Goal: Entertainment & Leisure: Browse casually

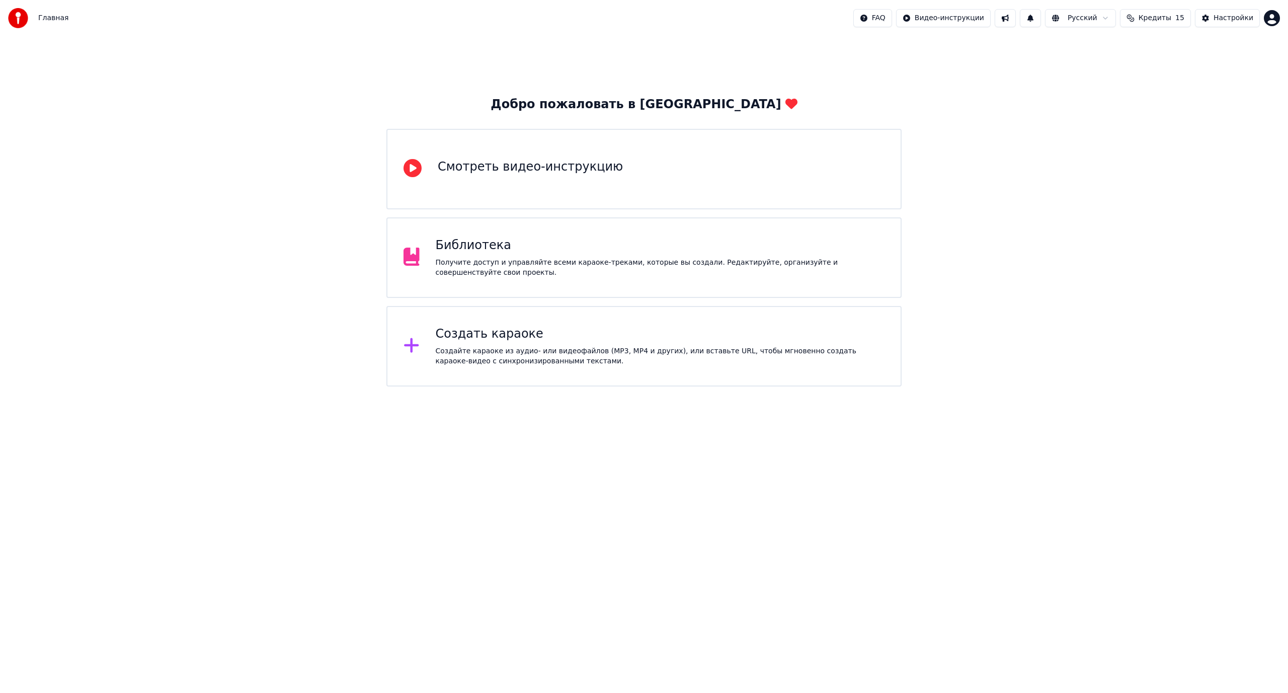
click at [562, 243] on div "Библиотека" at bounding box center [660, 245] width 449 height 16
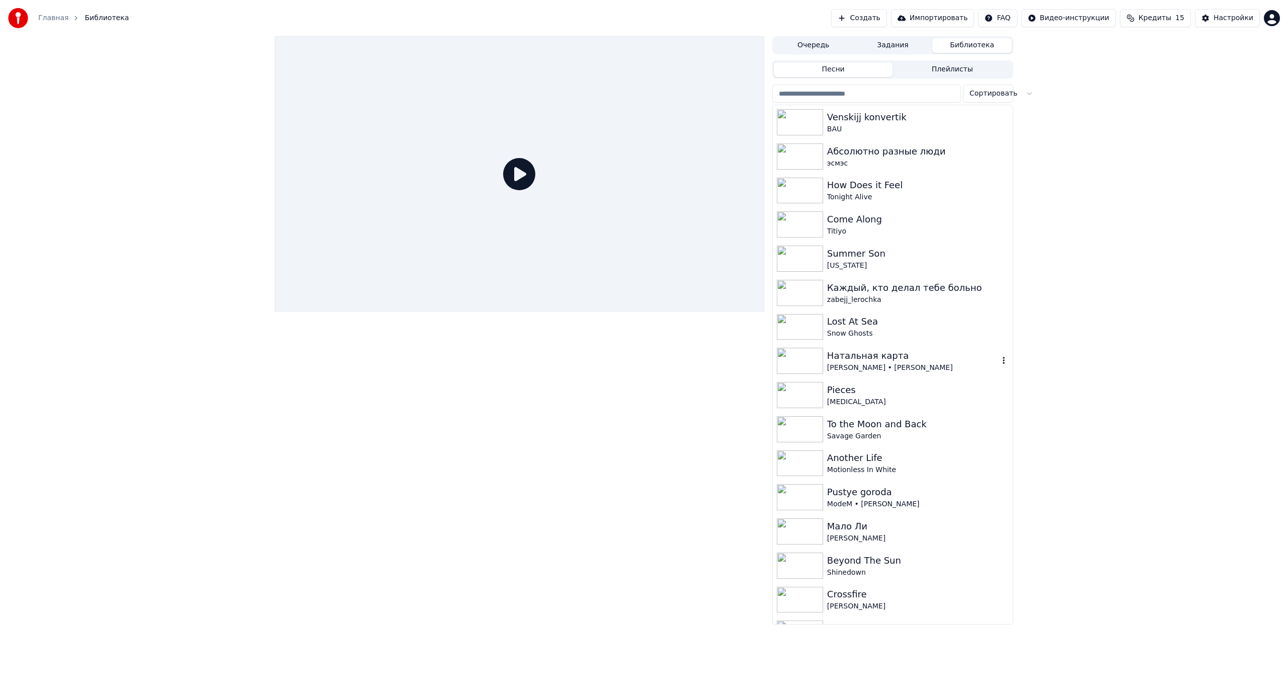
click at [889, 361] on div "Натальная карта" at bounding box center [913, 356] width 172 height 14
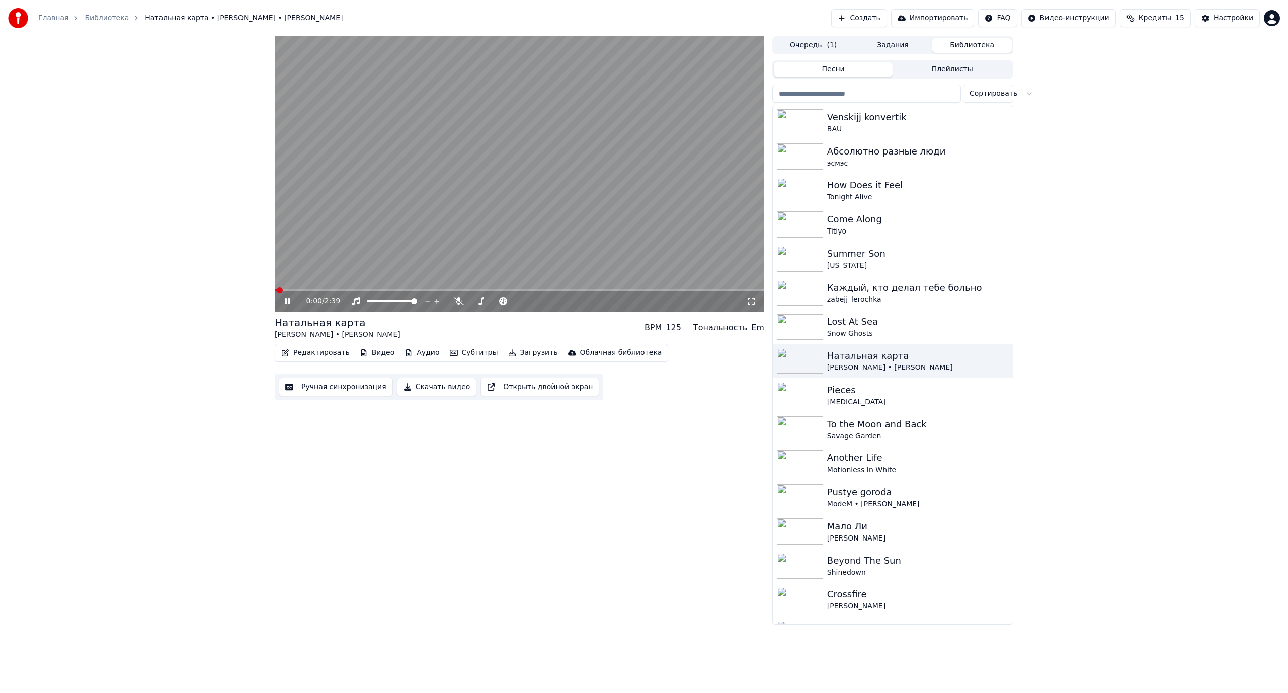
click at [366, 230] on video at bounding box center [519, 173] width 489 height 275
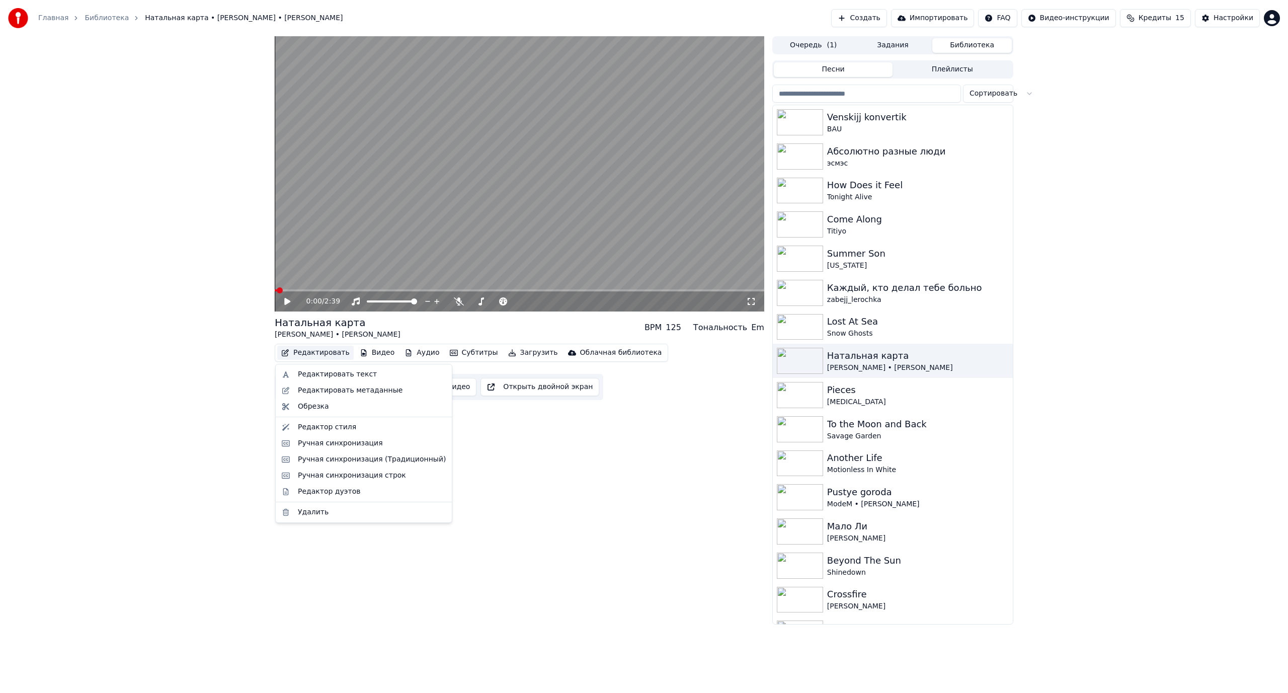
click at [309, 353] on button "Редактировать" at bounding box center [315, 353] width 76 height 14
click at [327, 375] on div "Редактировать текст" at bounding box center [337, 374] width 79 height 10
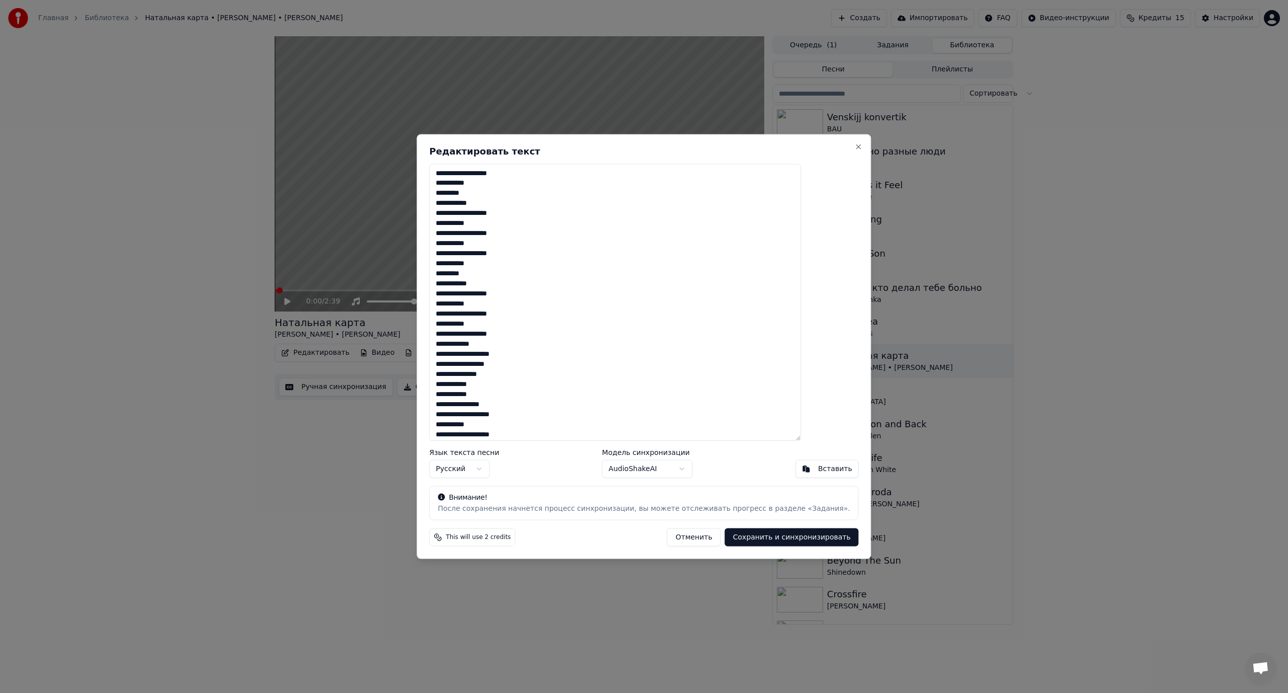
click at [776, 532] on button "Сохранить и синхронизировать" at bounding box center [792, 537] width 134 height 18
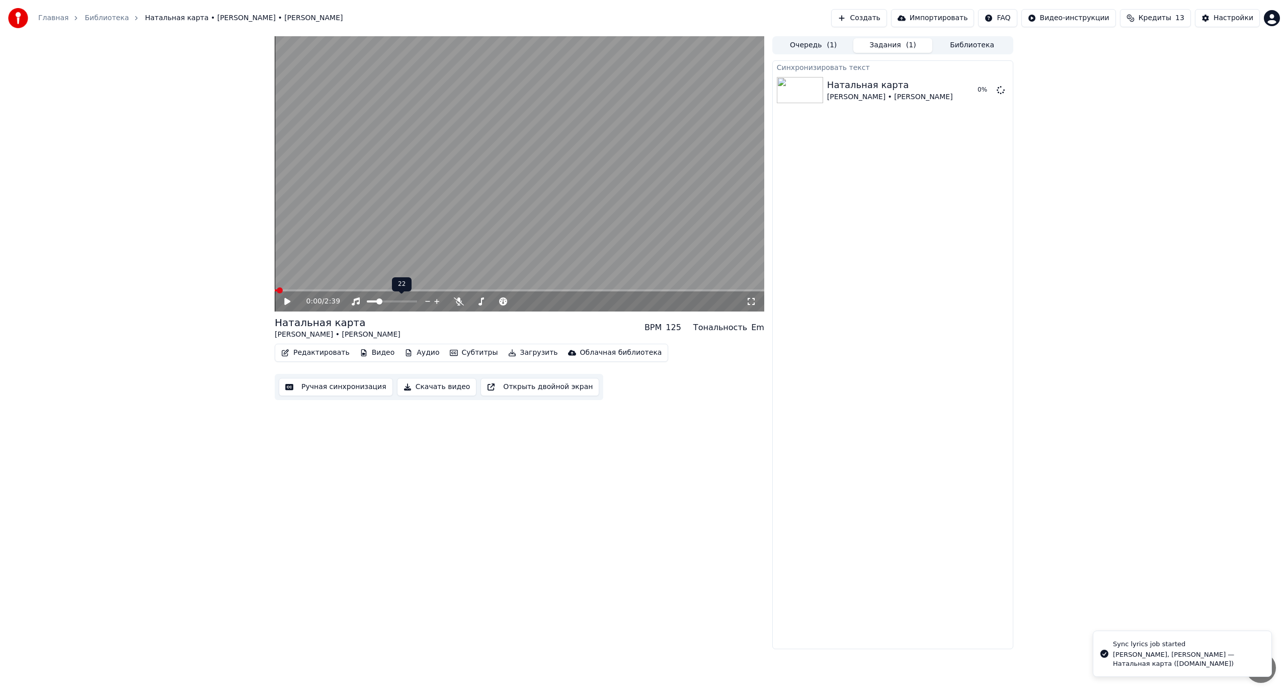
click at [378, 304] on span at bounding box center [379, 301] width 6 height 6
click at [456, 299] on icon at bounding box center [459, 301] width 10 height 8
click at [478, 304] on span at bounding box center [480, 301] width 6 height 6
click at [374, 302] on span at bounding box center [376, 301] width 6 height 6
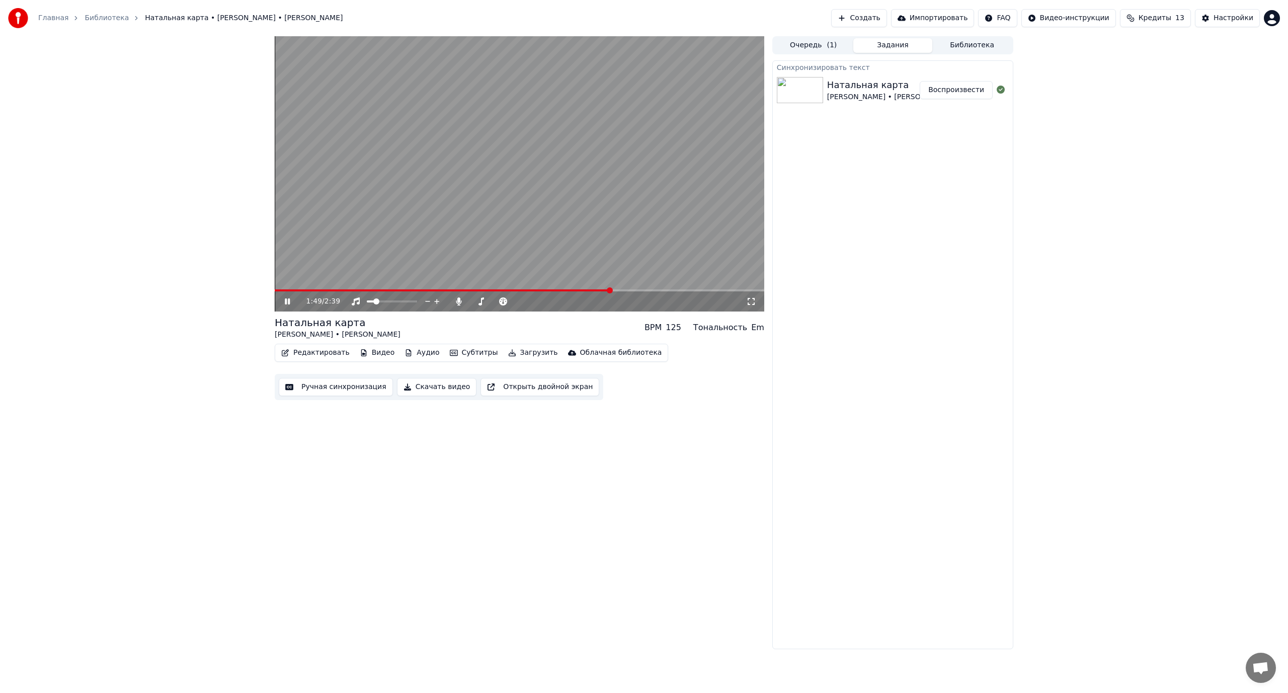
click at [501, 186] on video at bounding box center [519, 173] width 489 height 275
click at [321, 356] on button "Редактировать" at bounding box center [315, 353] width 76 height 14
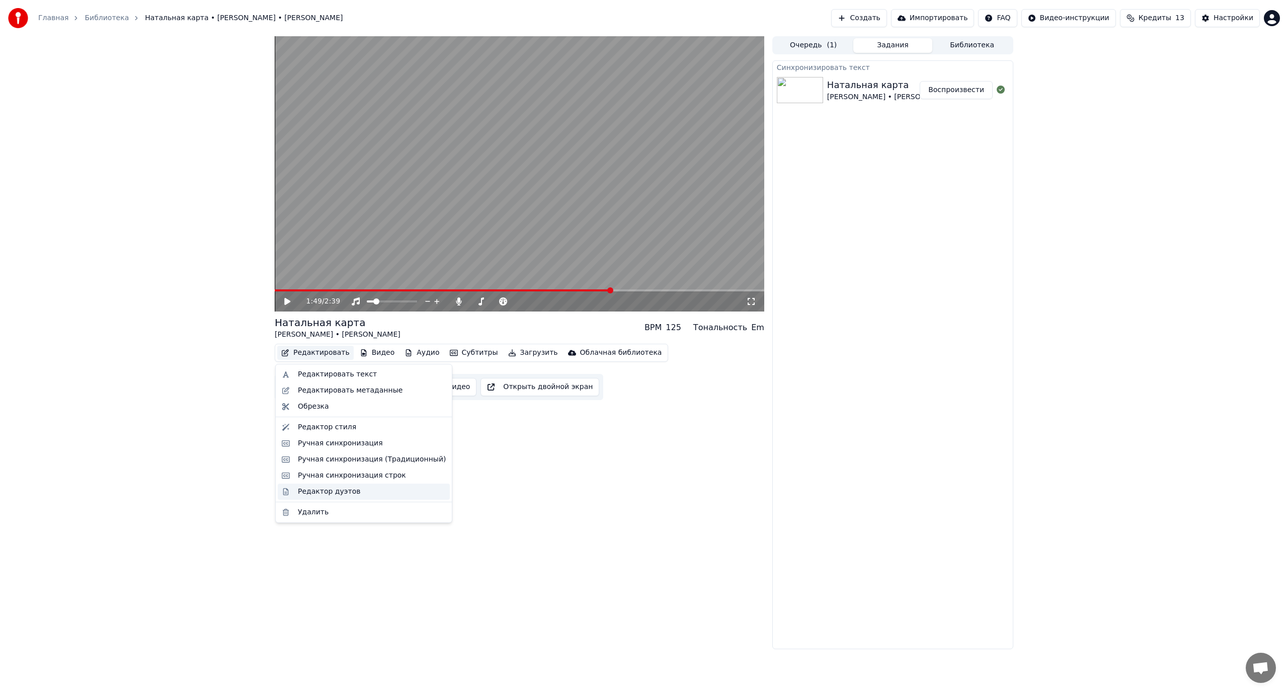
click at [325, 488] on div "Редактор дуэтов" at bounding box center [329, 491] width 62 height 10
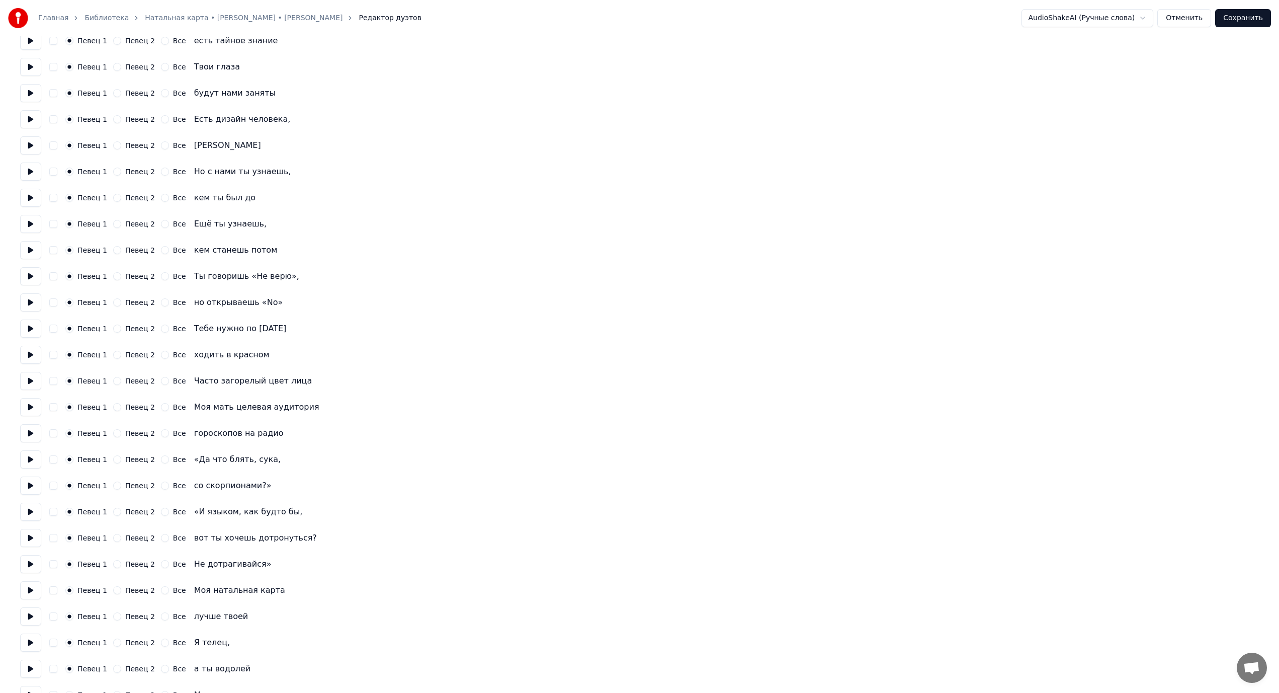
scroll to position [1056, 0]
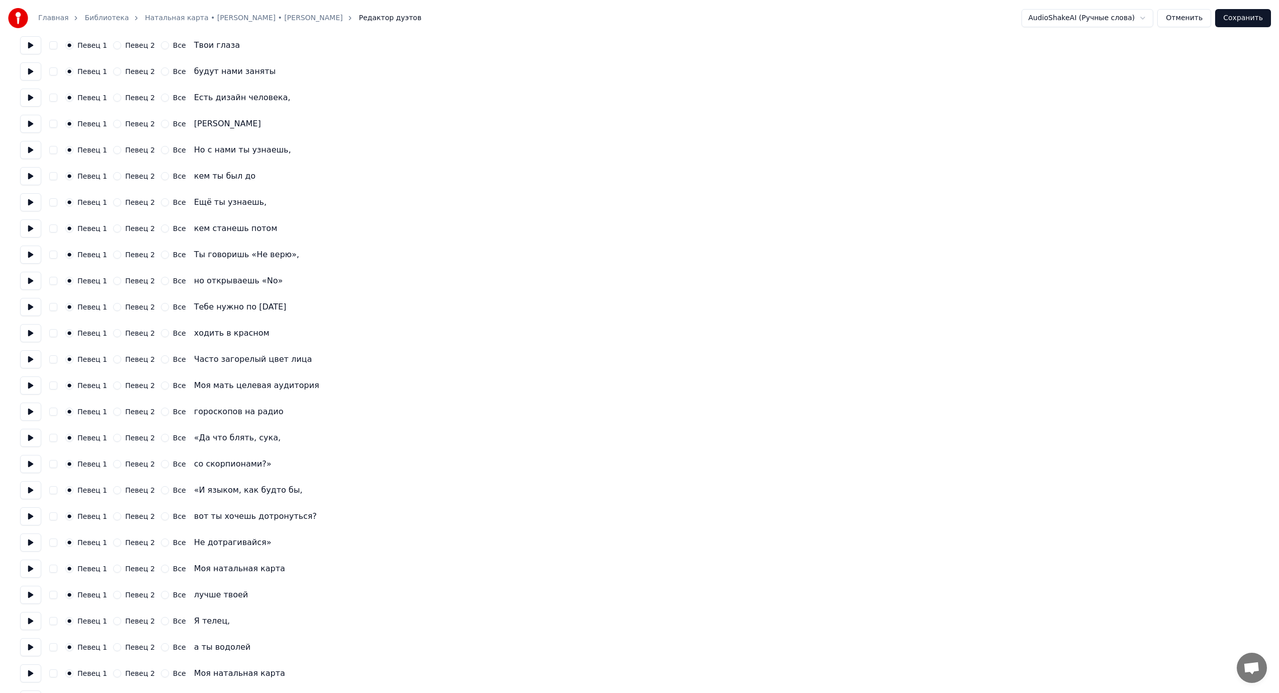
click at [115, 309] on button "Певец 2" at bounding box center [117, 307] width 8 height 8
click at [113, 335] on button "Певец 2" at bounding box center [117, 333] width 8 height 8
click at [114, 361] on button "Певец 2" at bounding box center [117, 359] width 8 height 8
click at [114, 387] on button "Певец 2" at bounding box center [117, 385] width 8 height 8
click at [113, 411] on button "Певец 2" at bounding box center [117, 411] width 8 height 8
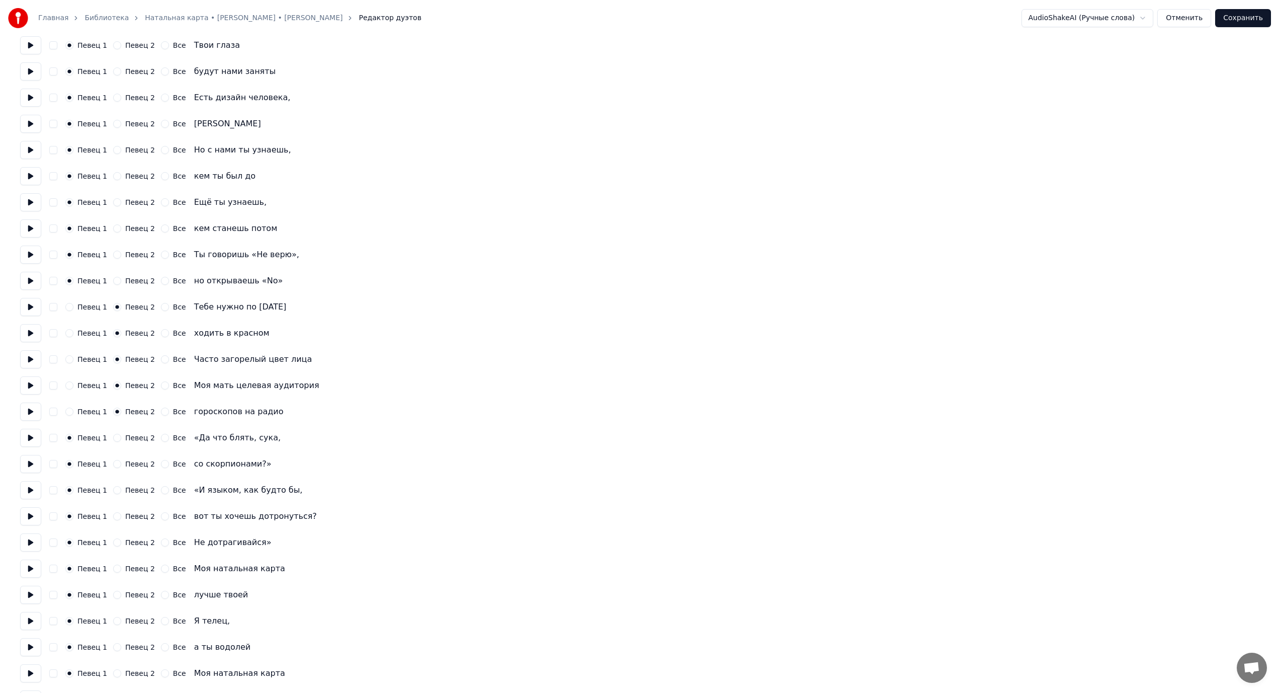
click at [113, 437] on button "Певец 2" at bounding box center [117, 438] width 8 height 8
click at [114, 464] on button "Певец 2" at bounding box center [117, 464] width 8 height 8
click at [113, 490] on button "Певец 2" at bounding box center [117, 490] width 8 height 8
click at [115, 518] on button "Певец 2" at bounding box center [117, 516] width 8 height 8
click at [113, 543] on button "Певец 2" at bounding box center [117, 542] width 8 height 8
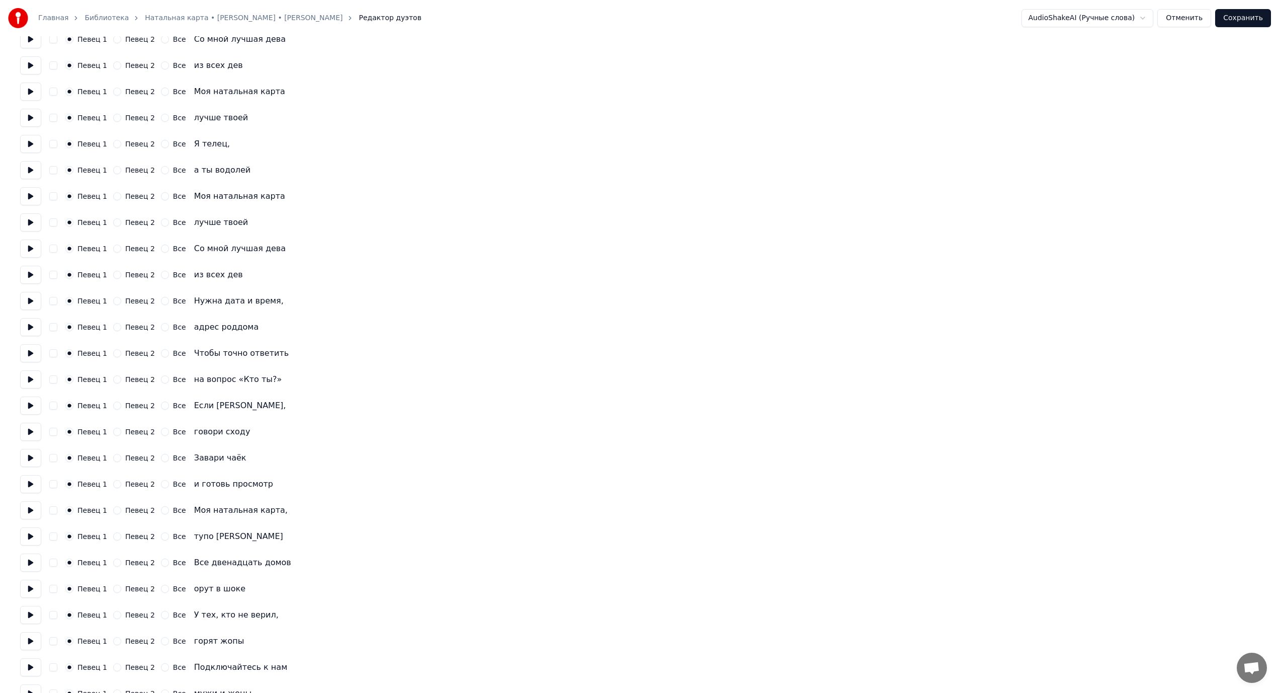
scroll to position [0, 0]
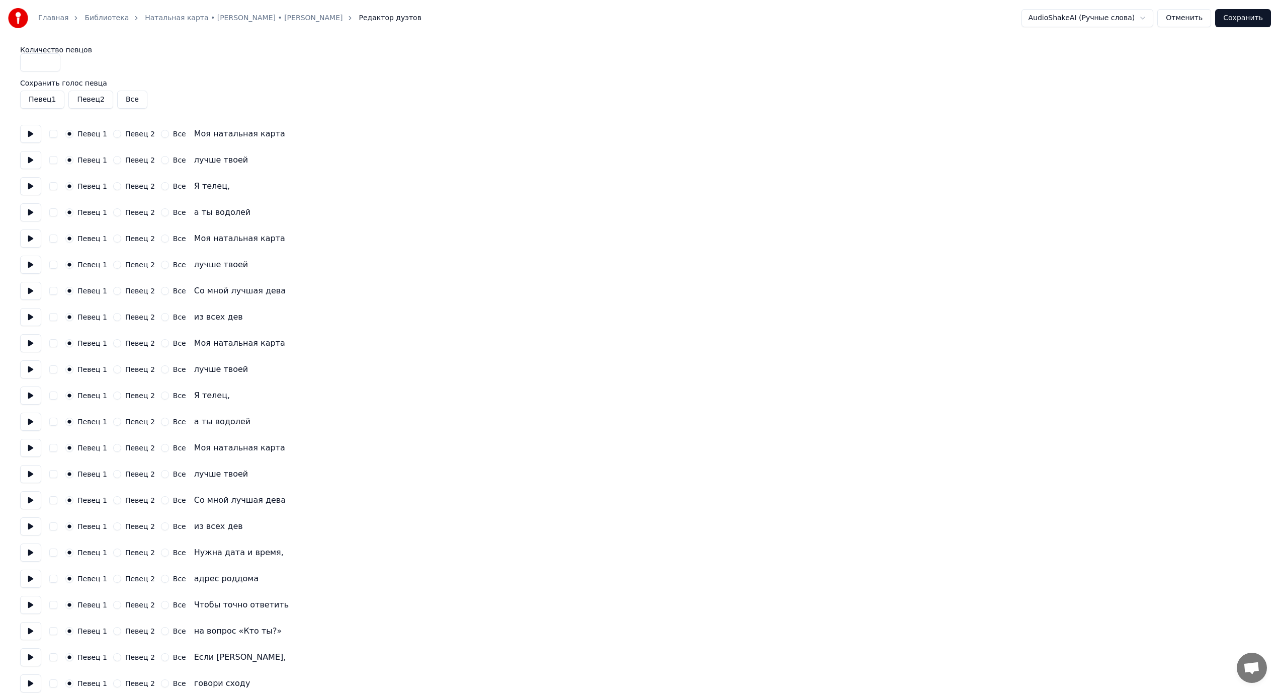
click at [96, 102] on button "Певец 2" at bounding box center [90, 100] width 44 height 18
click at [1238, 20] on button "Сохранить" at bounding box center [1243, 18] width 56 height 18
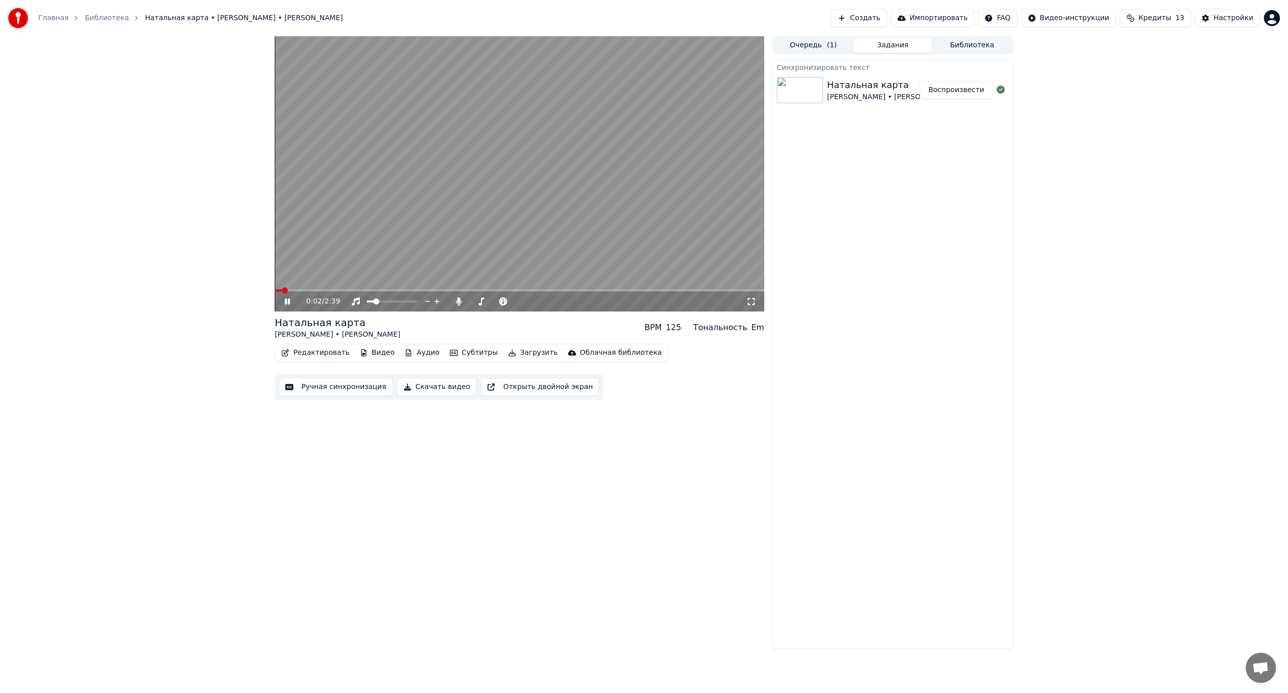
click at [442, 290] on span at bounding box center [519, 290] width 489 height 2
click at [464, 290] on span at bounding box center [519, 290] width 489 height 2
click at [463, 226] on video at bounding box center [519, 173] width 489 height 275
click at [436, 289] on span at bounding box center [377, 290] width 204 height 2
click at [455, 301] on icon at bounding box center [459, 301] width 10 height 8
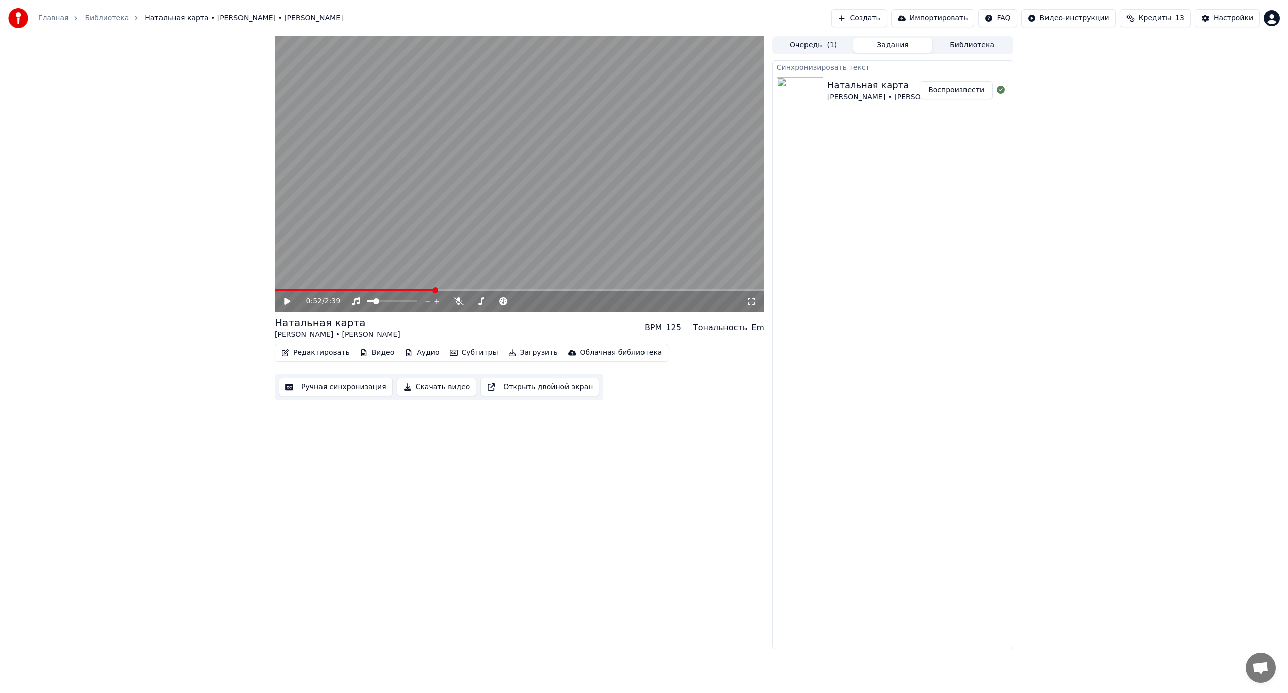
click at [588, 224] on video at bounding box center [519, 173] width 489 height 275
click at [483, 245] on video at bounding box center [519, 173] width 489 height 275
click at [1216, 21] on button "Настройки" at bounding box center [1227, 18] width 65 height 18
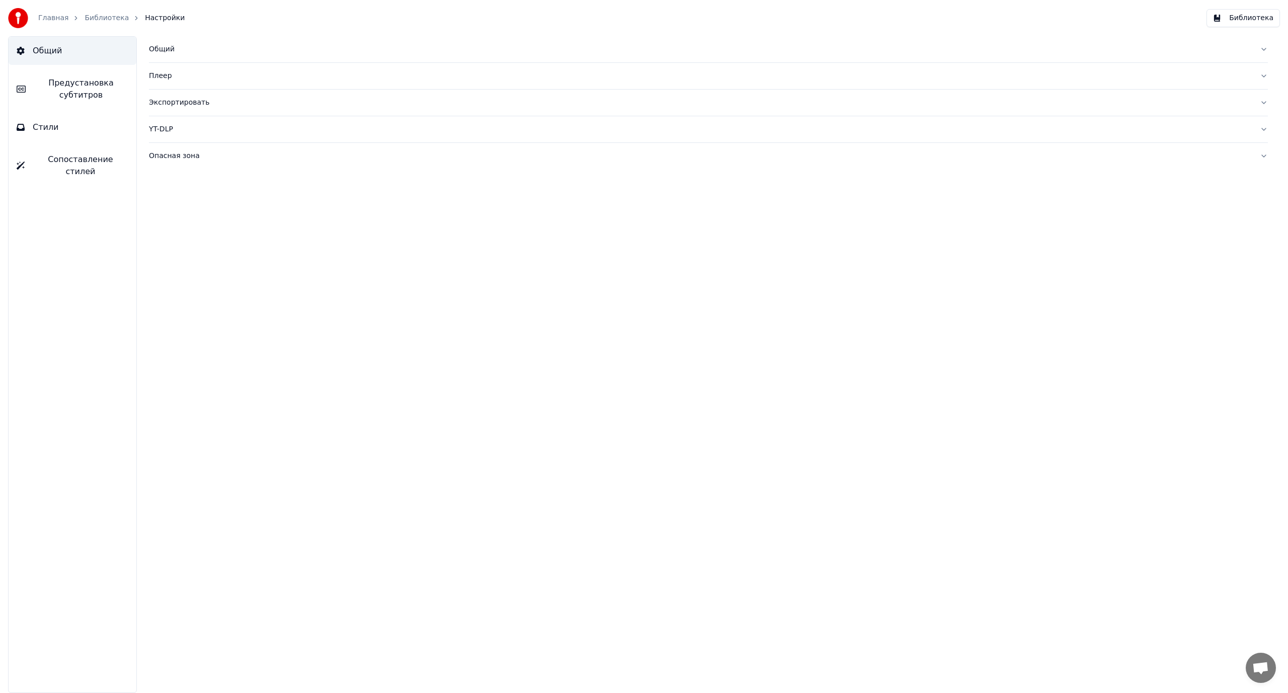
click at [68, 129] on button "Стили" at bounding box center [73, 127] width 128 height 28
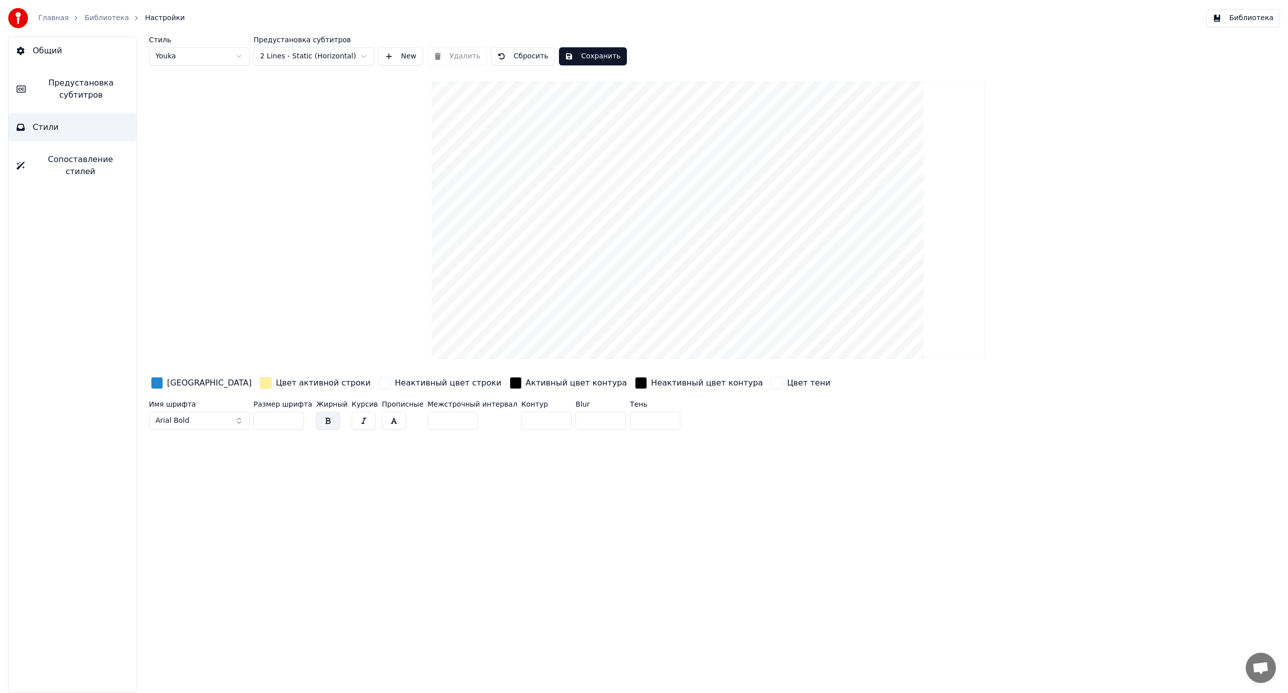
click at [194, 57] on html "Главная Библиотека Настройки Библиотека Общий Предустановка субтитров Стили Соп…" at bounding box center [644, 346] width 1288 height 693
click at [175, 57] on html "Главная Библиотека Настройки Библиотека Общий Предустановка субтитров Стили Соп…" at bounding box center [644, 346] width 1288 height 693
drag, startPoint x: 264, startPoint y: 420, endPoint x: 235, endPoint y: 423, distance: 29.3
click at [235, 423] on div "Имя шрифта Arial Bold Размер шрифта ** Жирный Курсив Прописные Межстрочный инте…" at bounding box center [599, 416] width 901 height 33
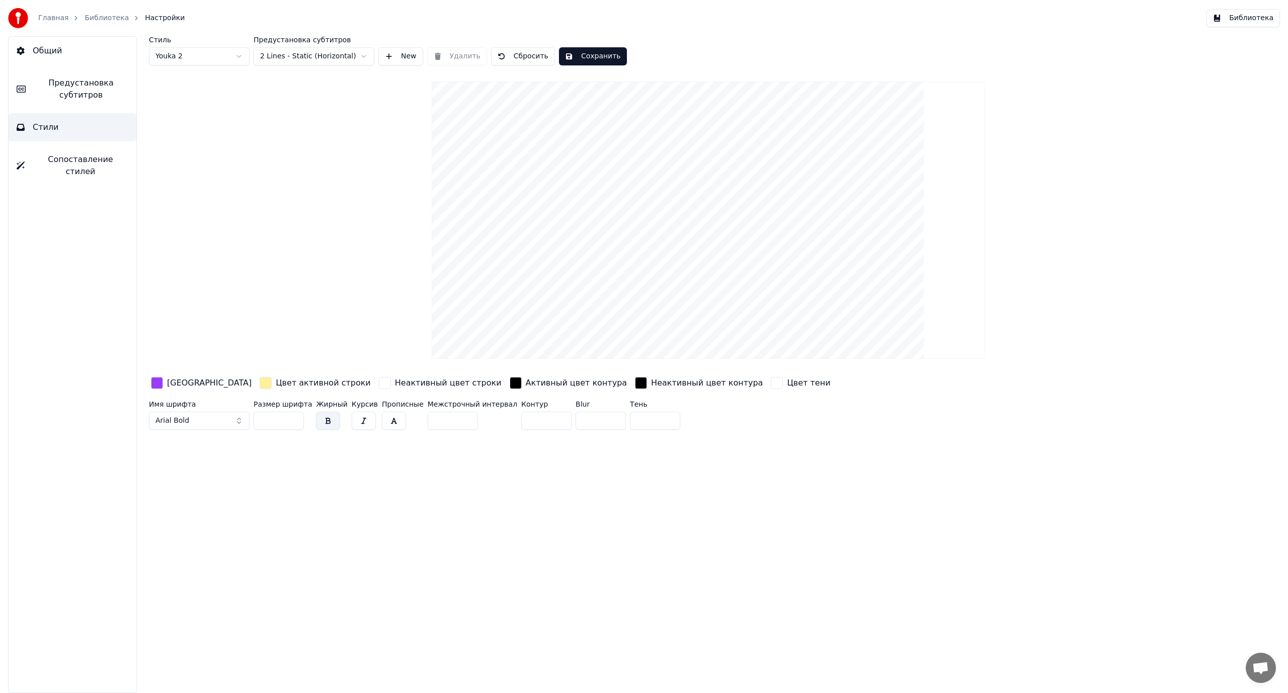
type input "***"
click at [466, 512] on div "Стиль Youka 2 Предустановка субтитров 2 Lines - Static (Horizontal) New Удалить…" at bounding box center [708, 364] width 1159 height 656
click at [592, 52] on button "Сохранить" at bounding box center [593, 56] width 68 height 18
click at [97, 18] on link "Библиотека" at bounding box center [107, 18] width 44 height 10
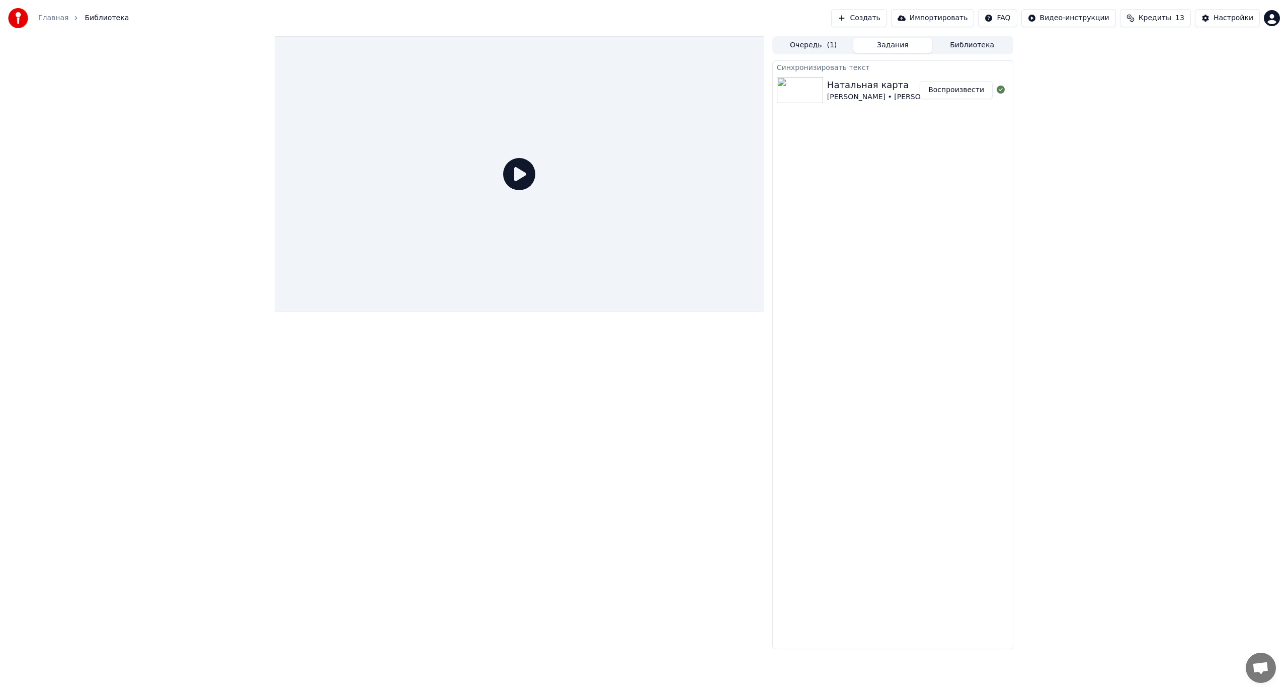
click at [886, 96] on div "[PERSON_NAME] • [PERSON_NAME]" at bounding box center [890, 97] width 126 height 10
click at [960, 88] on button "Воспроизвести" at bounding box center [955, 90] width 73 height 18
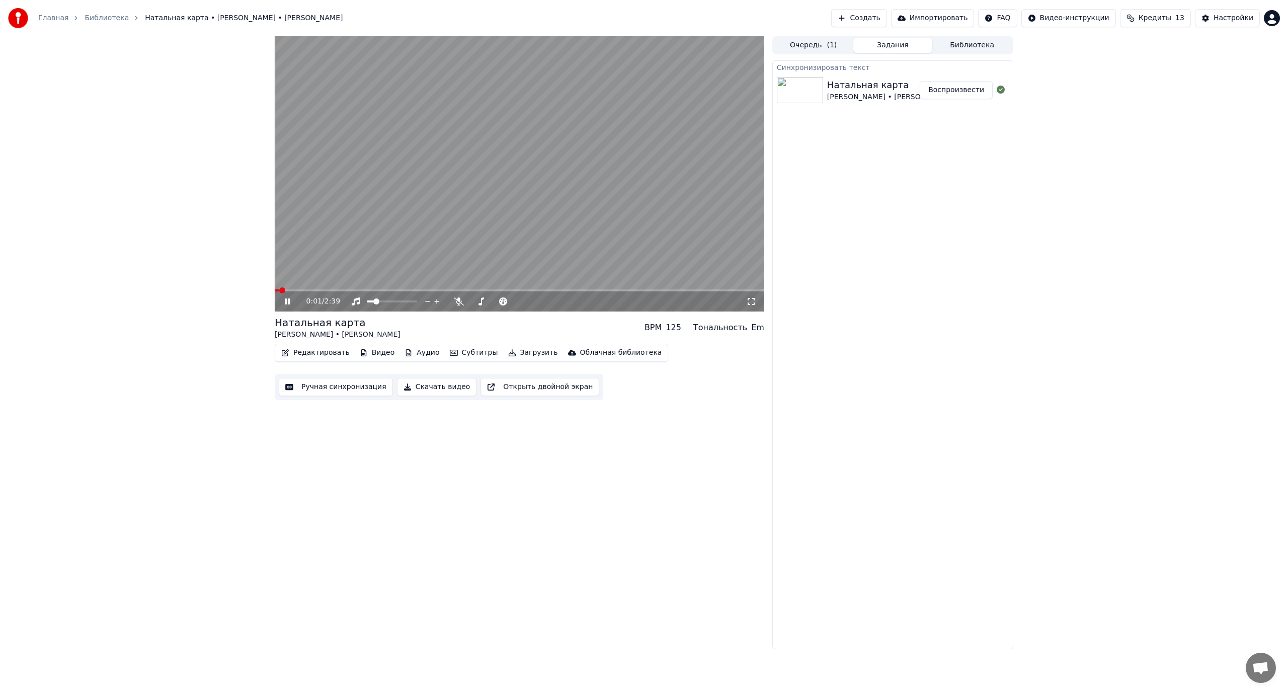
click at [453, 290] on span at bounding box center [519, 290] width 489 height 2
click at [471, 185] on video at bounding box center [519, 173] width 489 height 275
click at [972, 47] on button "Библиотека" at bounding box center [971, 45] width 79 height 15
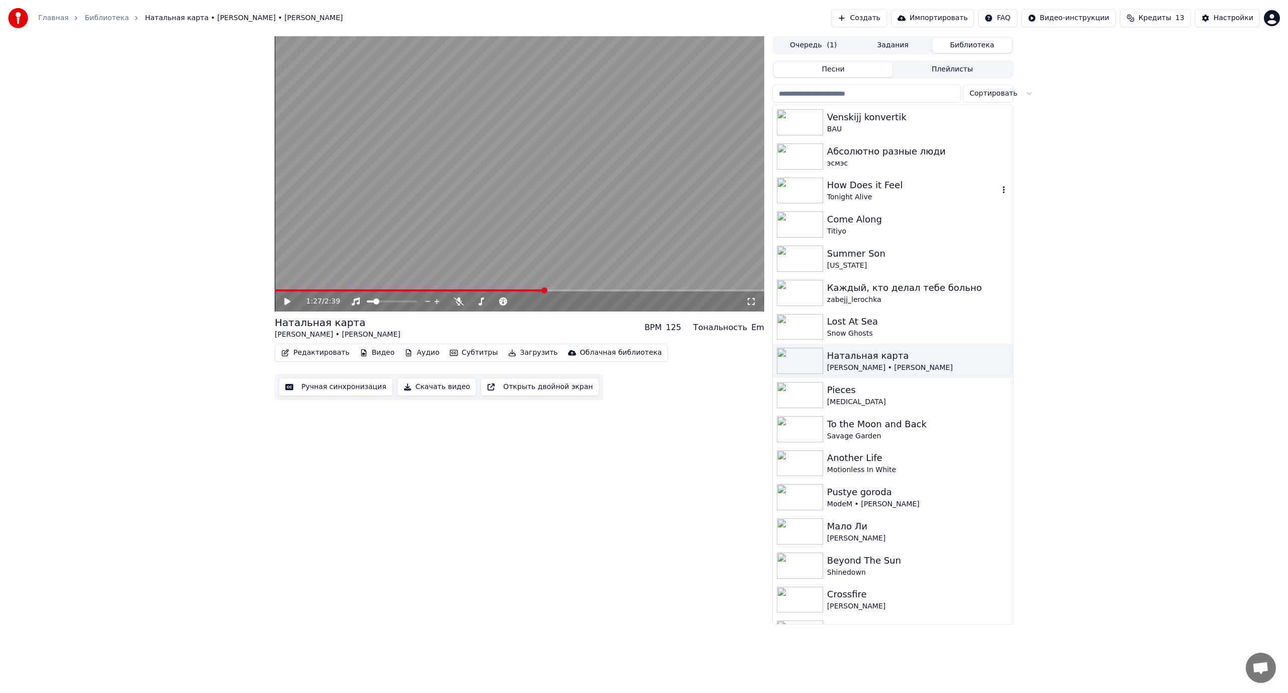
click at [872, 195] on div "Tonight Alive" at bounding box center [913, 197] width 172 height 10
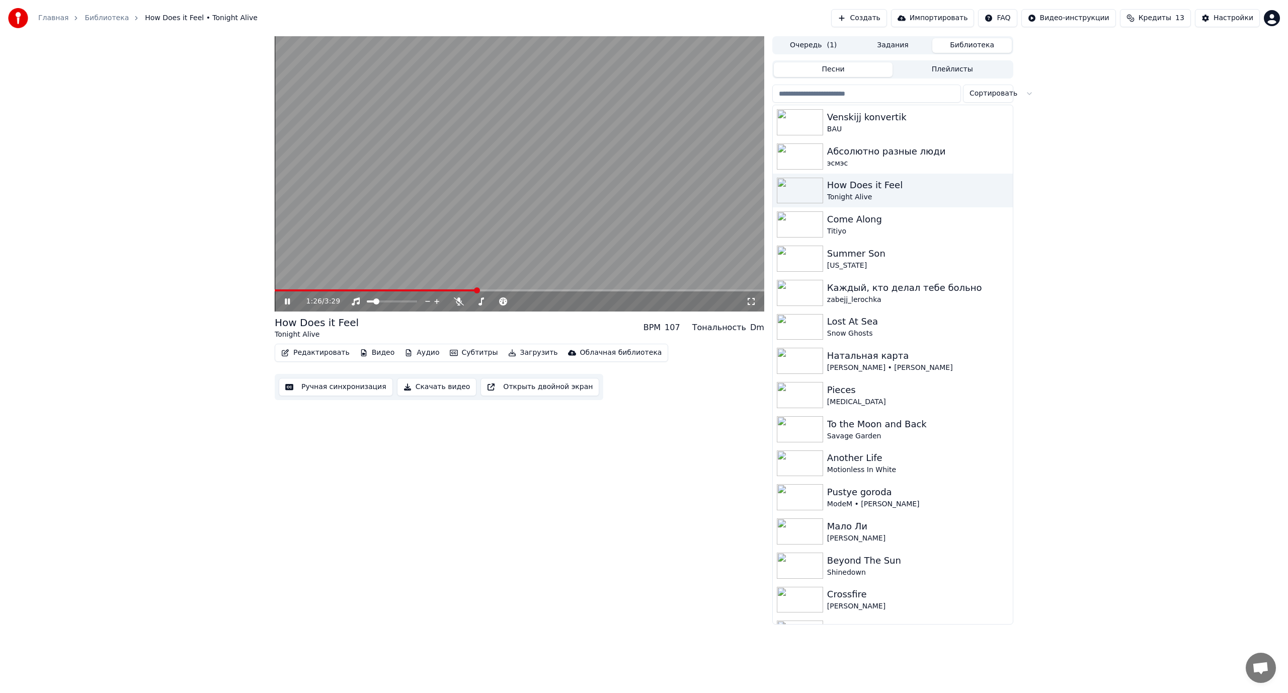
click at [567, 189] on video at bounding box center [519, 173] width 489 height 275
click at [937, 263] on div "[US_STATE]" at bounding box center [913, 266] width 172 height 10
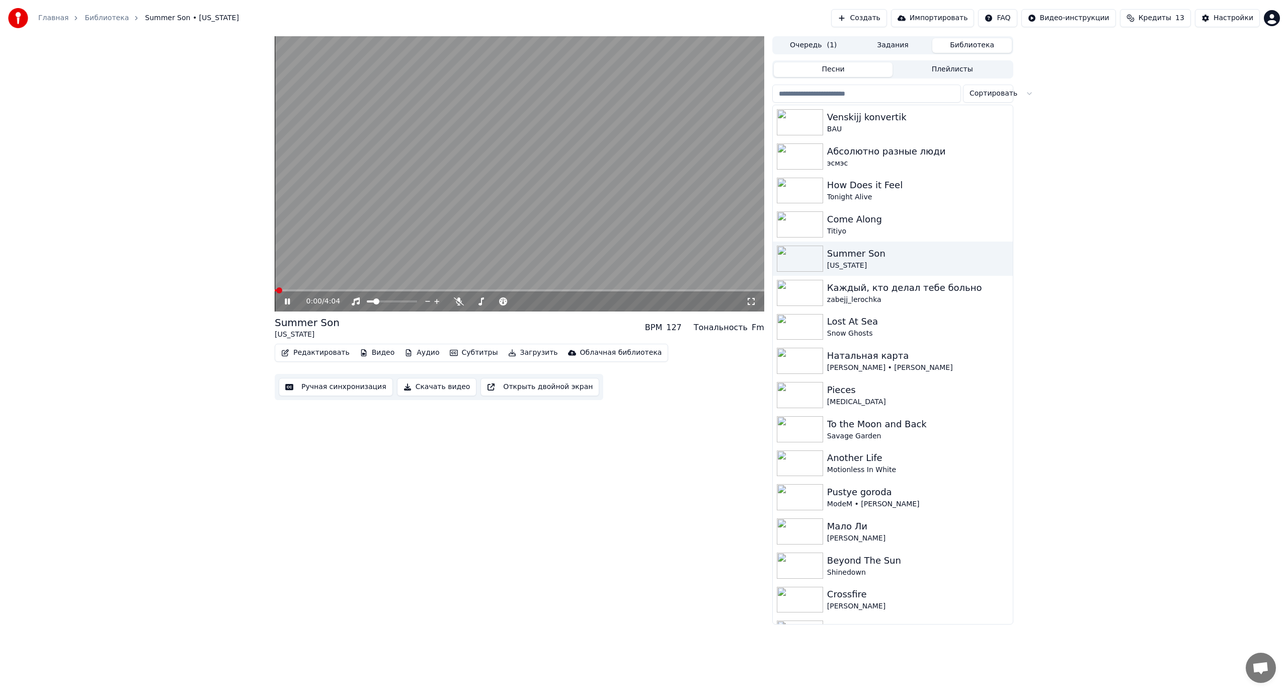
click at [315, 290] on span at bounding box center [519, 290] width 489 height 2
click at [344, 291] on span at bounding box center [519, 290] width 489 height 2
click at [378, 290] on span at bounding box center [519, 290] width 489 height 2
click at [416, 290] on span at bounding box center [519, 290] width 489 height 2
click at [449, 289] on span at bounding box center [519, 290] width 489 height 2
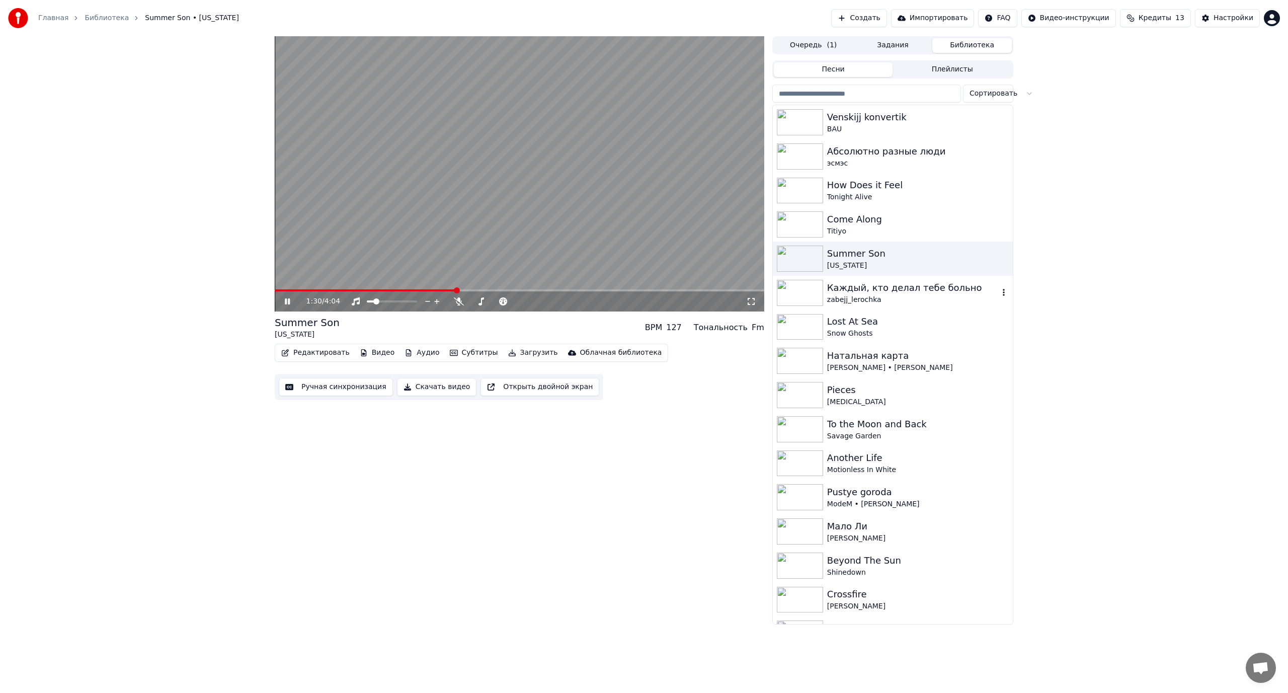
click at [893, 292] on div "Каждый, кто делал тебе больно" at bounding box center [913, 288] width 172 height 14
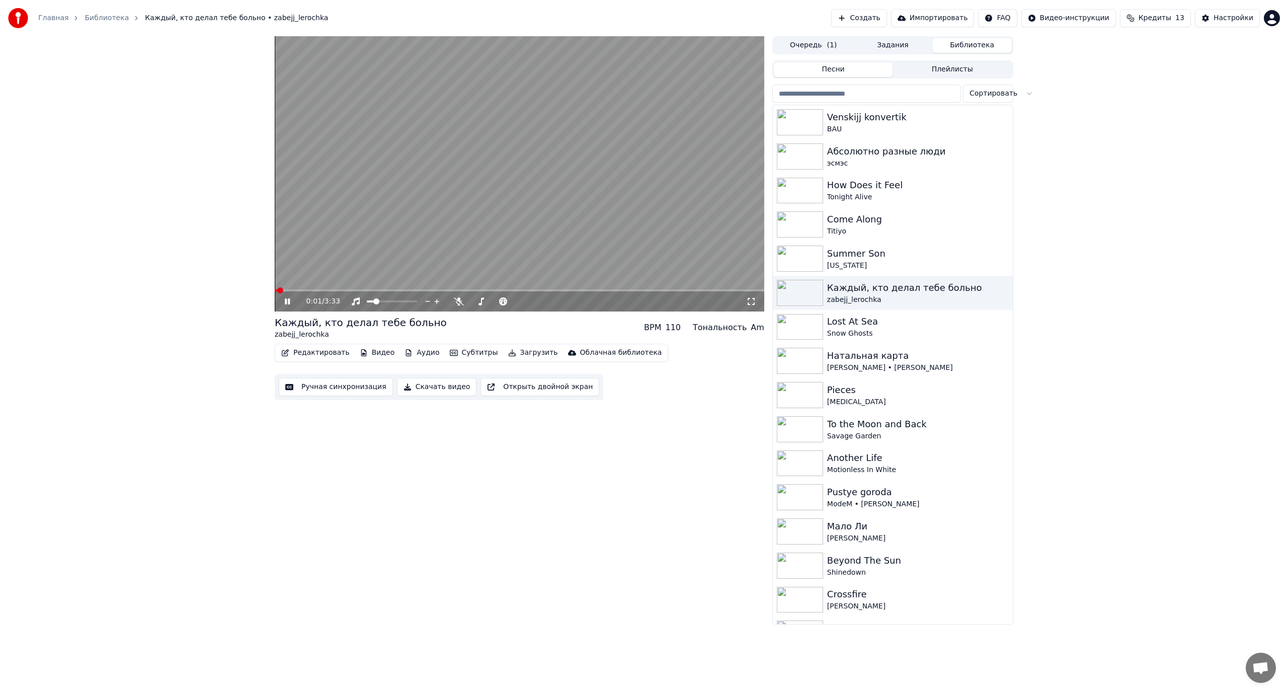
click at [340, 290] on span at bounding box center [519, 290] width 489 height 2
click at [415, 291] on span at bounding box center [519, 290] width 489 height 2
click at [670, 178] on video at bounding box center [519, 173] width 489 height 275
click at [881, 328] on div "Snow Ghosts" at bounding box center [913, 333] width 172 height 10
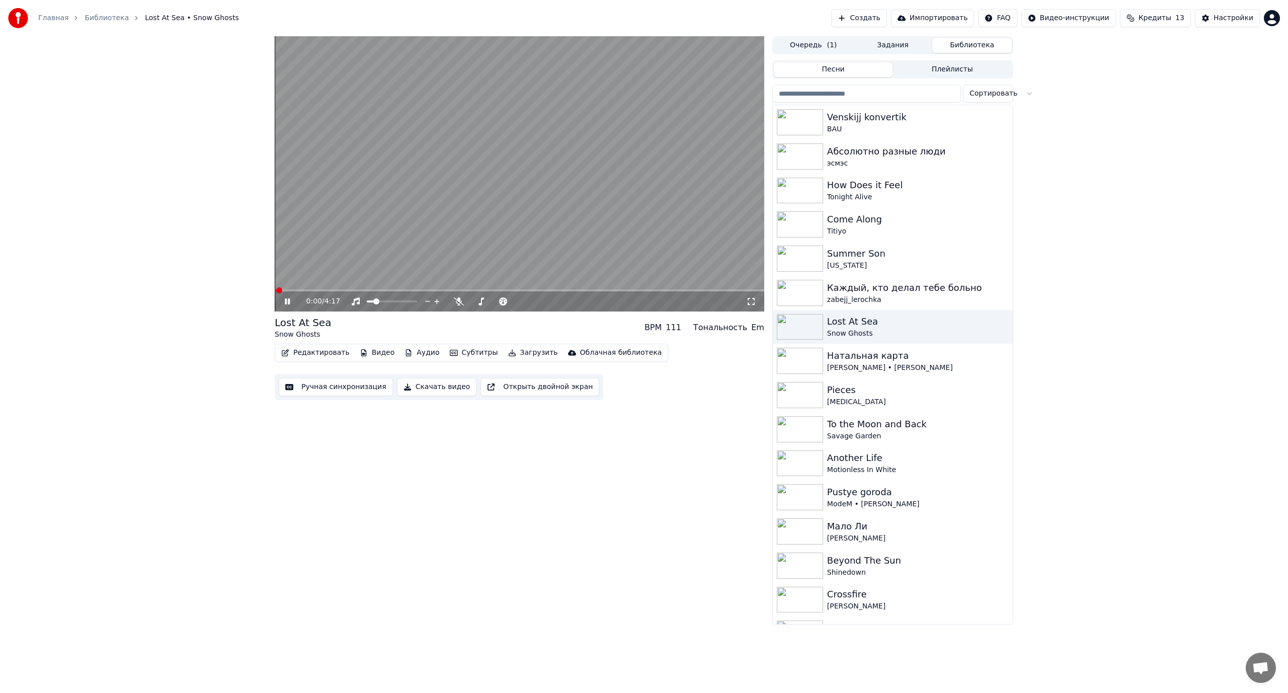
click at [343, 290] on span at bounding box center [519, 290] width 489 height 2
click at [405, 290] on span at bounding box center [519, 290] width 489 height 2
click at [515, 198] on video at bounding box center [519, 173] width 489 height 275
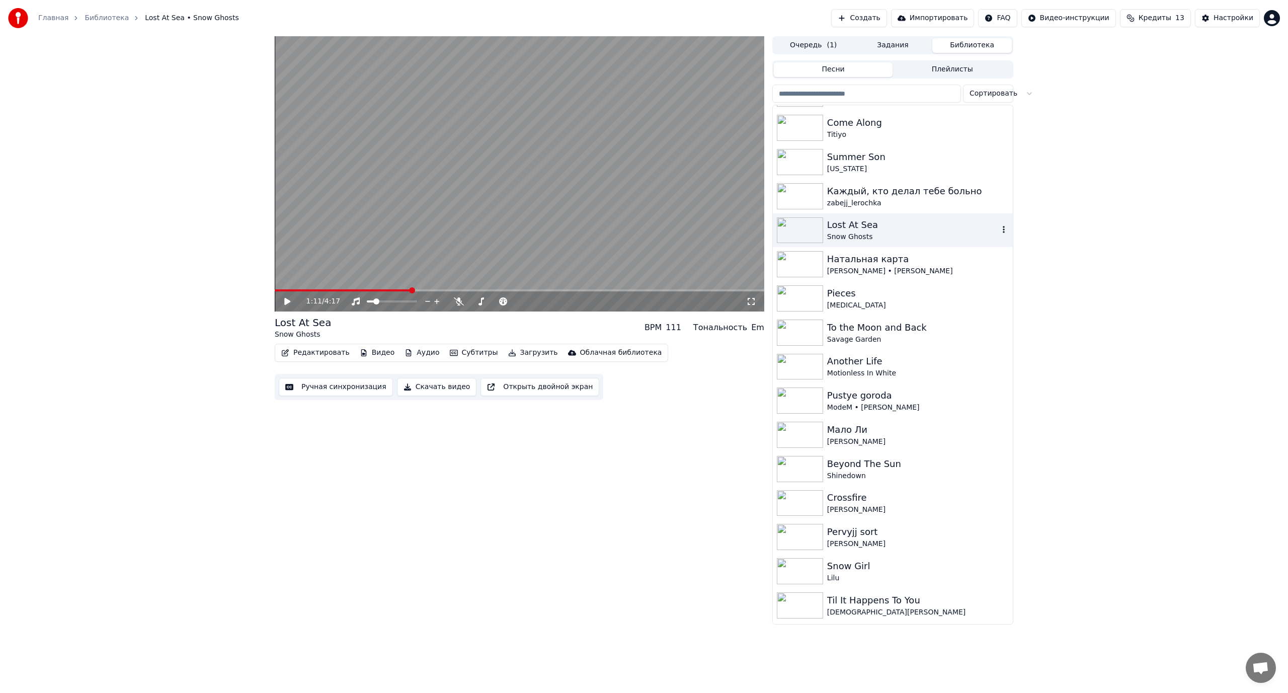
scroll to position [101, 0]
click at [897, 300] on div "[MEDICAL_DATA]" at bounding box center [918, 301] width 182 height 10
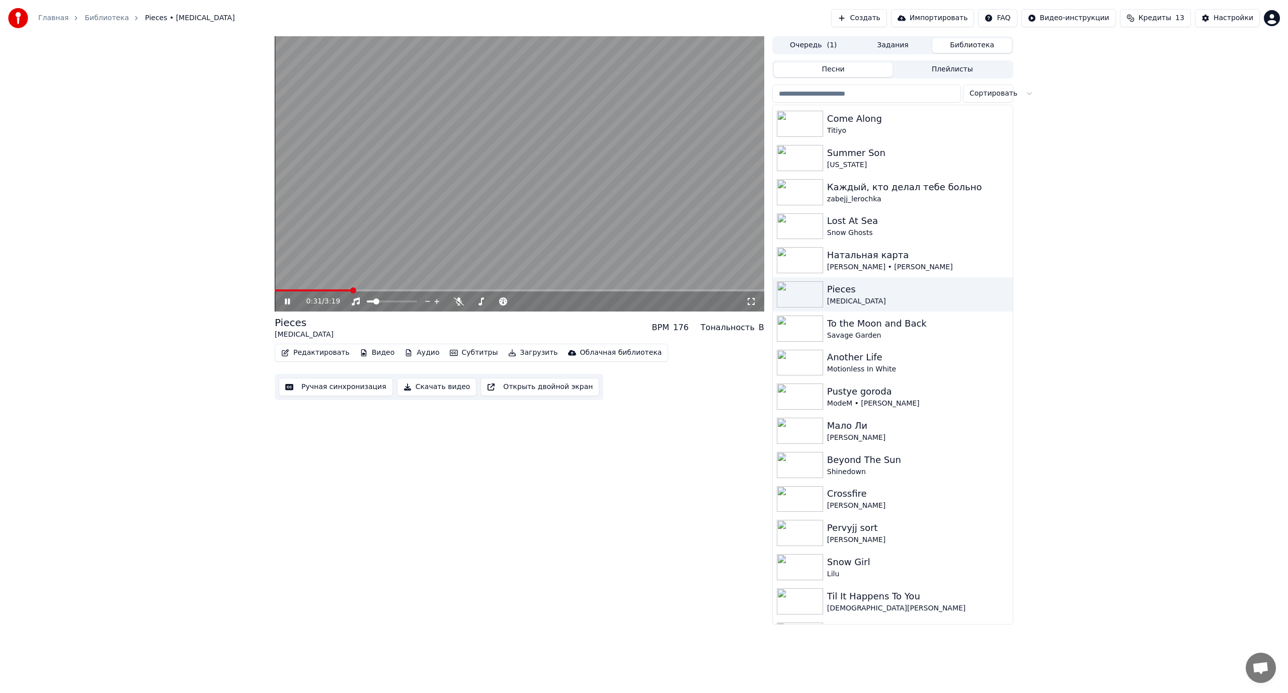
click at [350, 289] on span at bounding box center [519, 290] width 489 height 2
click at [403, 289] on span at bounding box center [519, 290] width 489 height 2
click at [940, 323] on div "To the Moon and Back" at bounding box center [913, 323] width 172 height 14
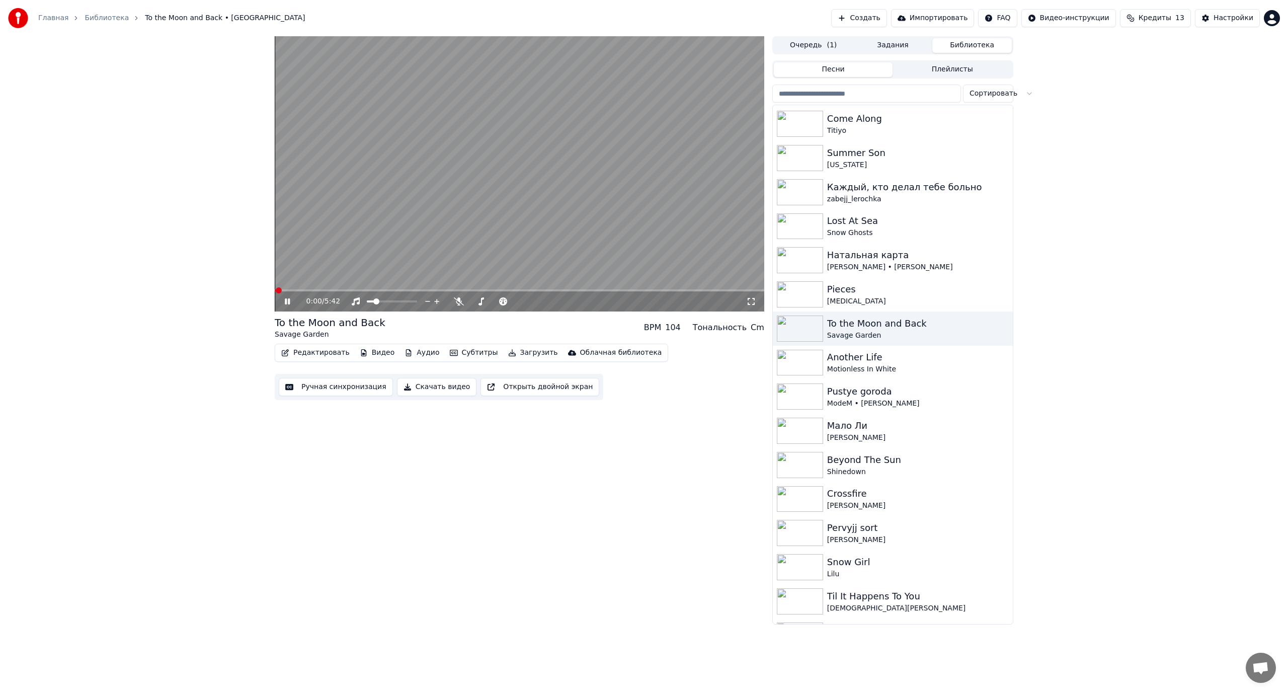
click at [350, 289] on span at bounding box center [519, 290] width 489 height 2
click at [917, 365] on div "Motionless In White" at bounding box center [913, 369] width 172 height 10
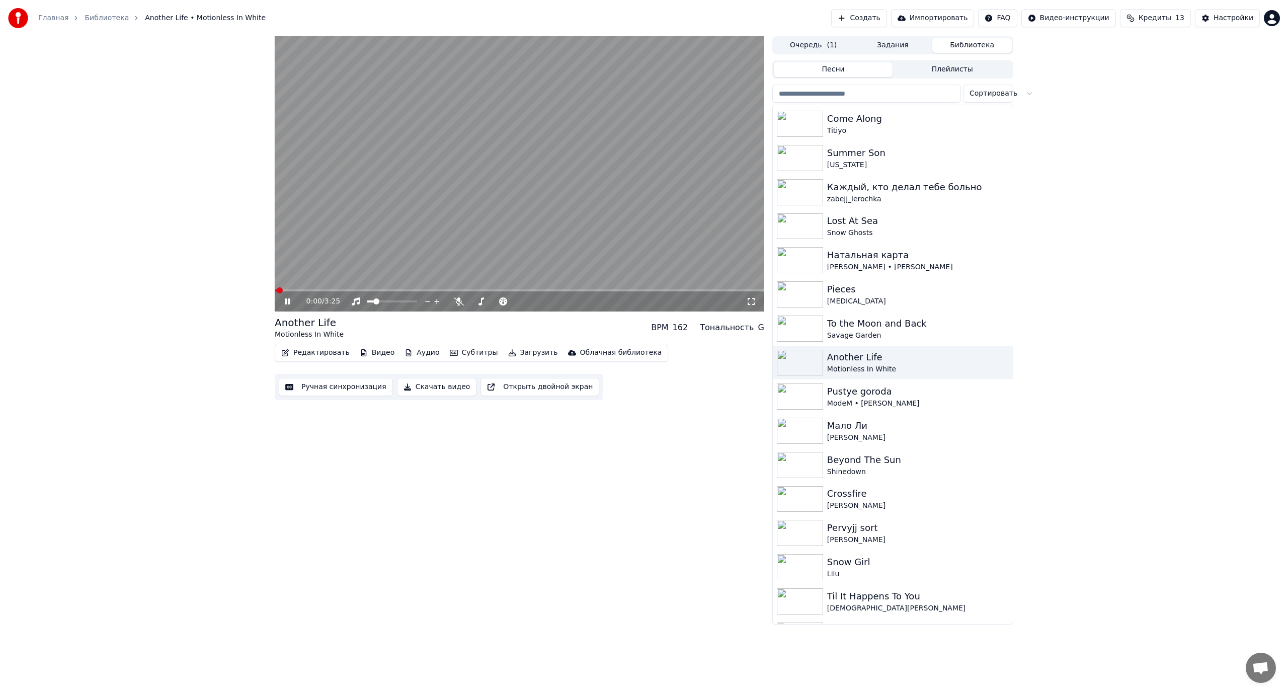
click at [332, 289] on video at bounding box center [519, 173] width 489 height 275
click at [334, 291] on span at bounding box center [519, 290] width 489 height 2
click at [362, 233] on video at bounding box center [519, 173] width 489 height 275
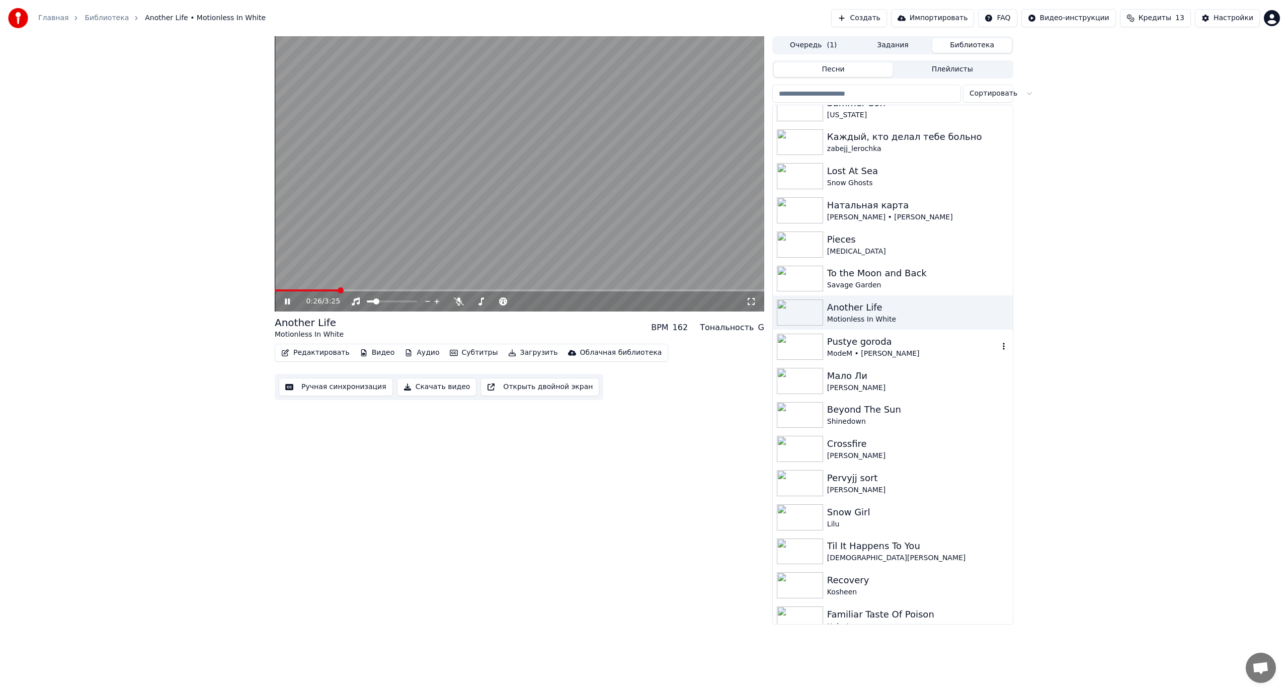
click at [901, 344] on div "Pustye goroda" at bounding box center [913, 342] width 172 height 14
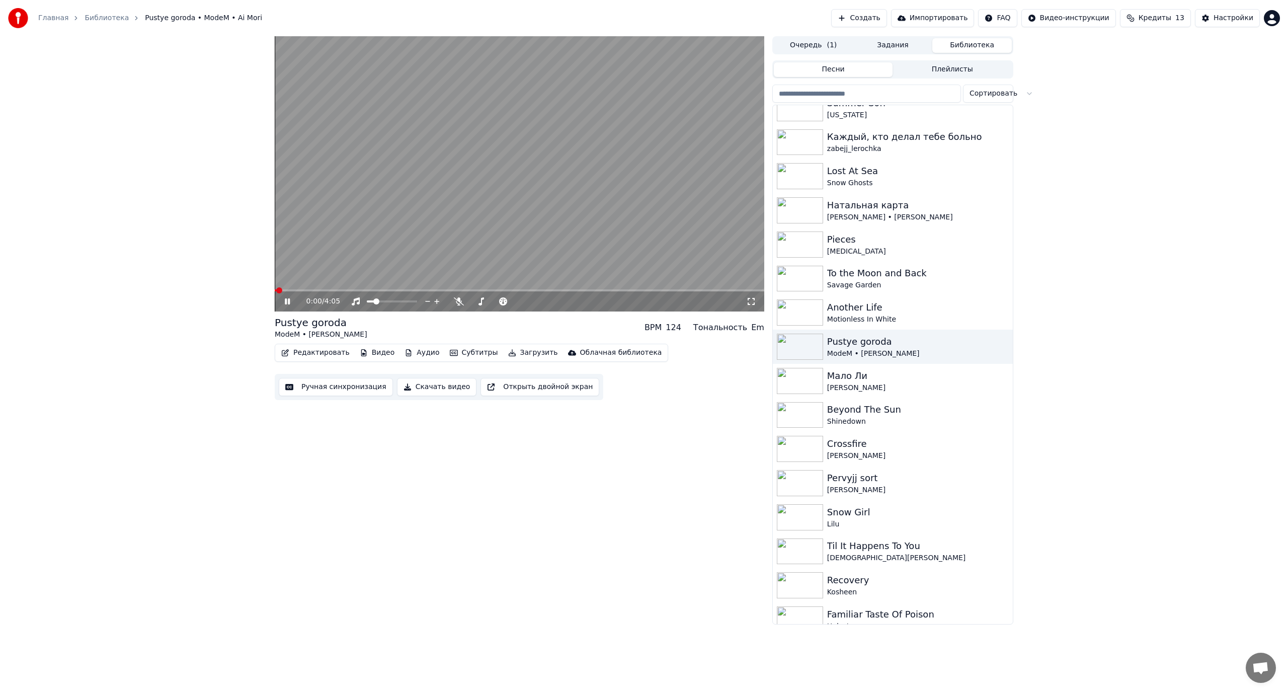
click at [337, 291] on span at bounding box center [519, 290] width 489 height 2
click at [376, 290] on span at bounding box center [519, 290] width 489 height 2
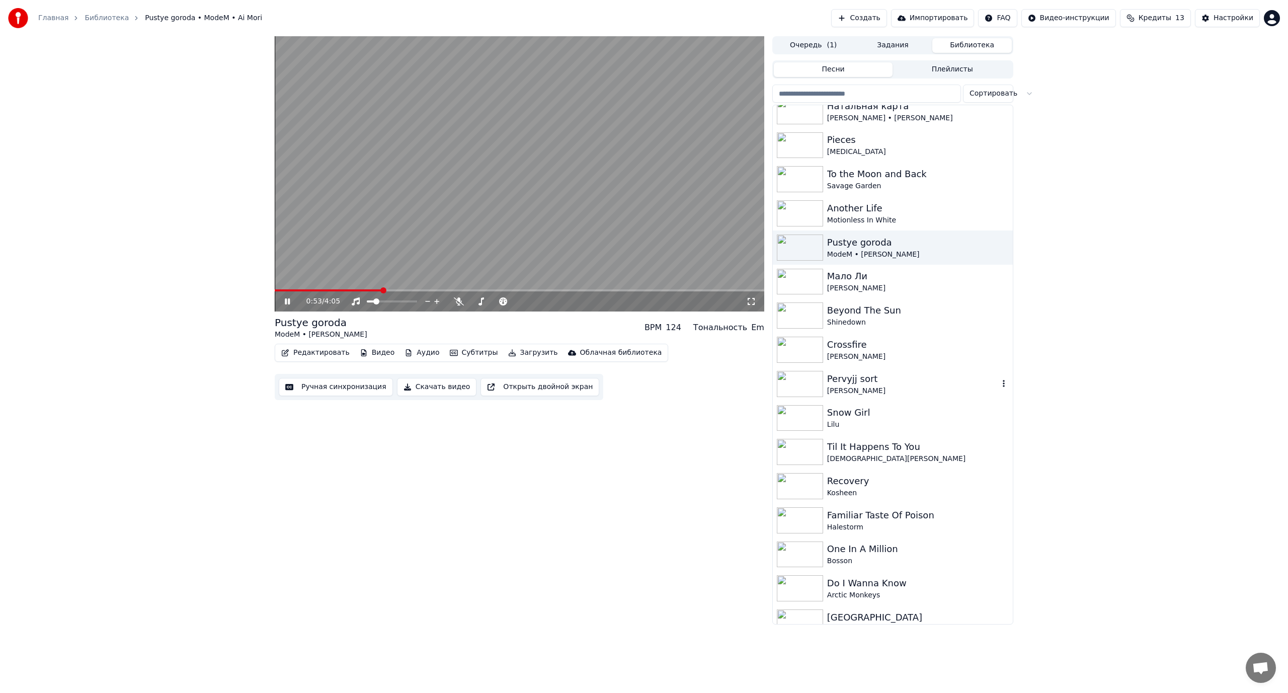
scroll to position [252, 0]
click at [893, 320] on div "Shinedown" at bounding box center [913, 321] width 172 height 10
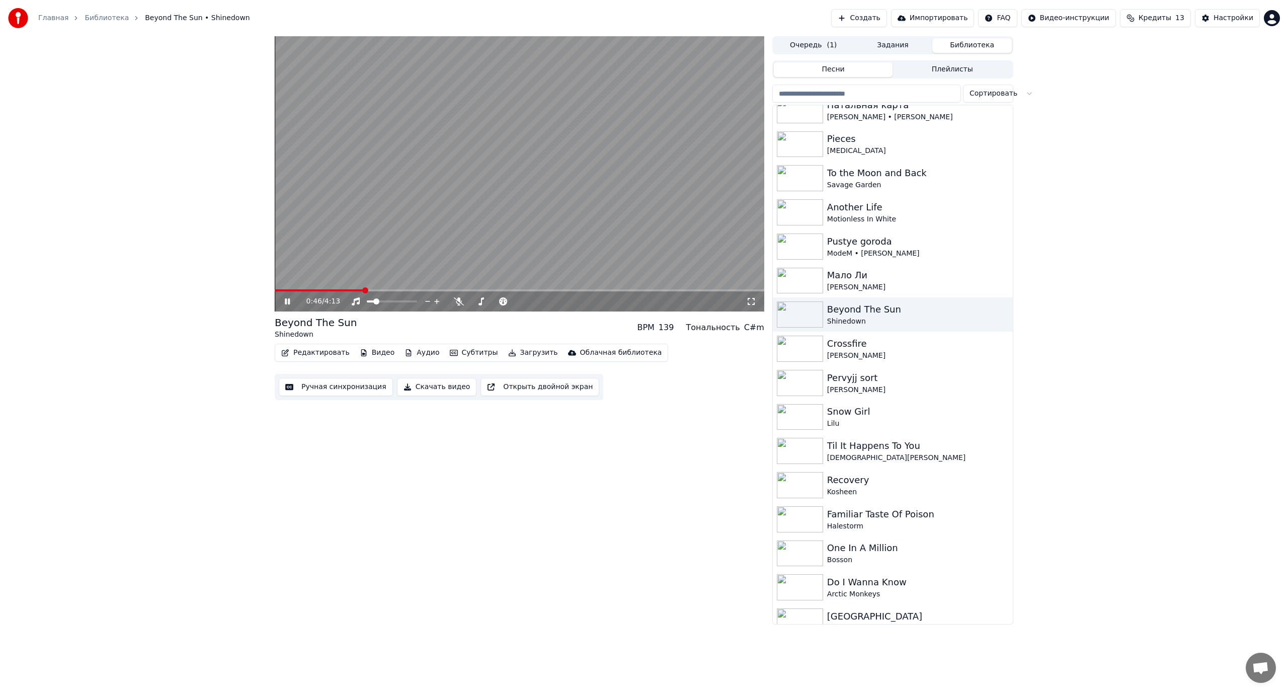
click at [363, 289] on span at bounding box center [519, 290] width 489 height 2
click at [865, 346] on div "Crossfire" at bounding box center [913, 344] width 172 height 14
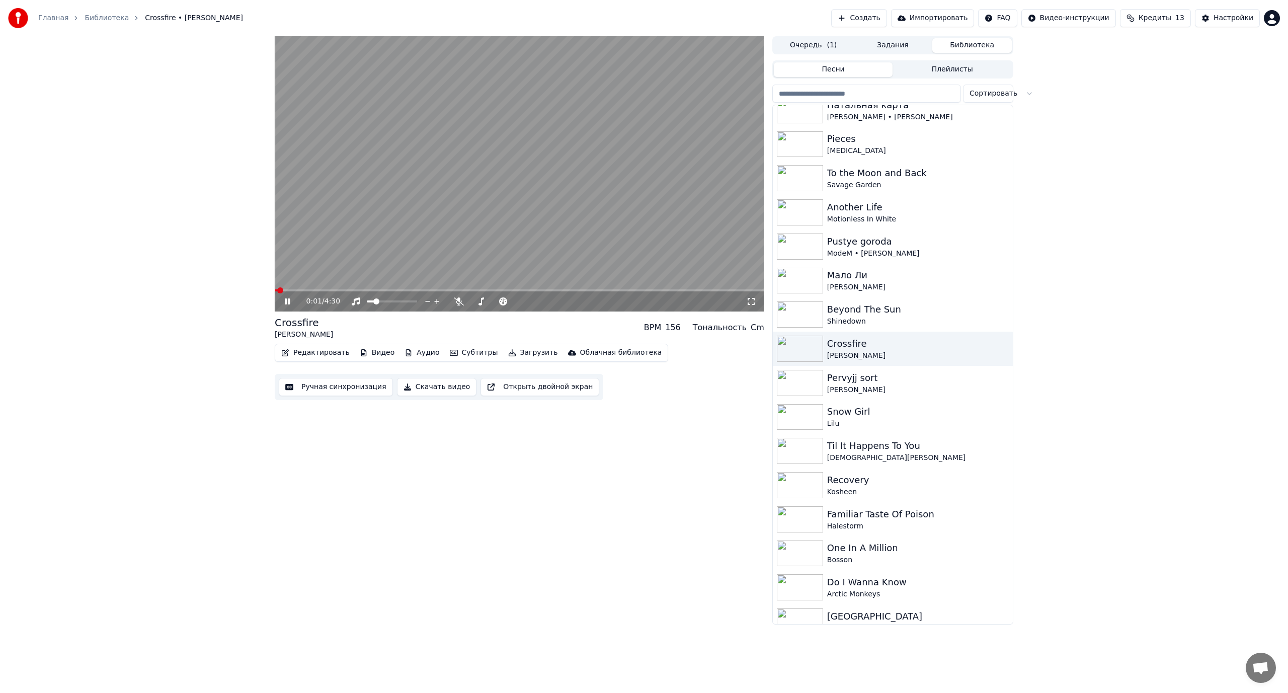
click at [345, 289] on span at bounding box center [519, 290] width 489 height 2
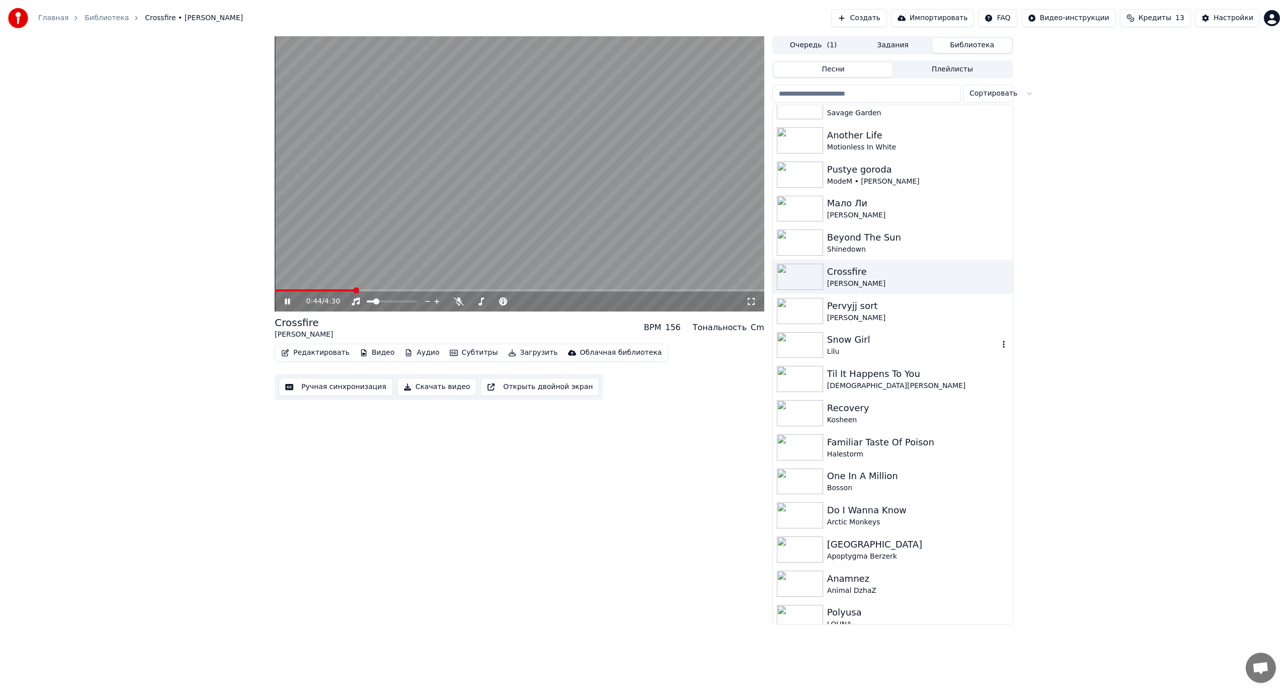
scroll to position [352, 0]
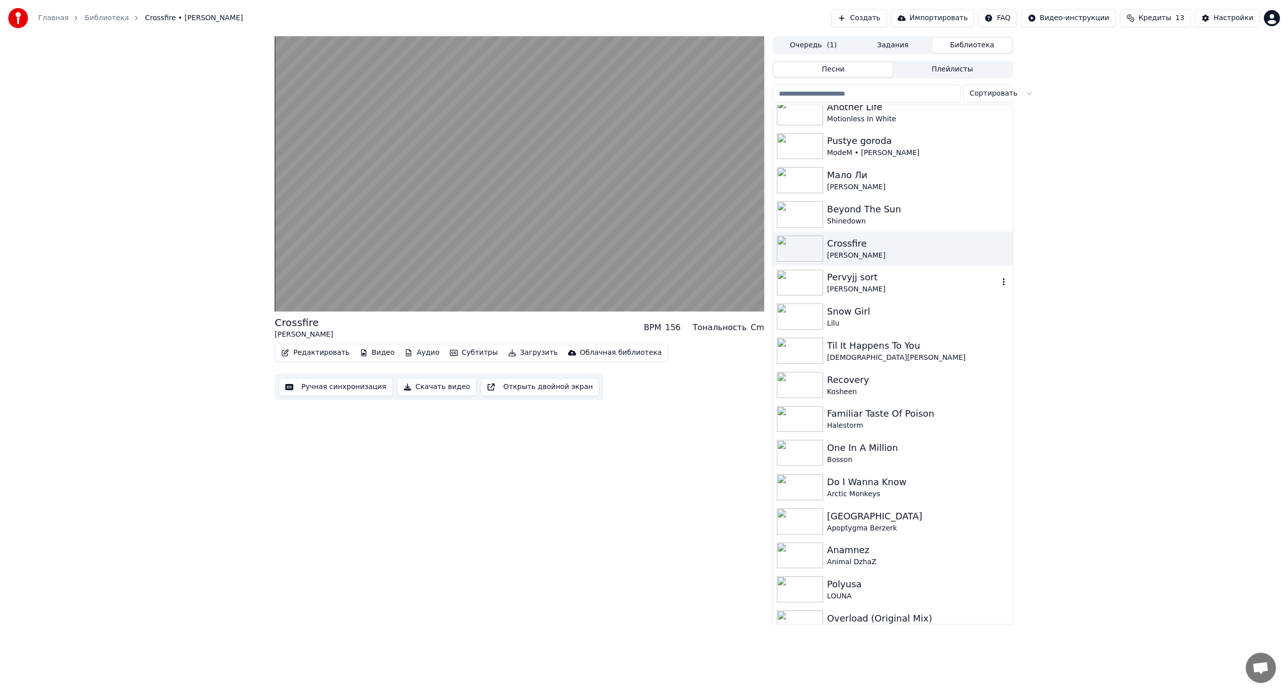
click at [909, 279] on div "Pervyjj sort" at bounding box center [913, 277] width 172 height 14
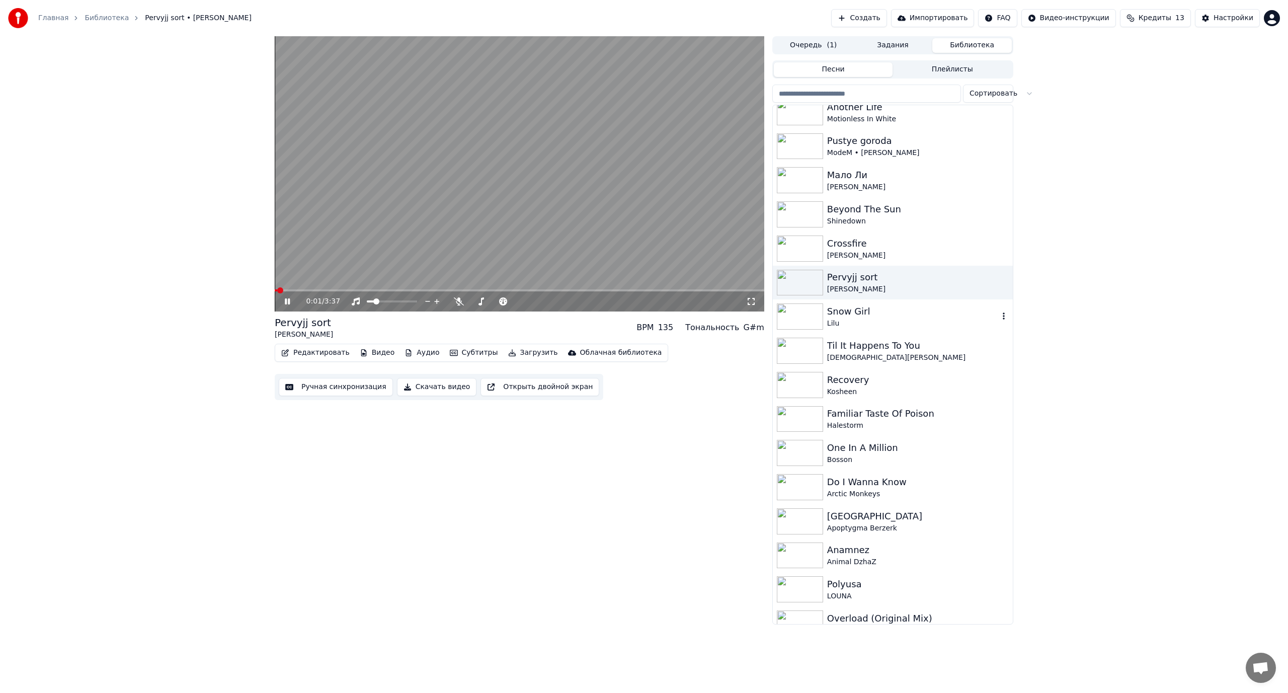
click at [870, 319] on div "Lilu" at bounding box center [913, 323] width 172 height 10
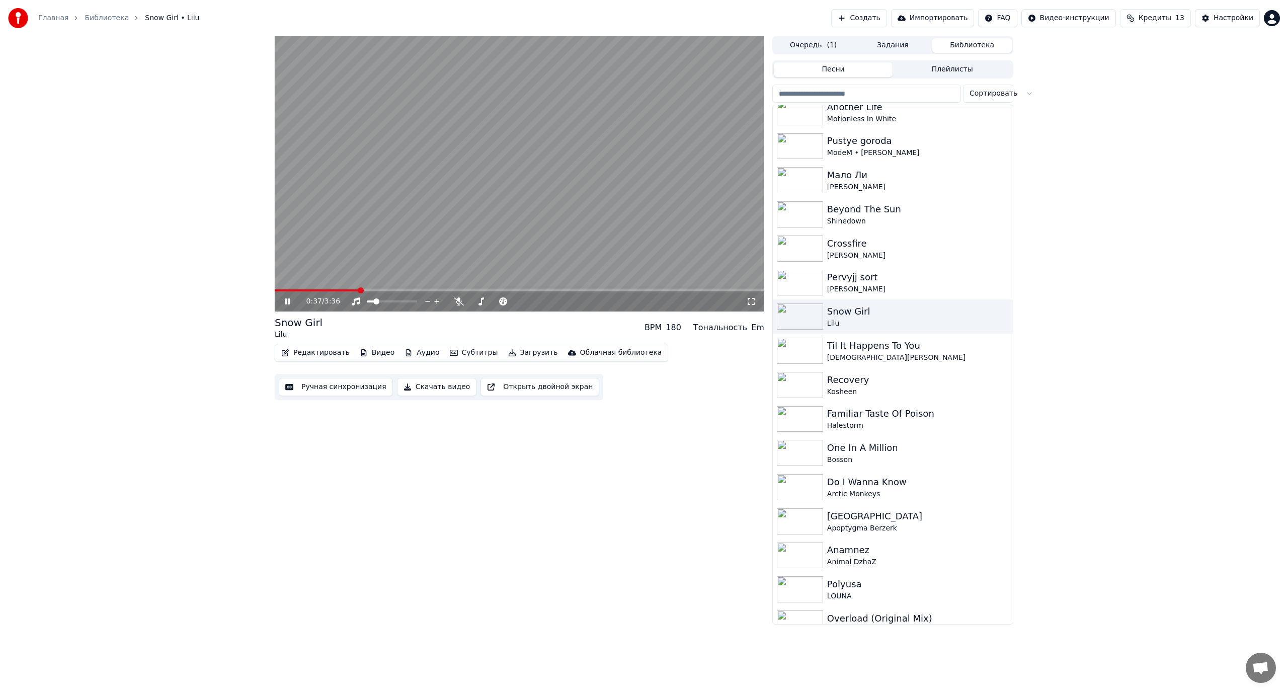
click at [359, 290] on span at bounding box center [519, 290] width 489 height 2
click at [313, 352] on button "Редактировать" at bounding box center [315, 353] width 76 height 14
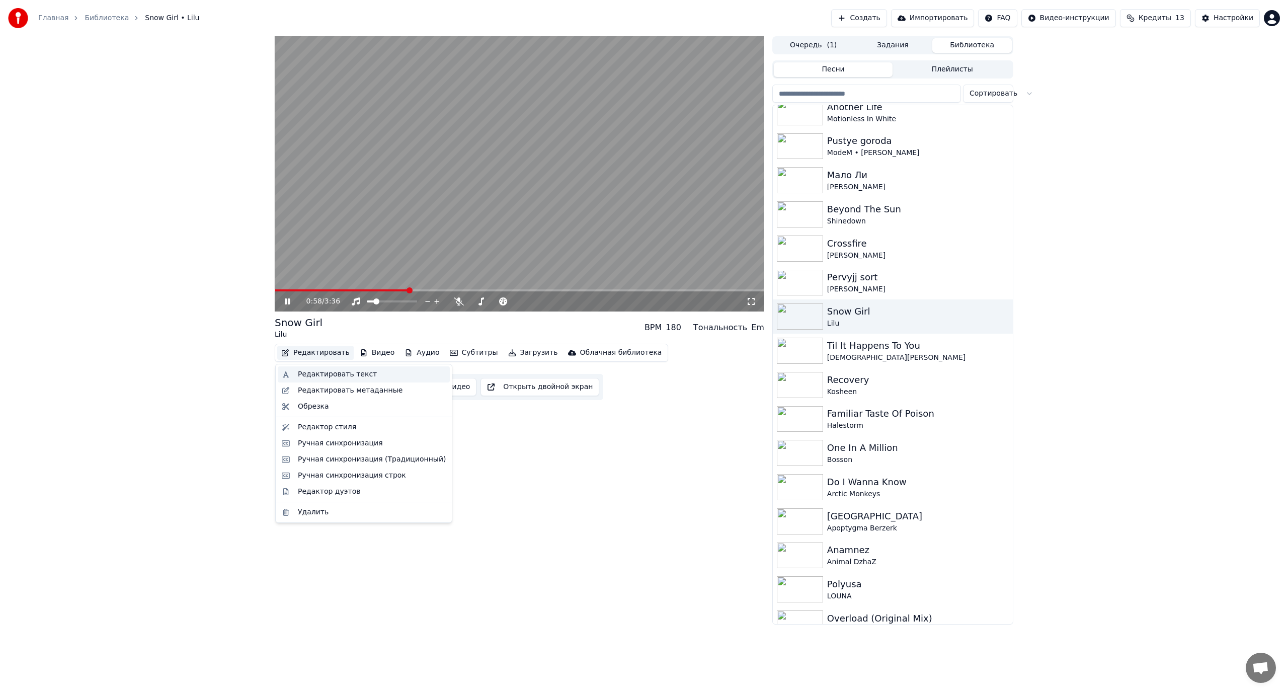
click at [314, 367] on div "Редактировать текст" at bounding box center [364, 374] width 172 height 16
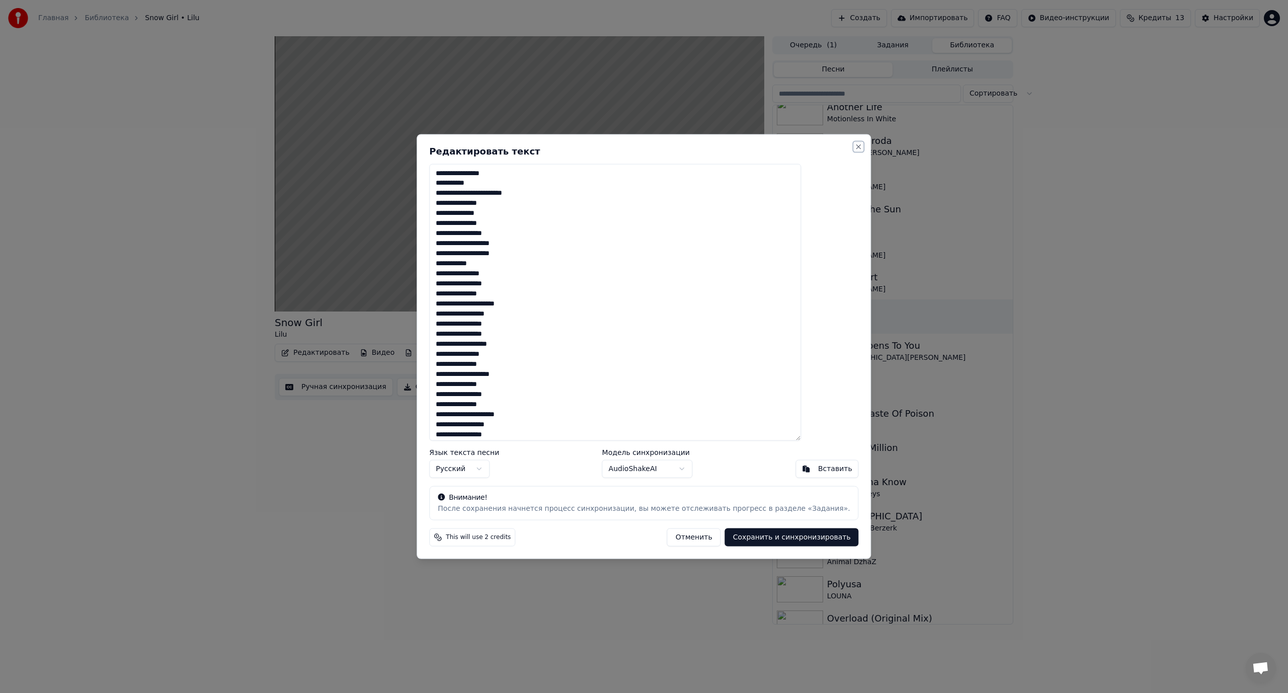
click at [855, 144] on button "Close" at bounding box center [859, 146] width 8 height 8
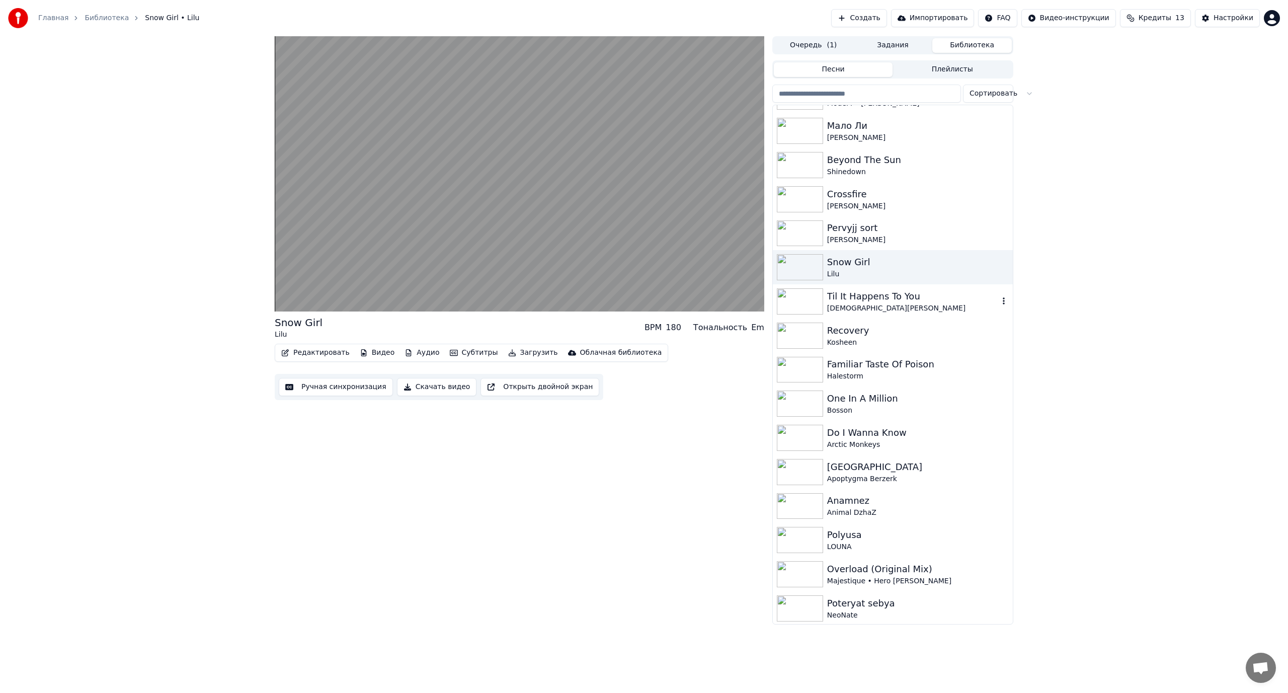
scroll to position [453, 0]
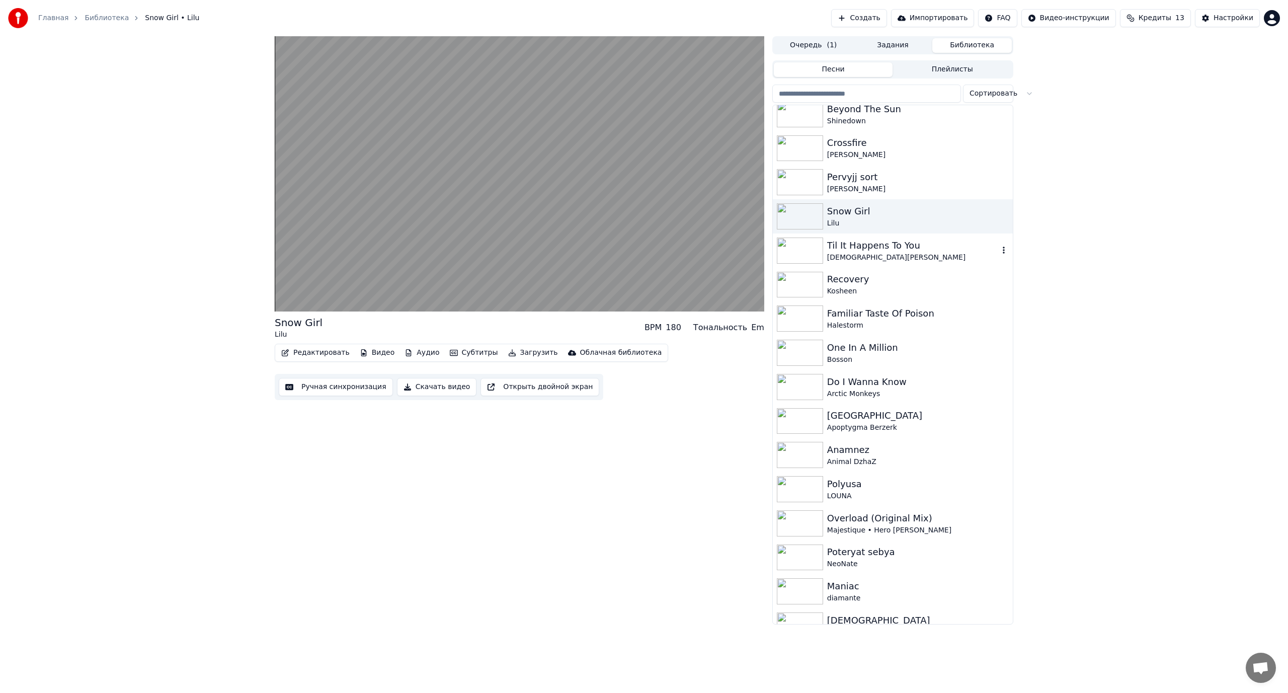
click at [868, 249] on div "Til It Happens To You" at bounding box center [913, 245] width 172 height 14
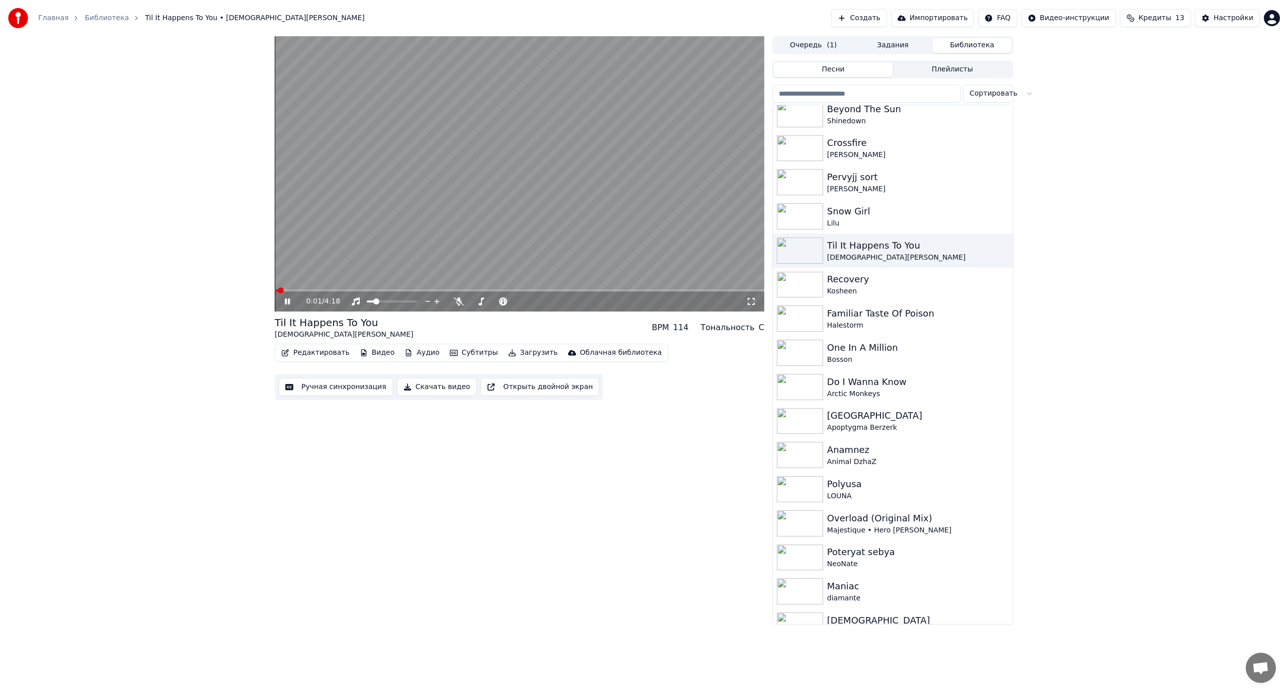
click at [339, 288] on video at bounding box center [519, 173] width 489 height 275
click at [342, 291] on span at bounding box center [519, 290] width 489 height 2
click at [389, 234] on video at bounding box center [519, 173] width 489 height 275
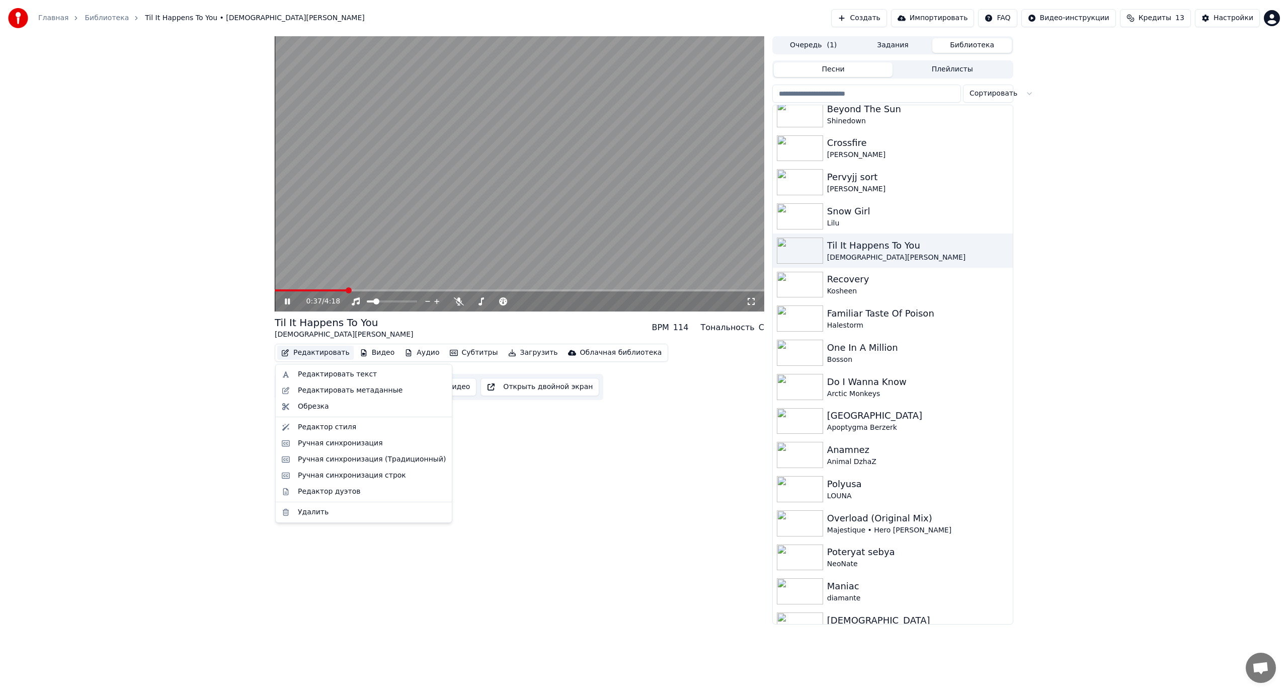
click at [321, 351] on button "Редактировать" at bounding box center [315, 353] width 76 height 14
click at [312, 371] on div "Редактировать текст" at bounding box center [337, 374] width 79 height 10
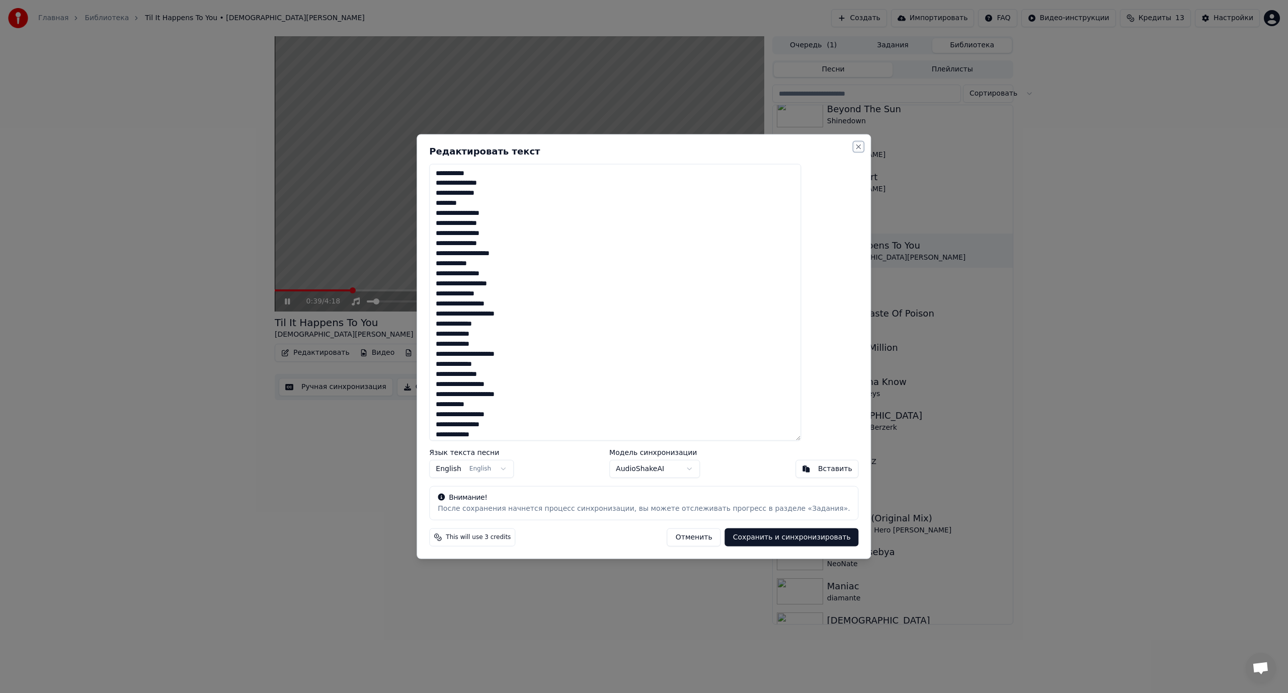
click at [855, 145] on button "Close" at bounding box center [859, 146] width 8 height 8
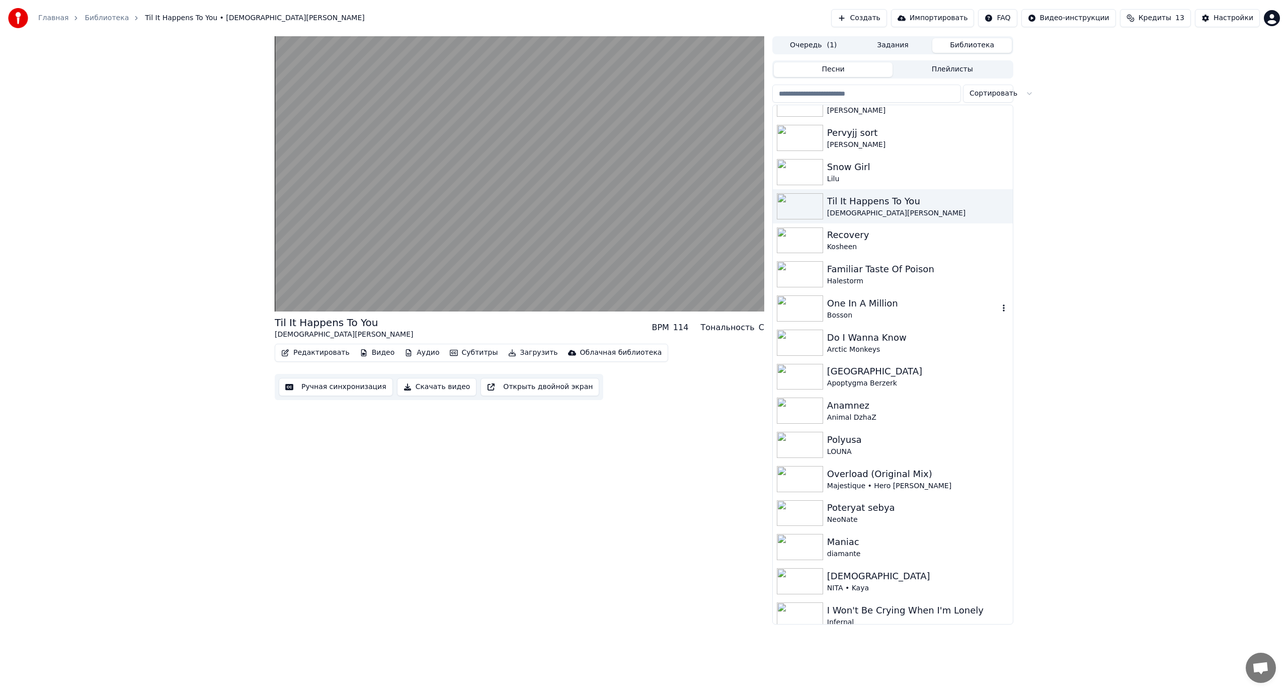
scroll to position [503, 0]
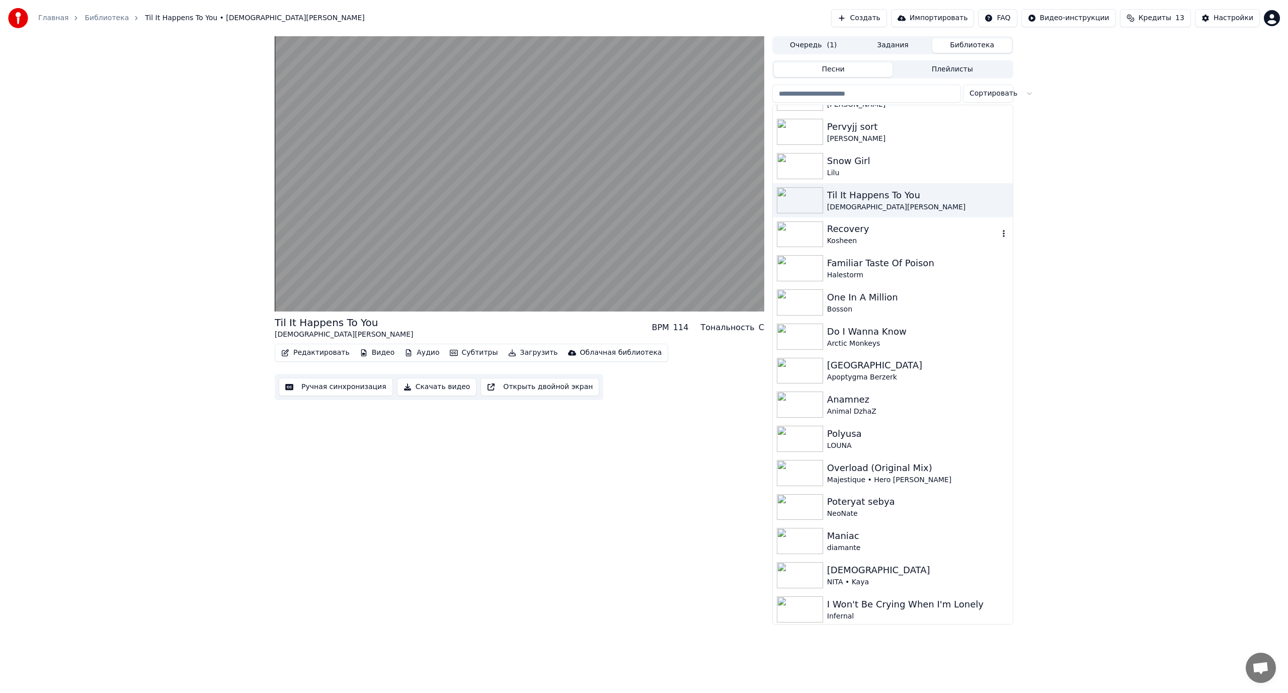
click at [887, 237] on div "Kosheen" at bounding box center [913, 241] width 172 height 10
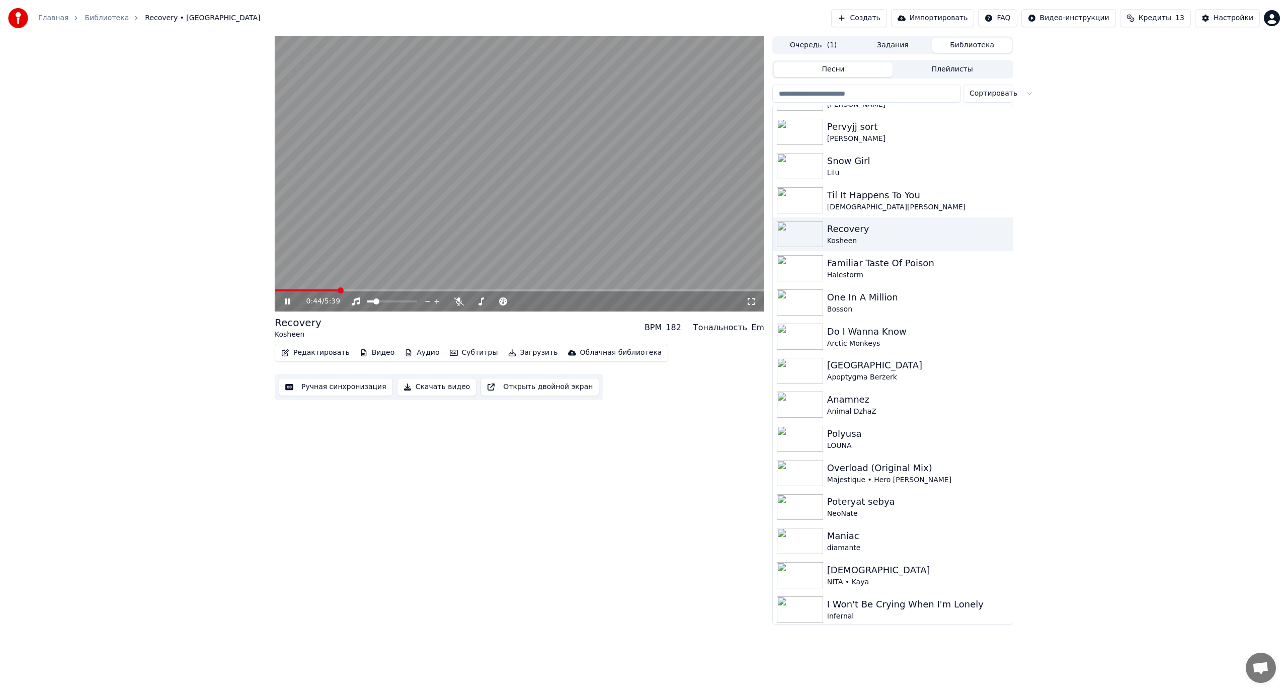
click at [338, 291] on span at bounding box center [519, 290] width 489 height 2
click at [333, 352] on button "Редактировать" at bounding box center [315, 353] width 76 height 14
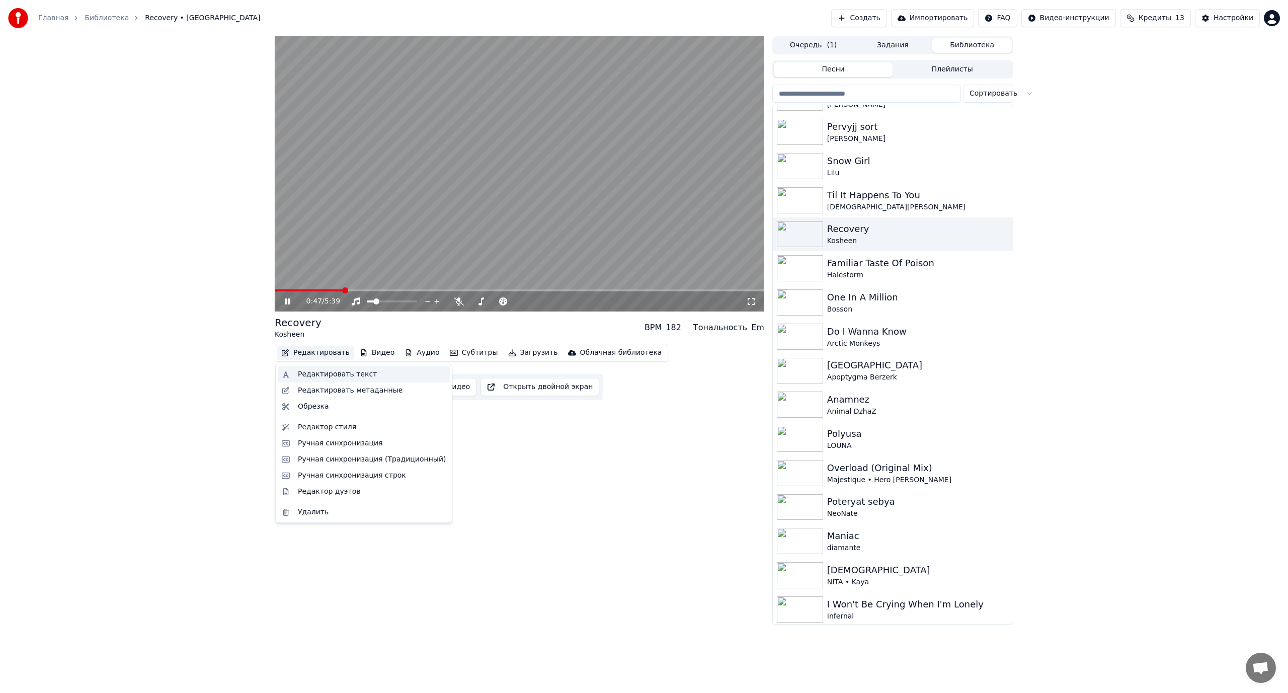
click at [334, 372] on div "Редактировать текст" at bounding box center [337, 374] width 79 height 10
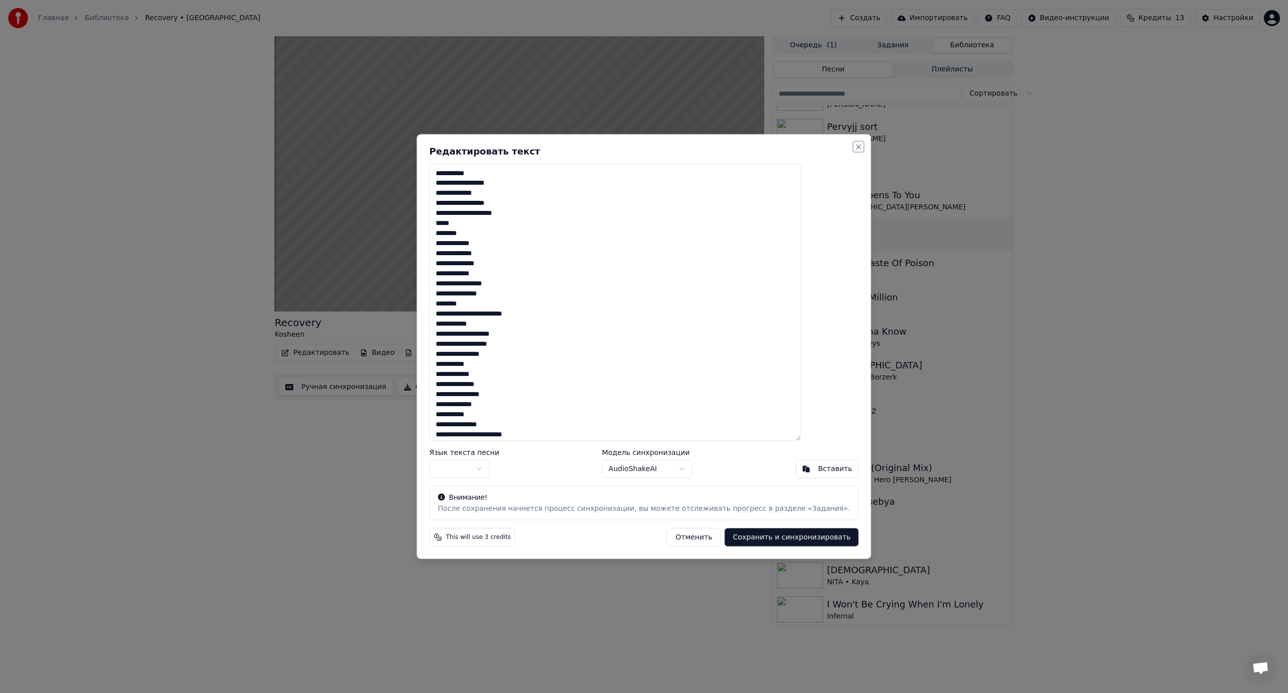
click at [855, 147] on button "Close" at bounding box center [859, 146] width 8 height 8
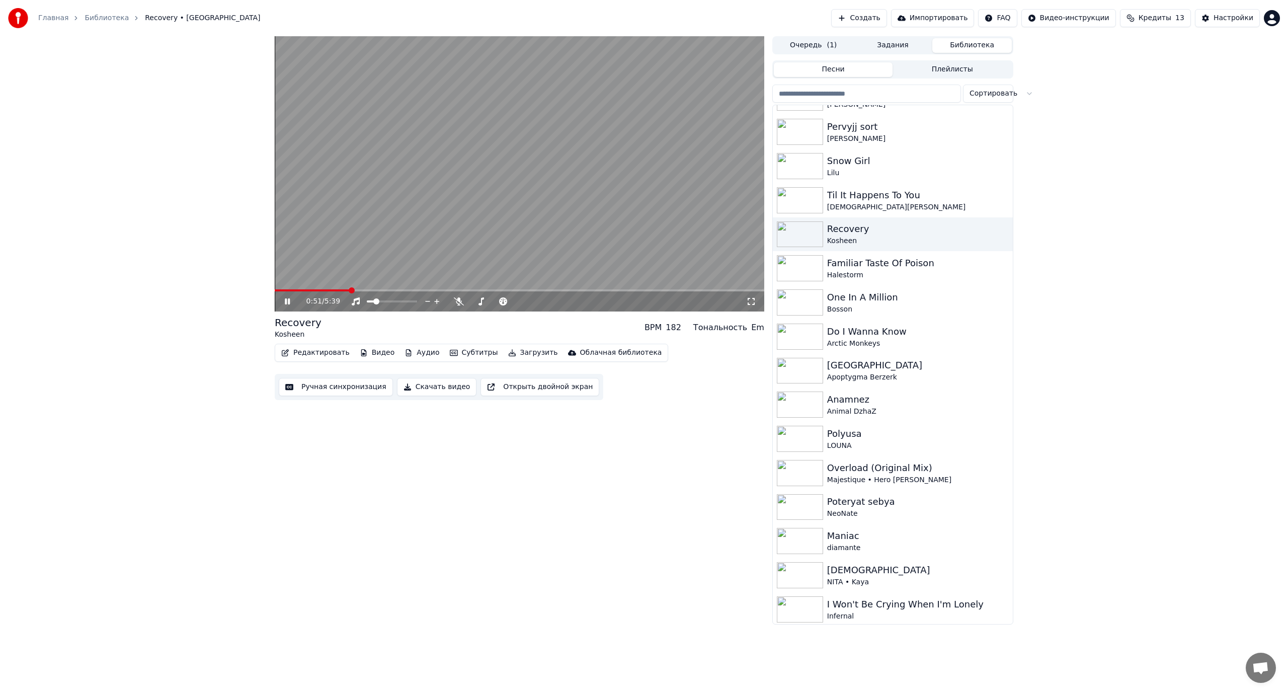
click at [615, 291] on span at bounding box center [519, 290] width 489 height 2
click at [637, 290] on span at bounding box center [519, 290] width 489 height 2
click at [673, 291] on span at bounding box center [519, 290] width 489 height 2
click at [460, 301] on icon at bounding box center [459, 301] width 10 height 8
click at [460, 301] on icon at bounding box center [459, 301] width 6 height 8
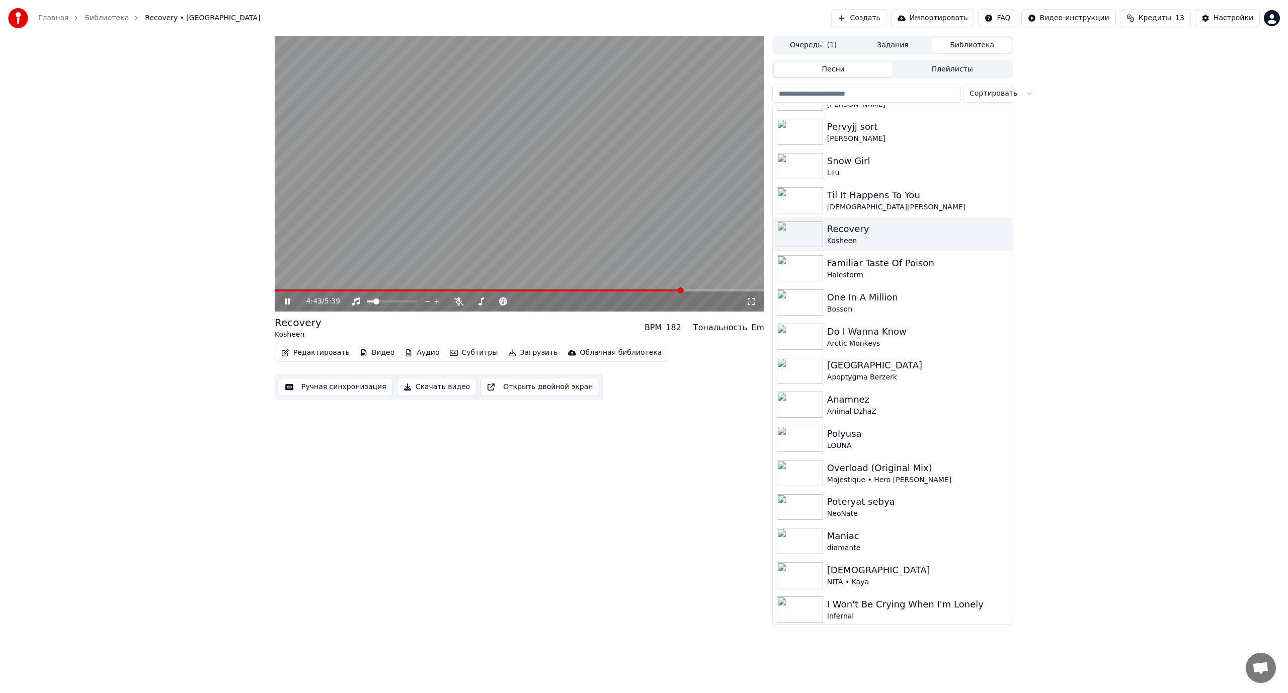
click at [513, 216] on video at bounding box center [519, 173] width 489 height 275
click at [310, 352] on button "Редактировать" at bounding box center [315, 353] width 76 height 14
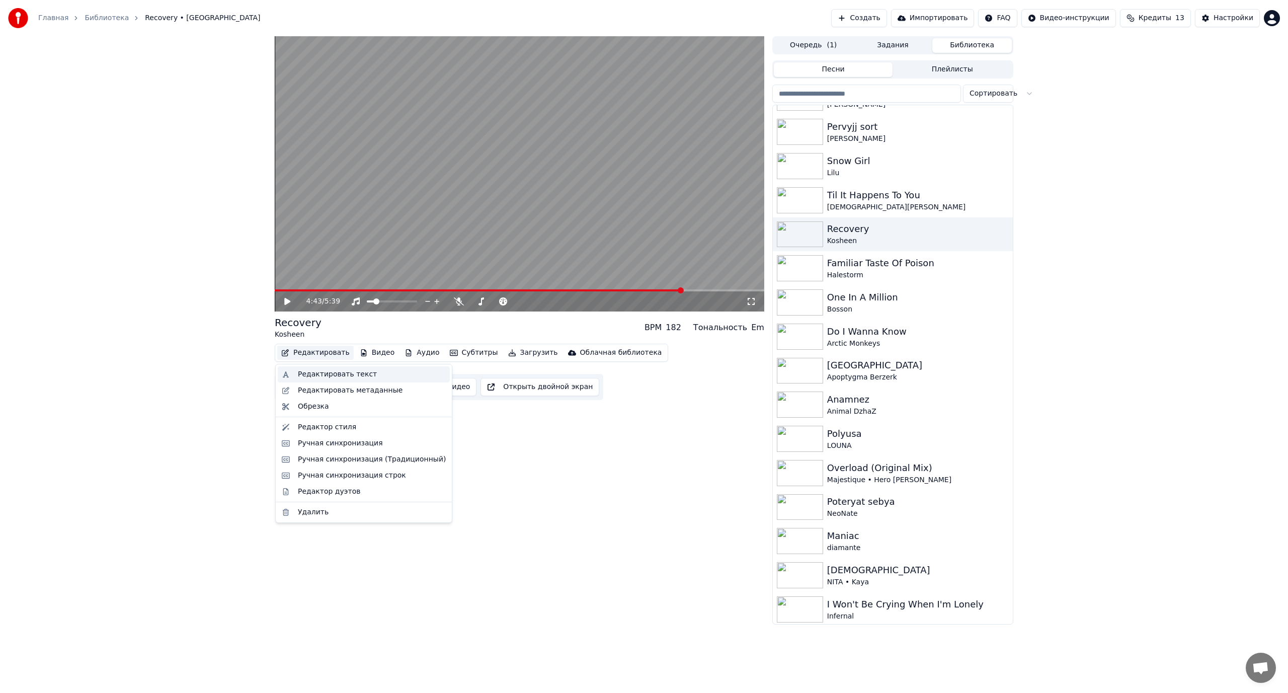
click at [335, 371] on div "Редактировать текст" at bounding box center [337, 374] width 79 height 10
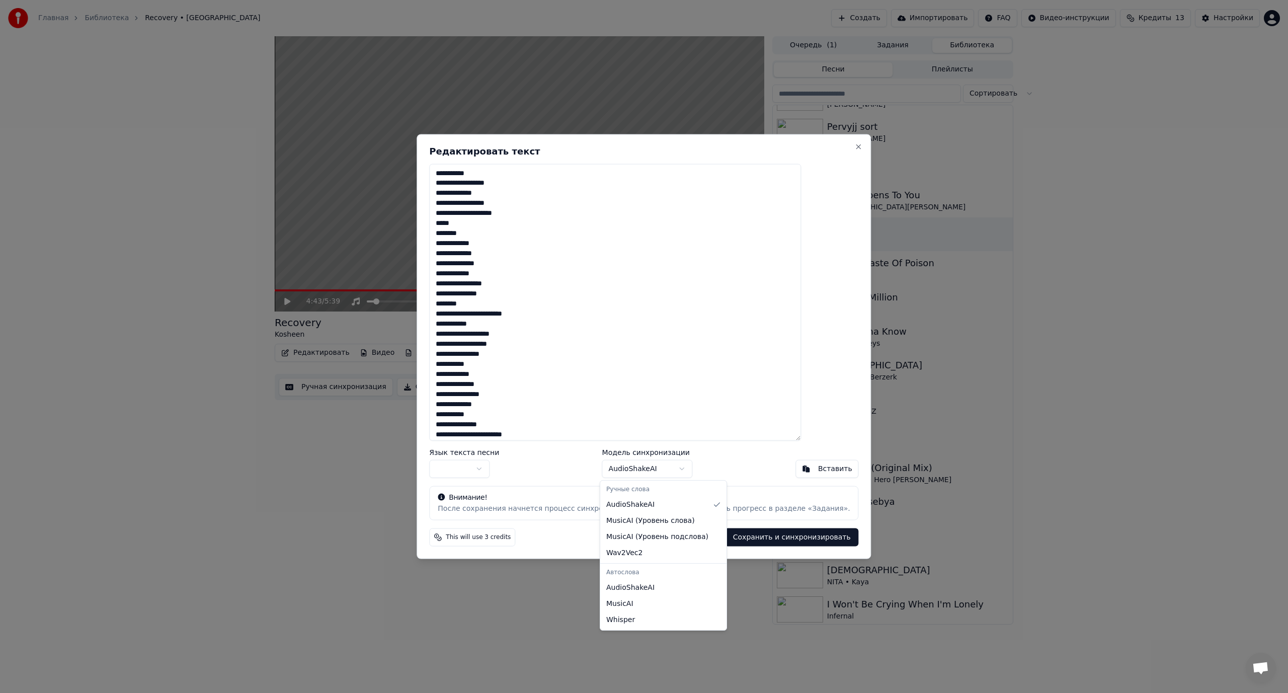
click at [650, 469] on body "Главная Библиотека Recovery • Kosheen Создать Импортировать FAQ Видео-инструкци…" at bounding box center [644, 346] width 1288 height 693
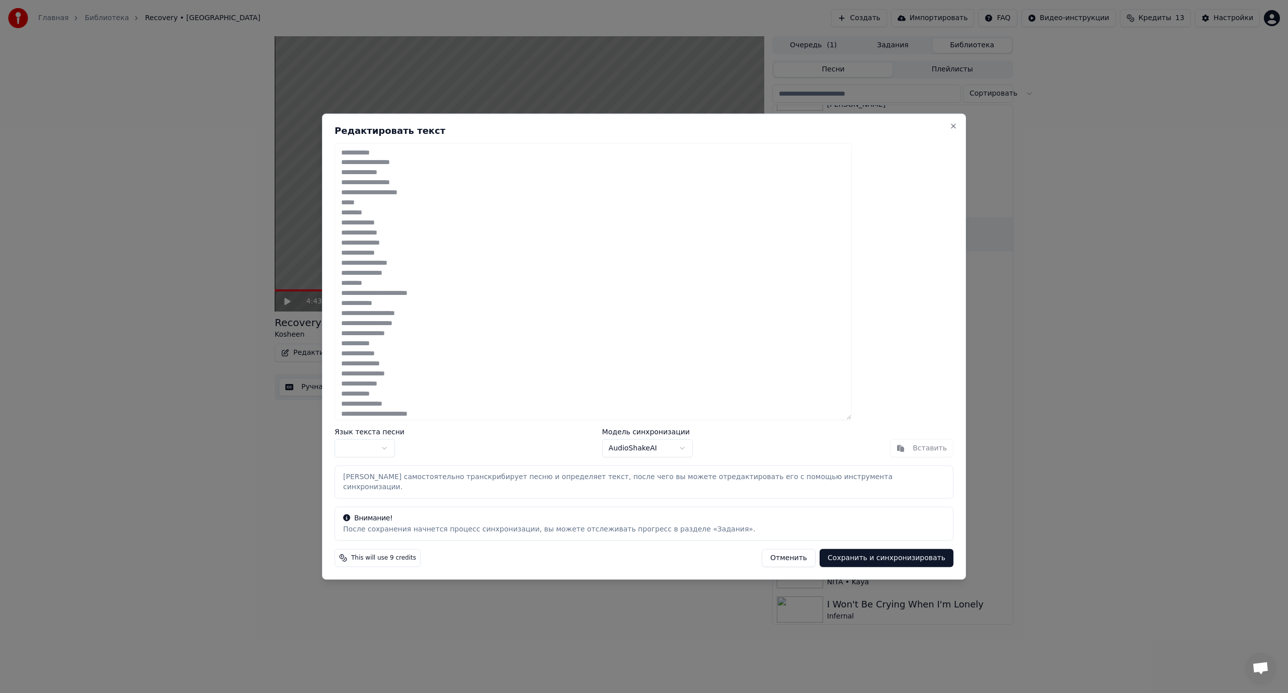
click at [410, 455] on body "Главная Библиотека Recovery • Kosheen Создать Импортировать FAQ Видео-инструкци…" at bounding box center [644, 346] width 1288 height 693
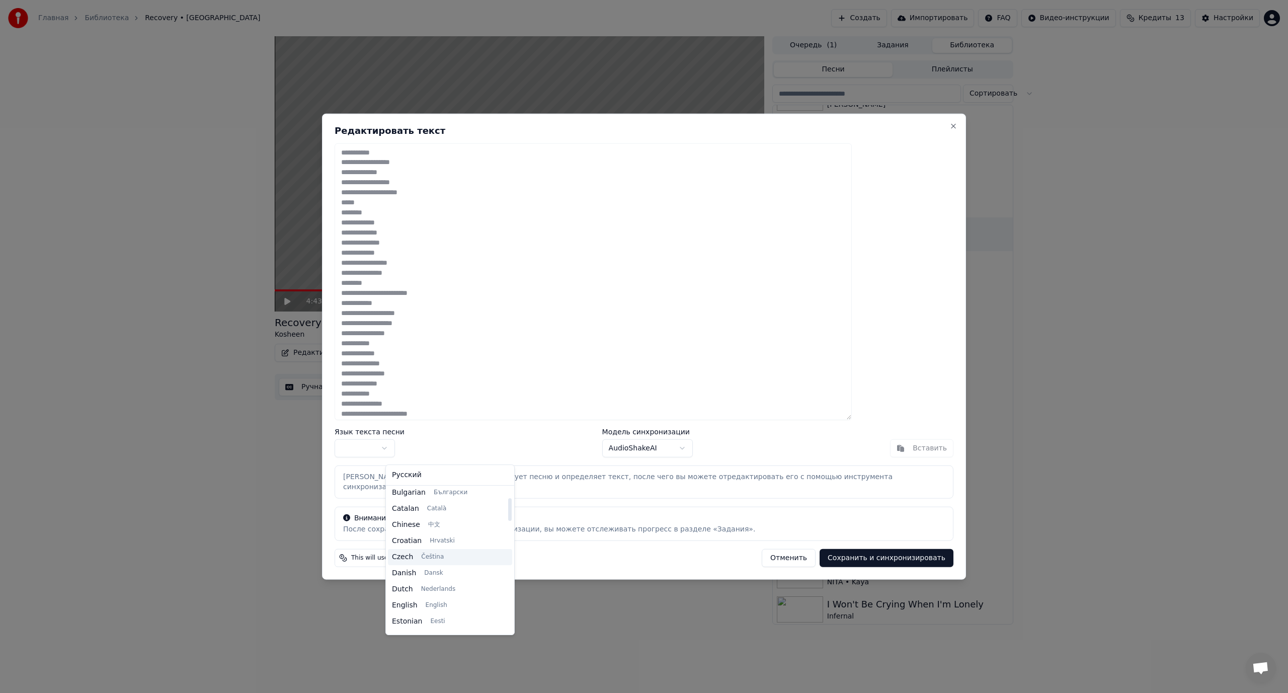
scroll to position [101, 0]
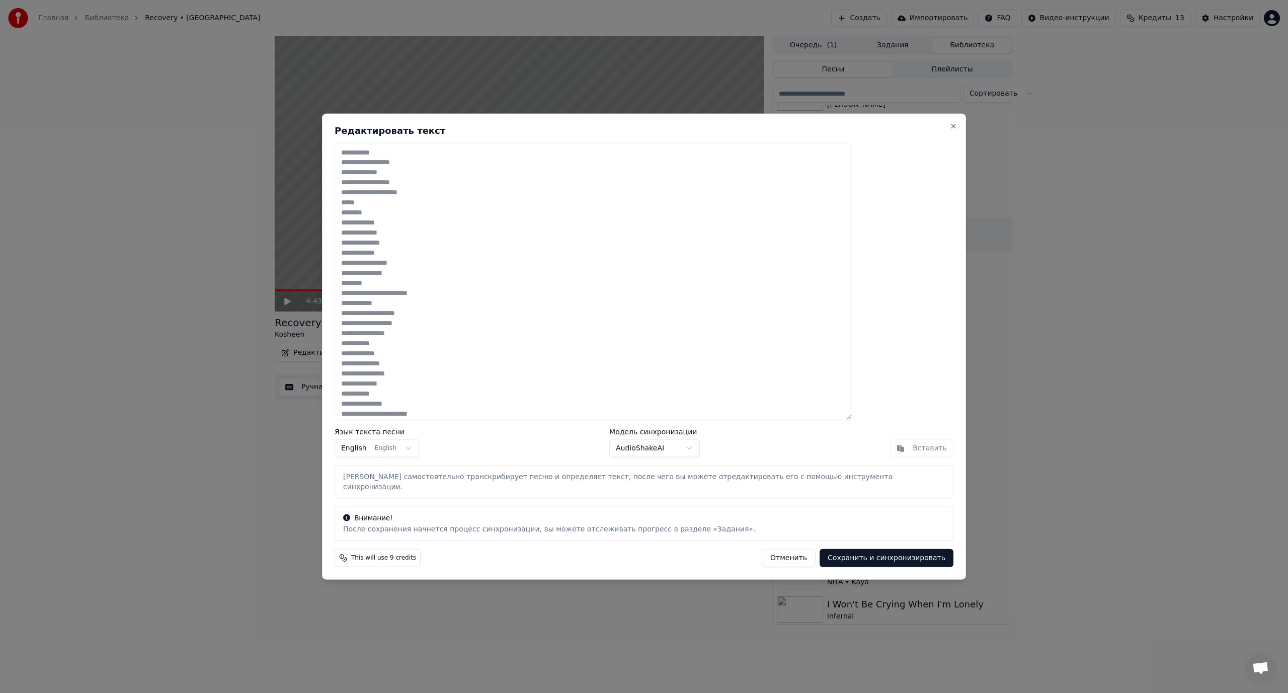
click at [851, 551] on button "Сохранить и синхронизировать" at bounding box center [886, 558] width 134 height 18
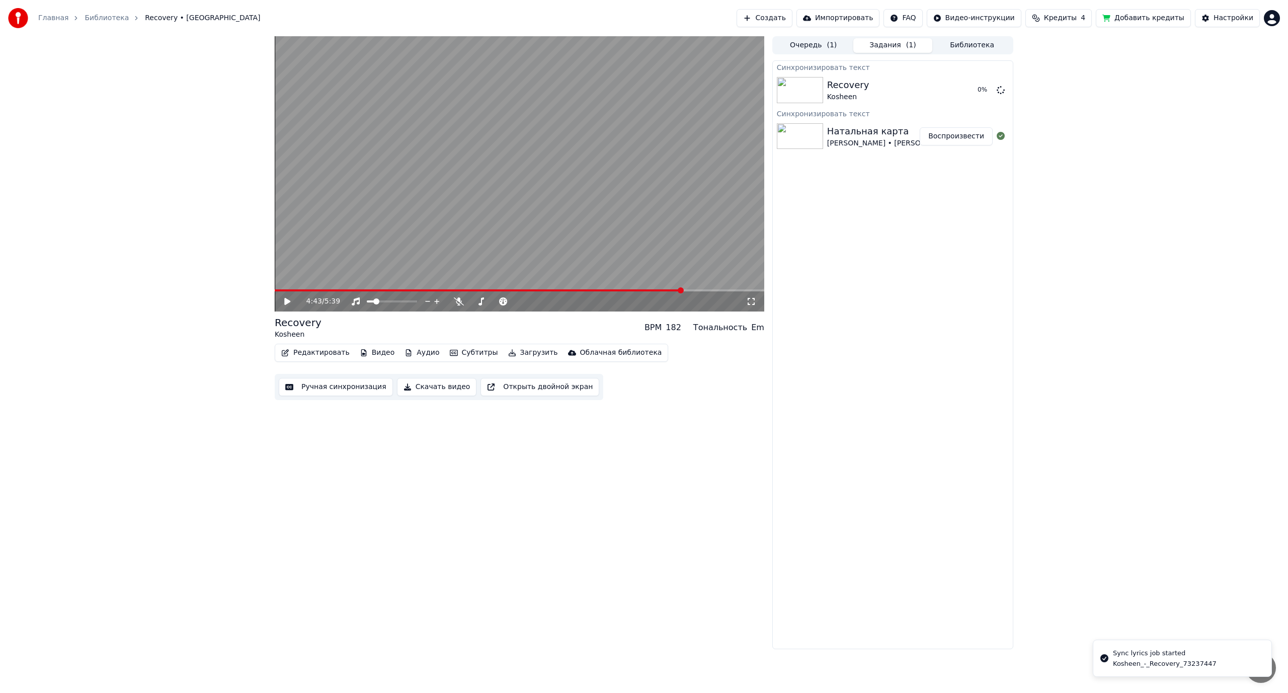
click at [962, 47] on button "Библиотека" at bounding box center [971, 45] width 79 height 15
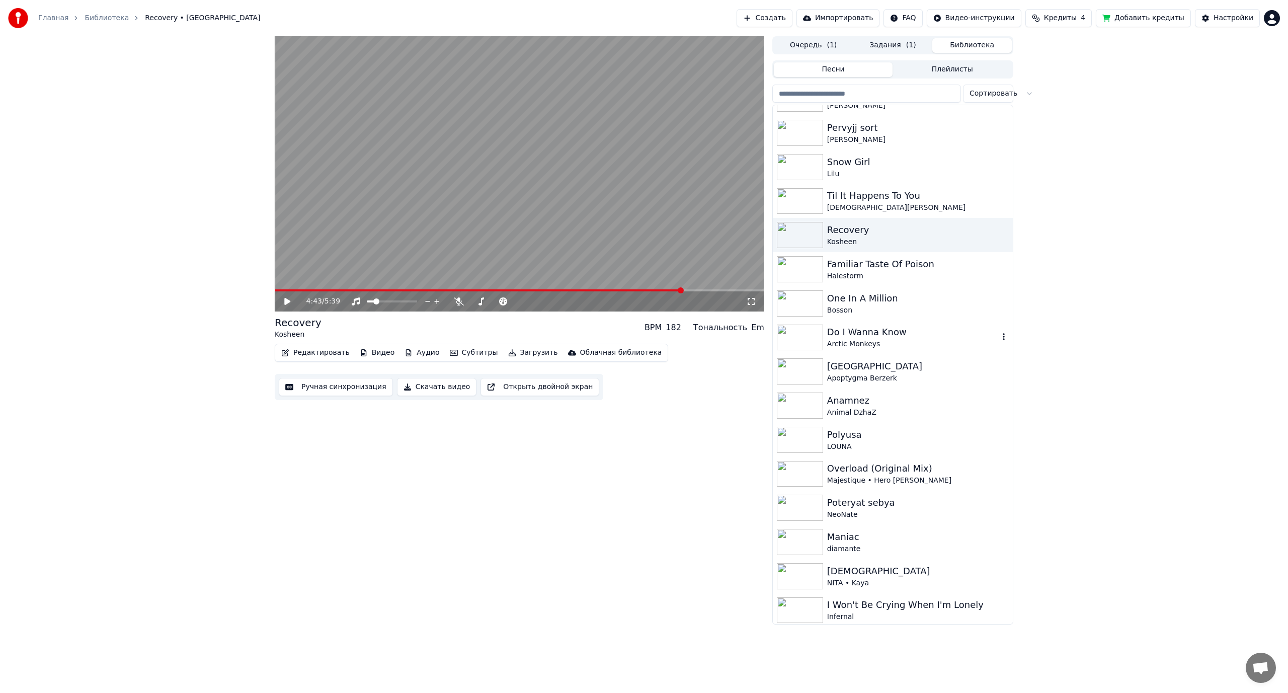
scroll to position [503, 0]
click at [855, 409] on div "Animal DzhaZ" at bounding box center [913, 411] width 172 height 10
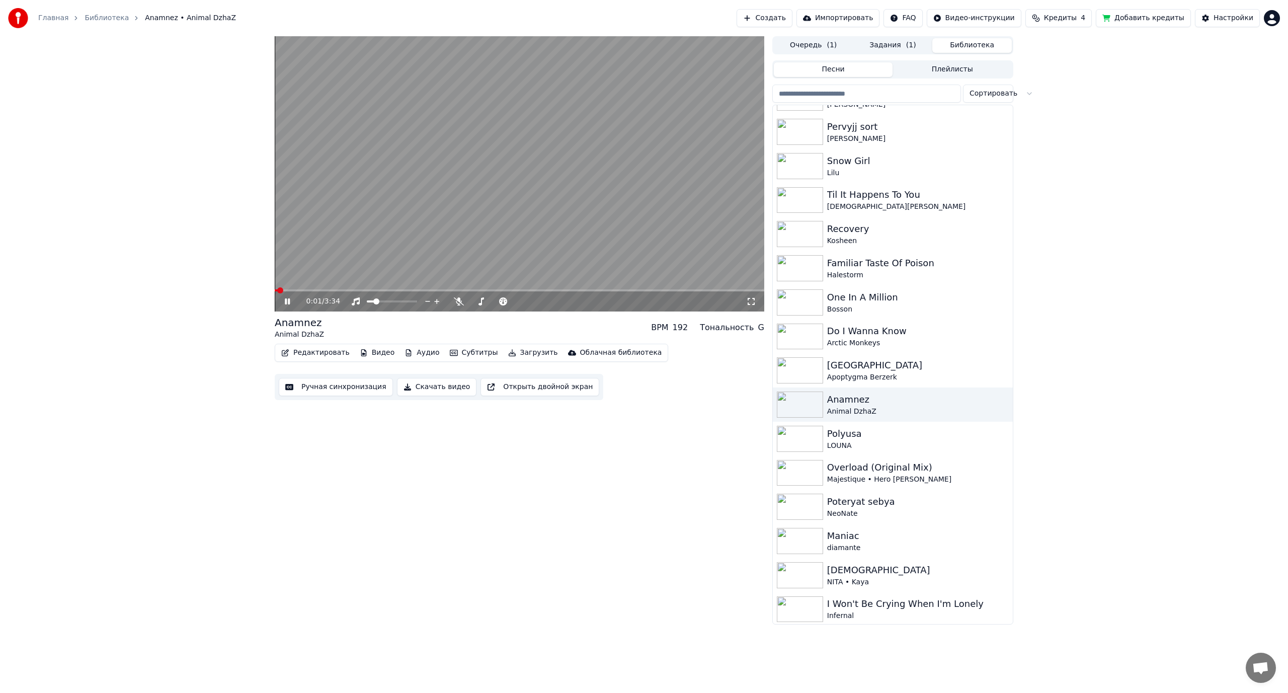
click at [330, 290] on span at bounding box center [519, 290] width 489 height 2
click at [390, 290] on span at bounding box center [519, 290] width 489 height 2
click at [566, 222] on video at bounding box center [519, 173] width 489 height 275
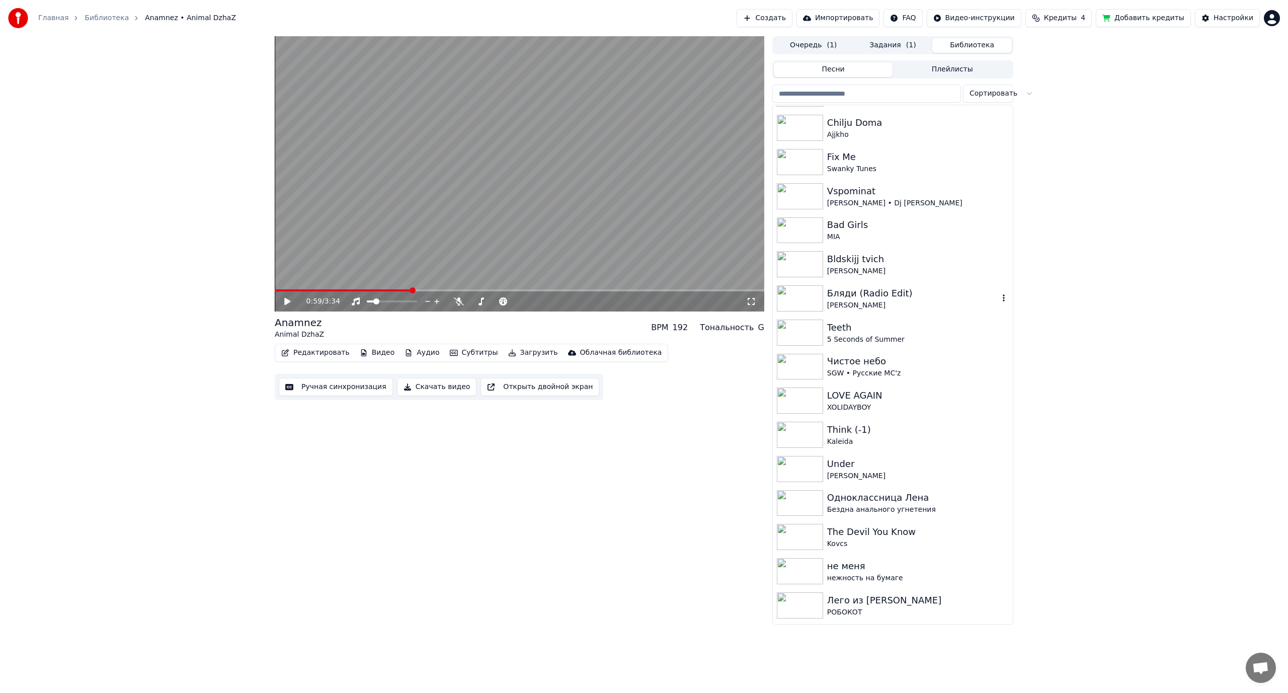
scroll to position [1459, 0]
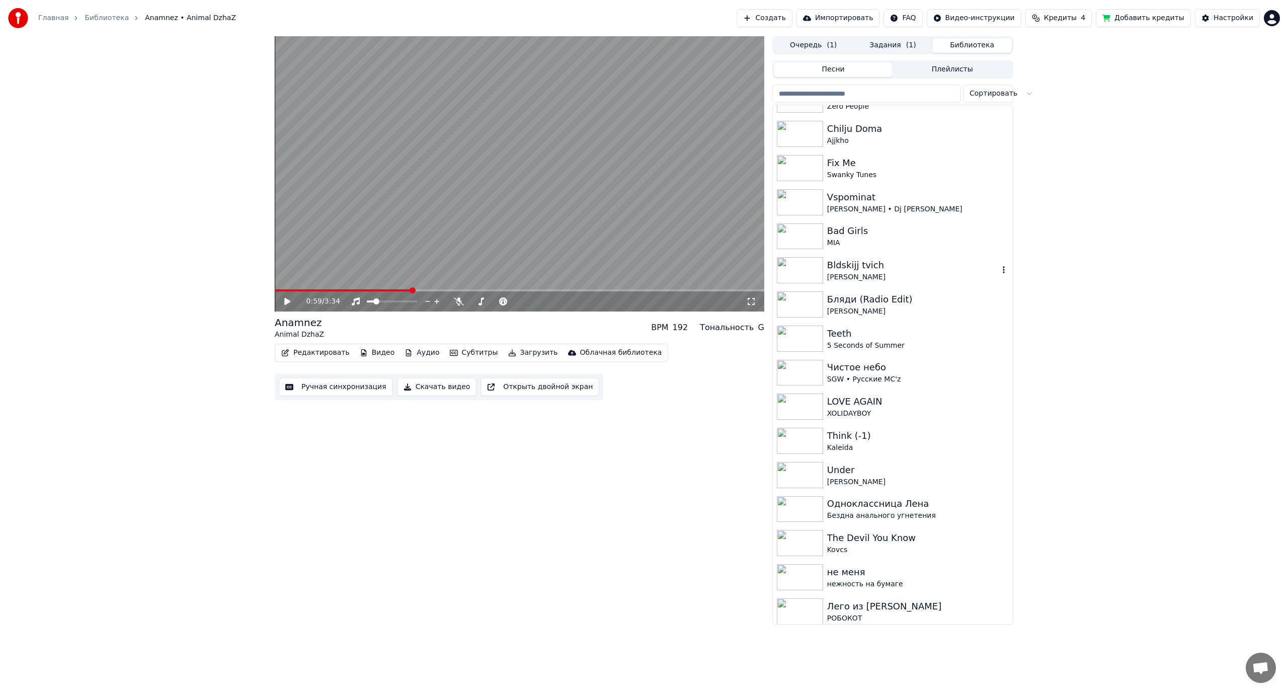
click at [885, 245] on div "MIA" at bounding box center [918, 243] width 182 height 10
click at [330, 290] on span at bounding box center [519, 290] width 489 height 2
click at [487, 204] on video at bounding box center [519, 173] width 489 height 275
click at [312, 351] on button "Редактировать" at bounding box center [315, 353] width 76 height 14
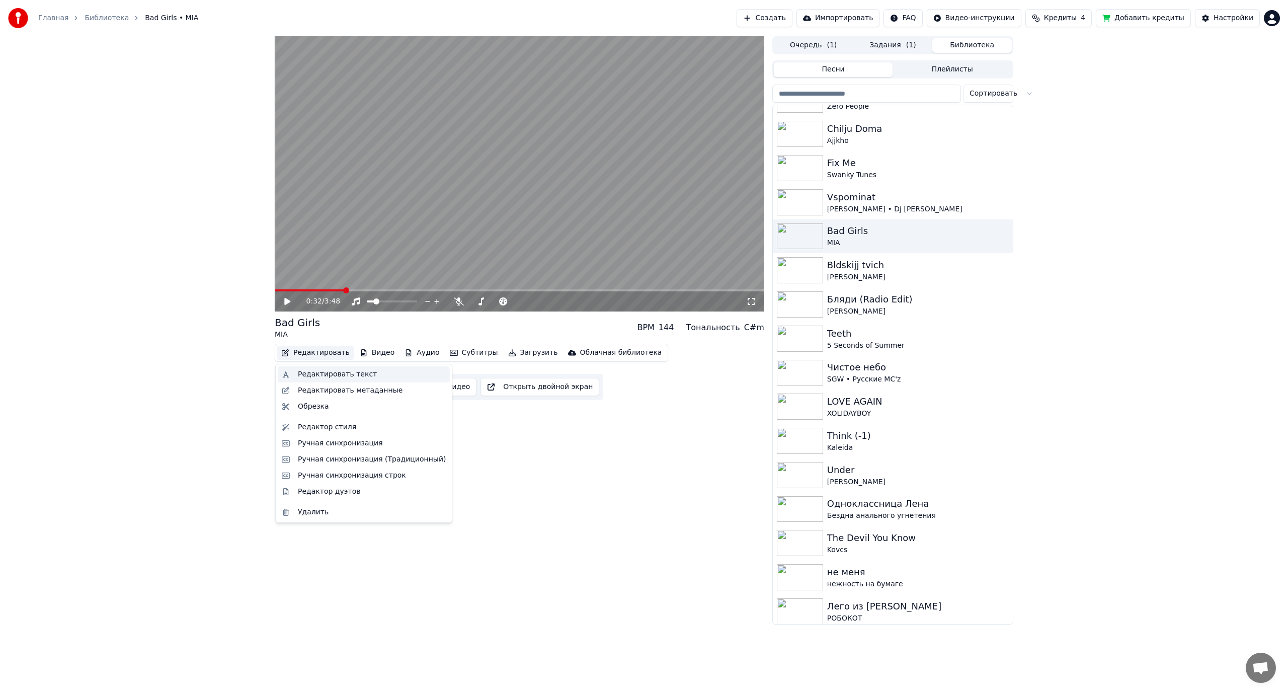
click at [324, 374] on div "Редактировать текст" at bounding box center [337, 374] width 79 height 10
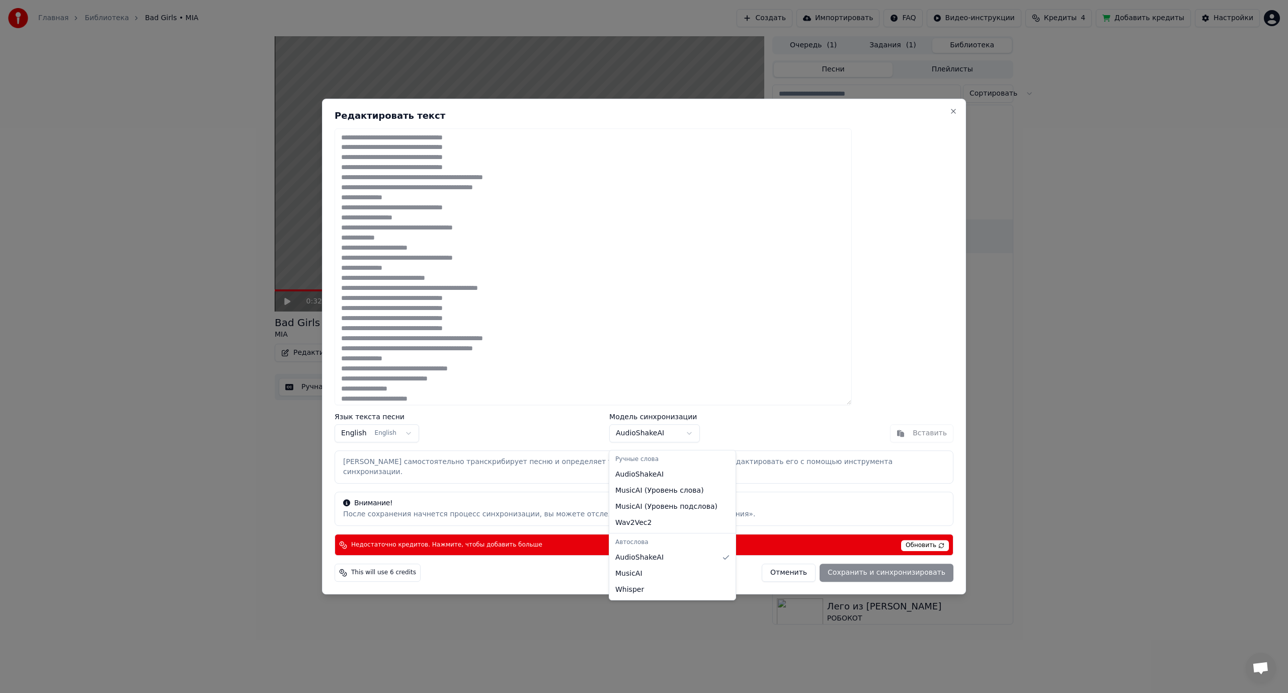
click at [664, 436] on body "Главная Библиотека Bad Girls • MIA Создать Импортировать FAQ Видео-инструкции К…" at bounding box center [644, 346] width 1288 height 693
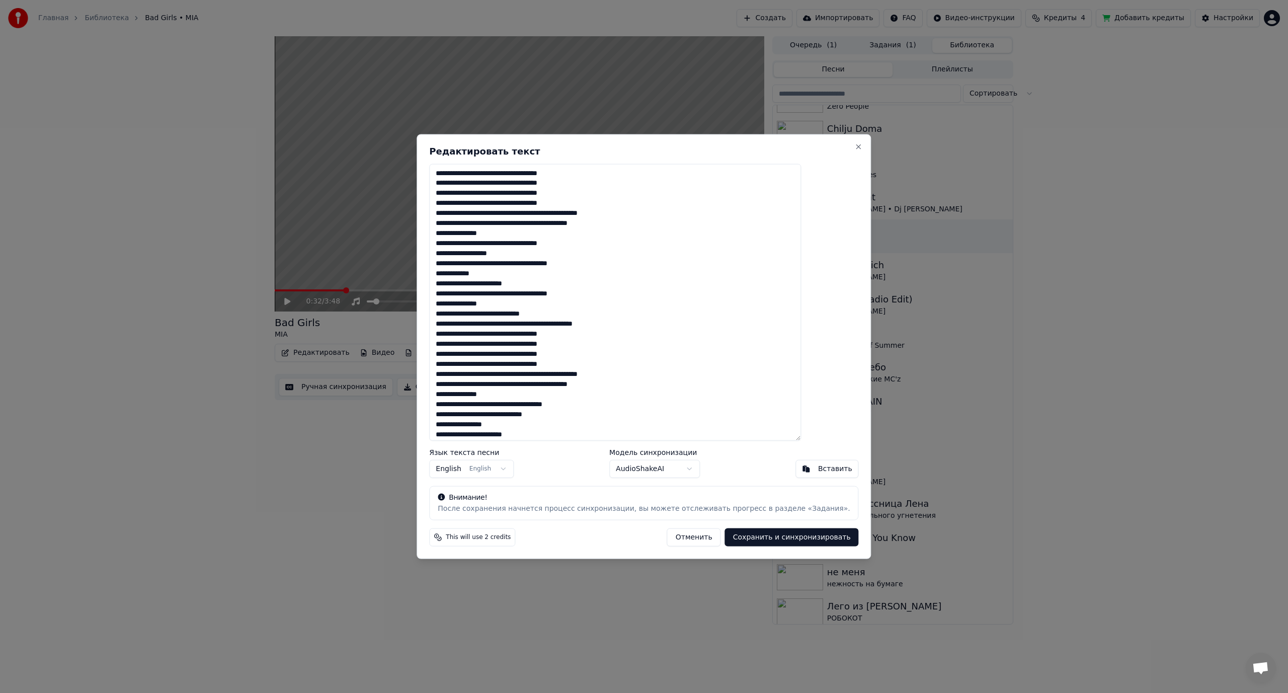
click at [525, 172] on textarea at bounding box center [615, 301] width 372 height 277
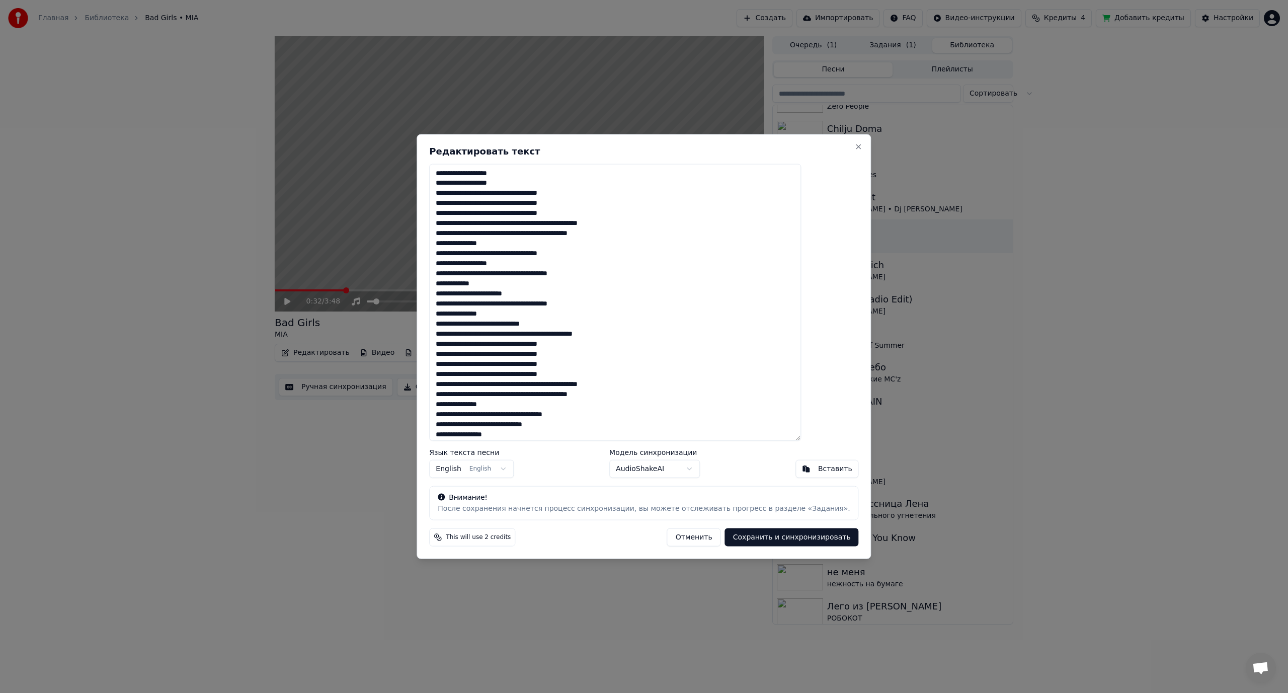
click at [526, 193] on textarea at bounding box center [615, 301] width 372 height 277
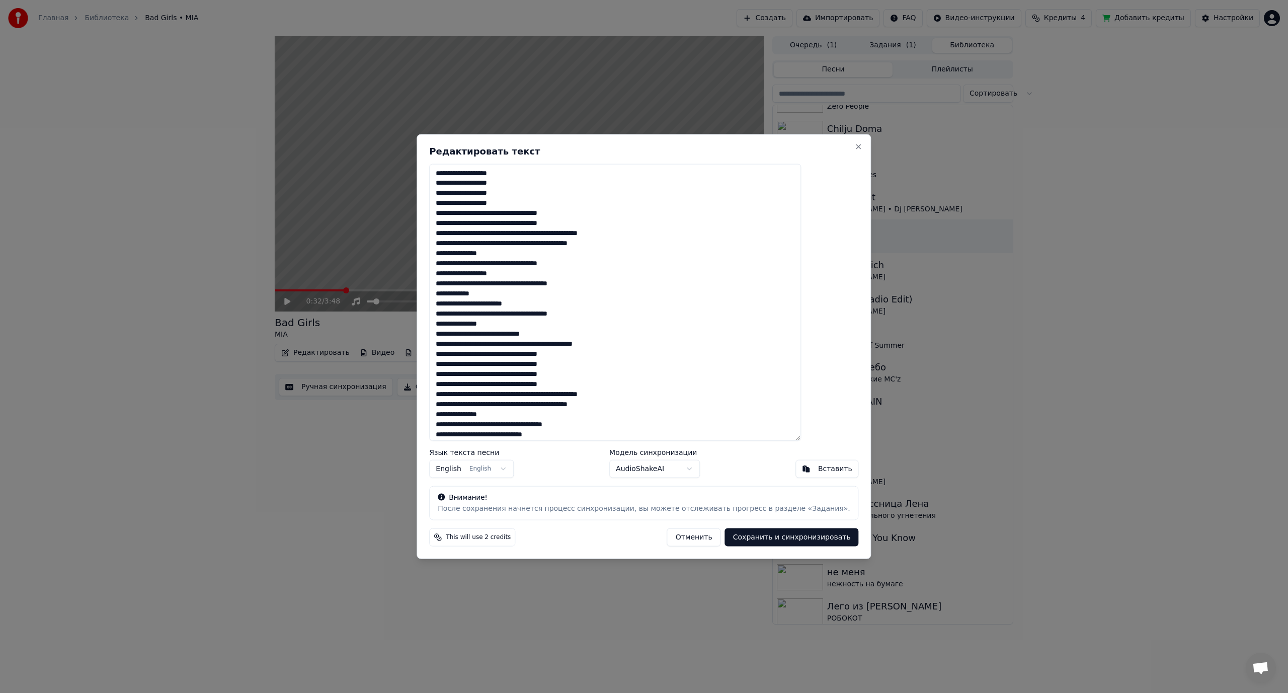
click at [524, 212] on textarea at bounding box center [615, 301] width 372 height 277
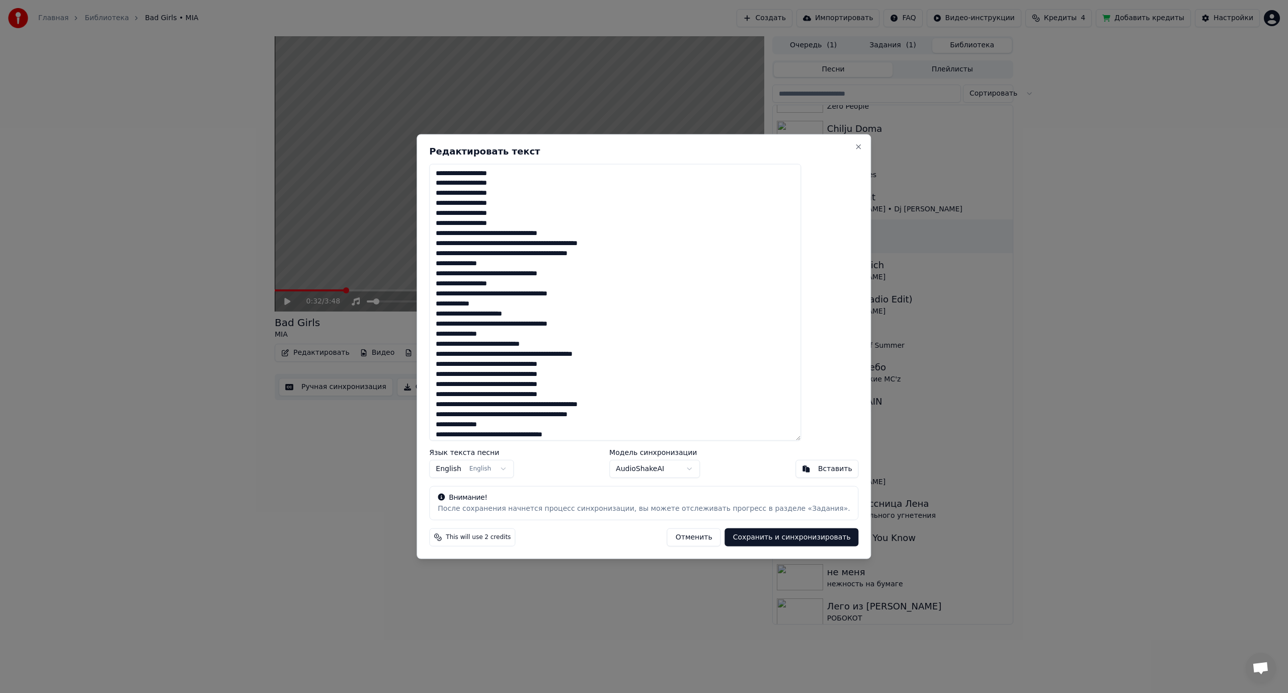
click at [525, 233] on textarea at bounding box center [615, 301] width 372 height 277
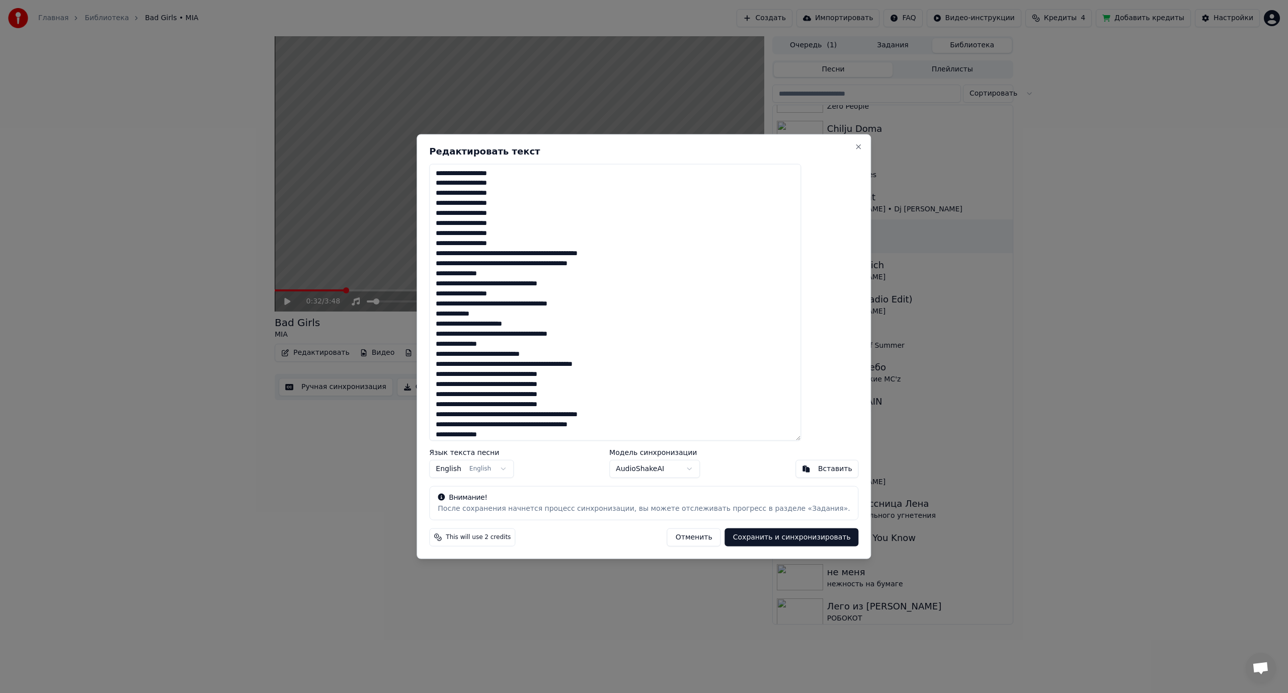
click at [539, 254] on textarea at bounding box center [615, 301] width 372 height 277
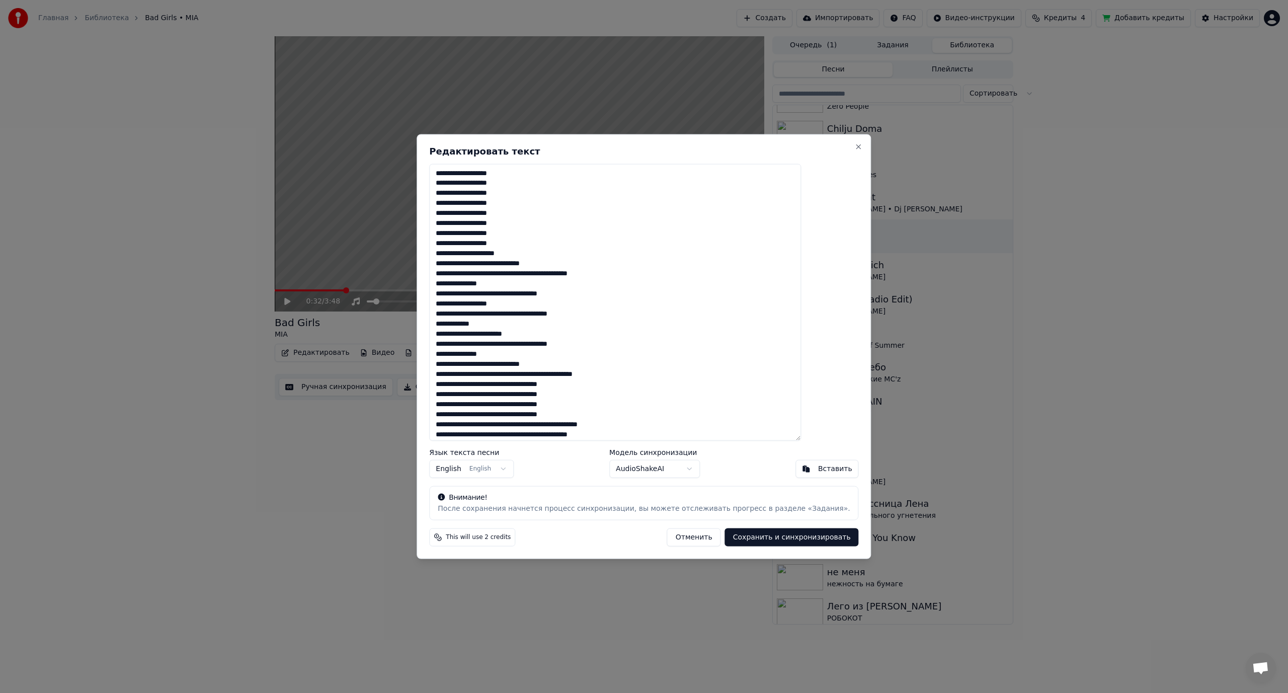
click at [524, 265] on textarea at bounding box center [615, 301] width 372 height 277
click at [538, 285] on textarea at bounding box center [615, 301] width 372 height 277
click at [465, 303] on textarea at bounding box center [615, 301] width 372 height 277
drag, startPoint x: 494, startPoint y: 306, endPoint x: 499, endPoint y: 306, distance: 5.5
click at [499, 306] on textarea at bounding box center [615, 301] width 372 height 277
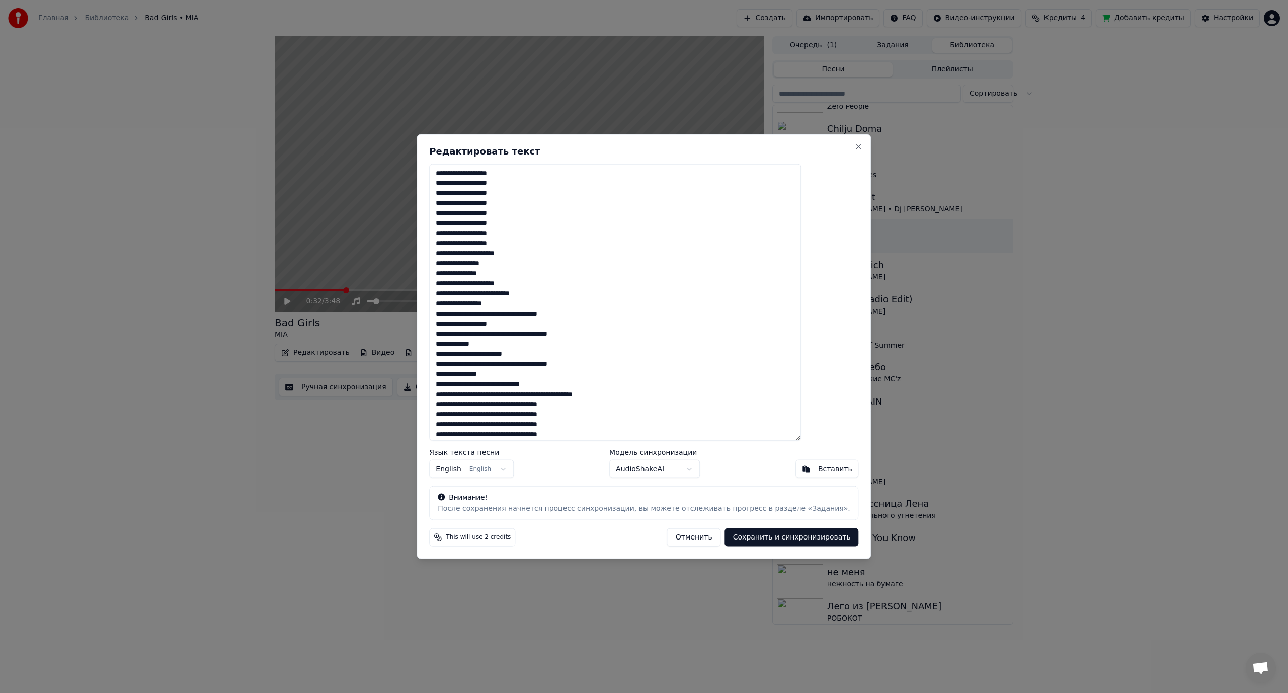
click at [497, 303] on textarea at bounding box center [615, 301] width 372 height 277
click at [547, 323] on textarea at bounding box center [615, 301] width 372 height 277
click at [497, 344] on textarea at bounding box center [615, 301] width 372 height 277
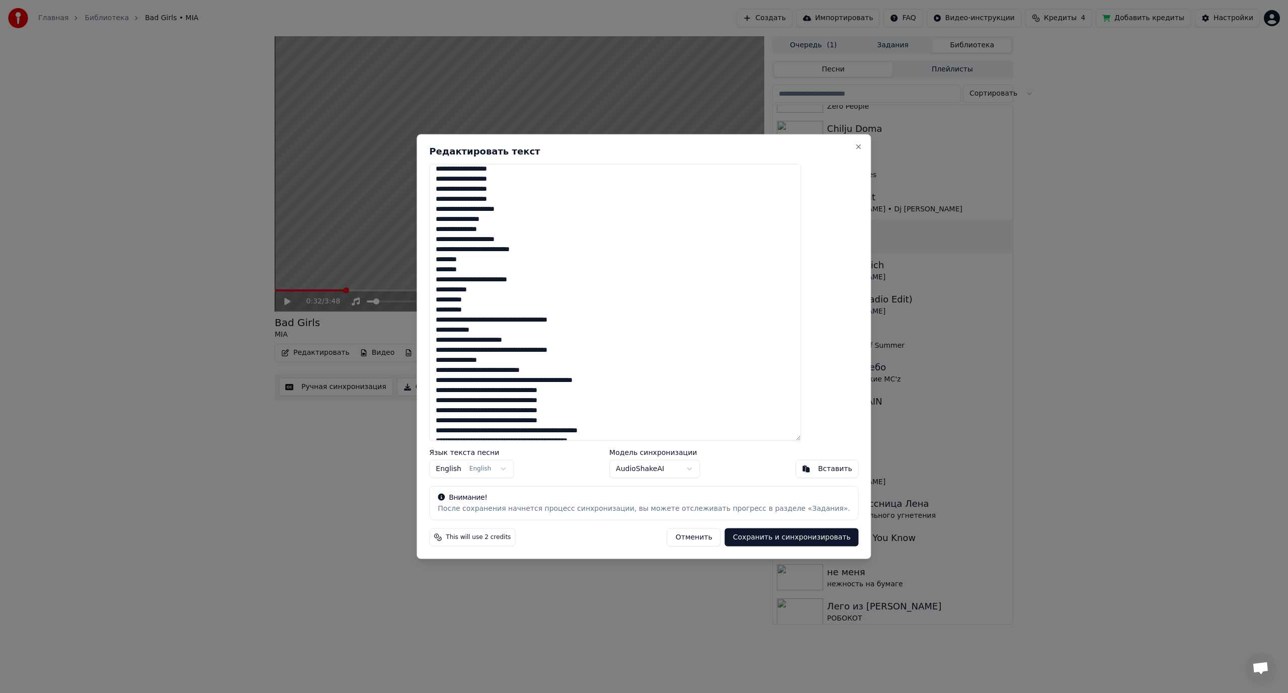
scroll to position [50, 0]
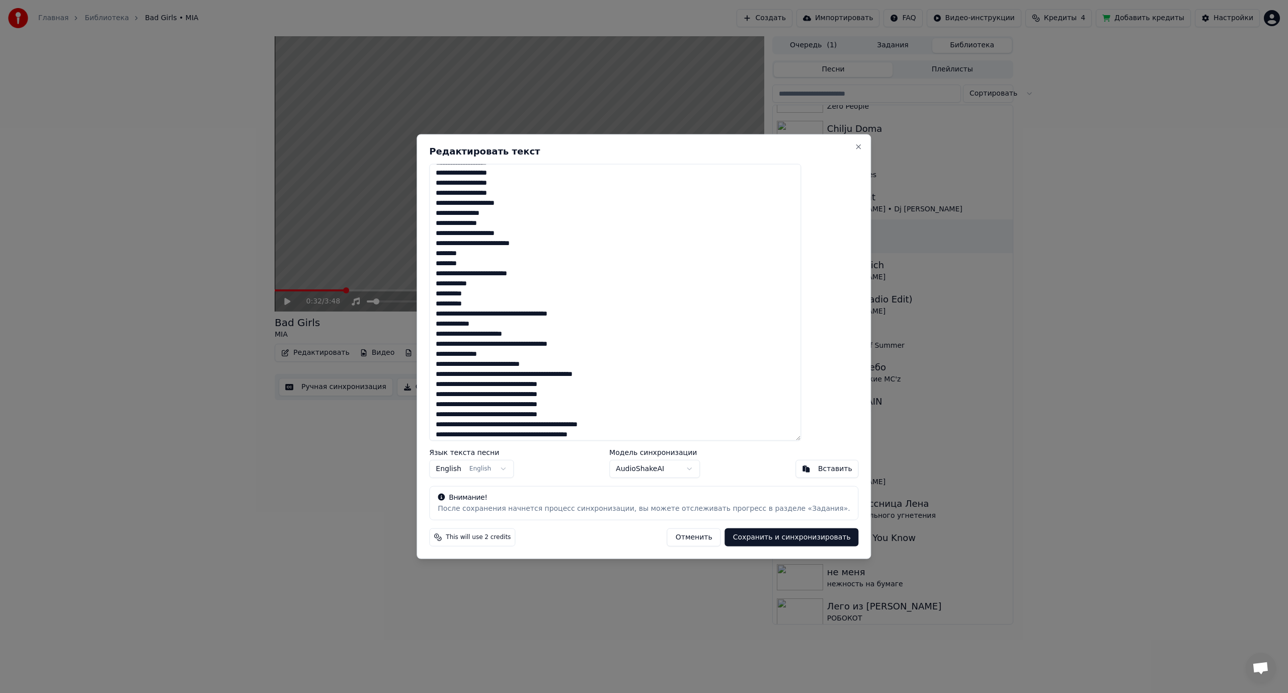
click at [527, 312] on textarea at bounding box center [615, 301] width 372 height 277
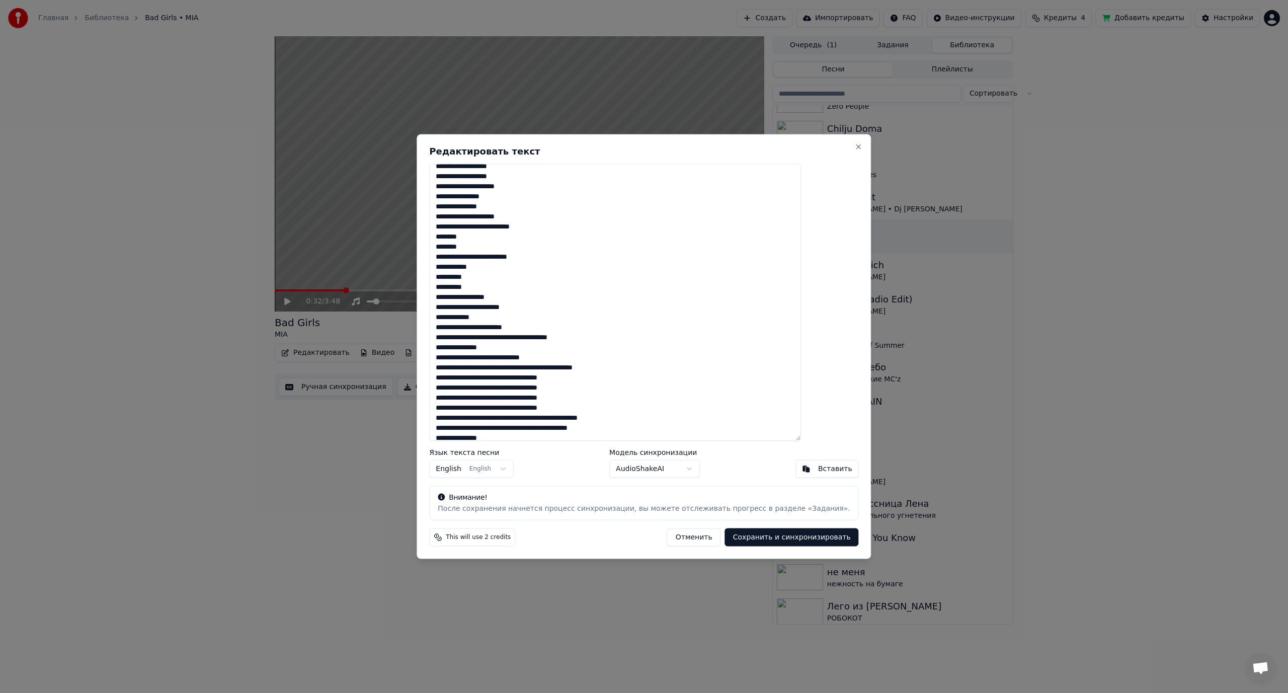
scroll to position [101, 0]
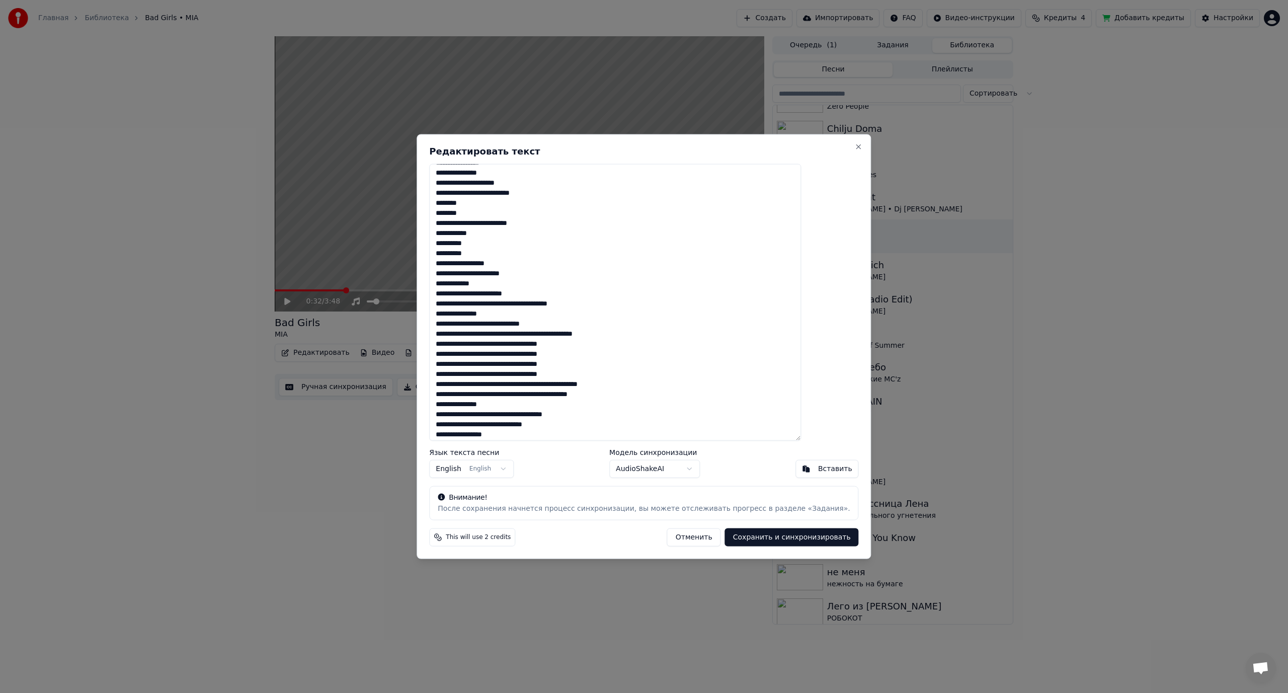
click at [538, 305] on textarea at bounding box center [615, 301] width 372 height 277
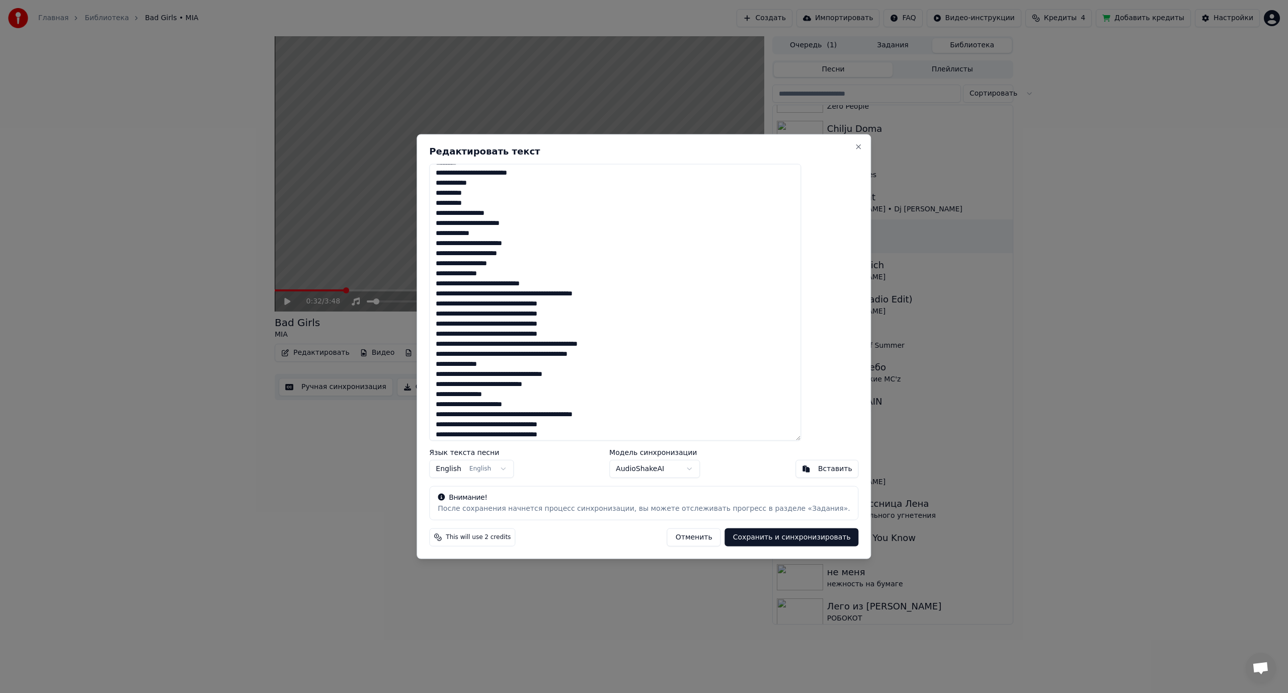
click at [521, 286] on textarea at bounding box center [615, 301] width 372 height 277
click at [560, 303] on textarea at bounding box center [615, 301] width 372 height 277
click at [562, 303] on textarea at bounding box center [615, 301] width 372 height 277
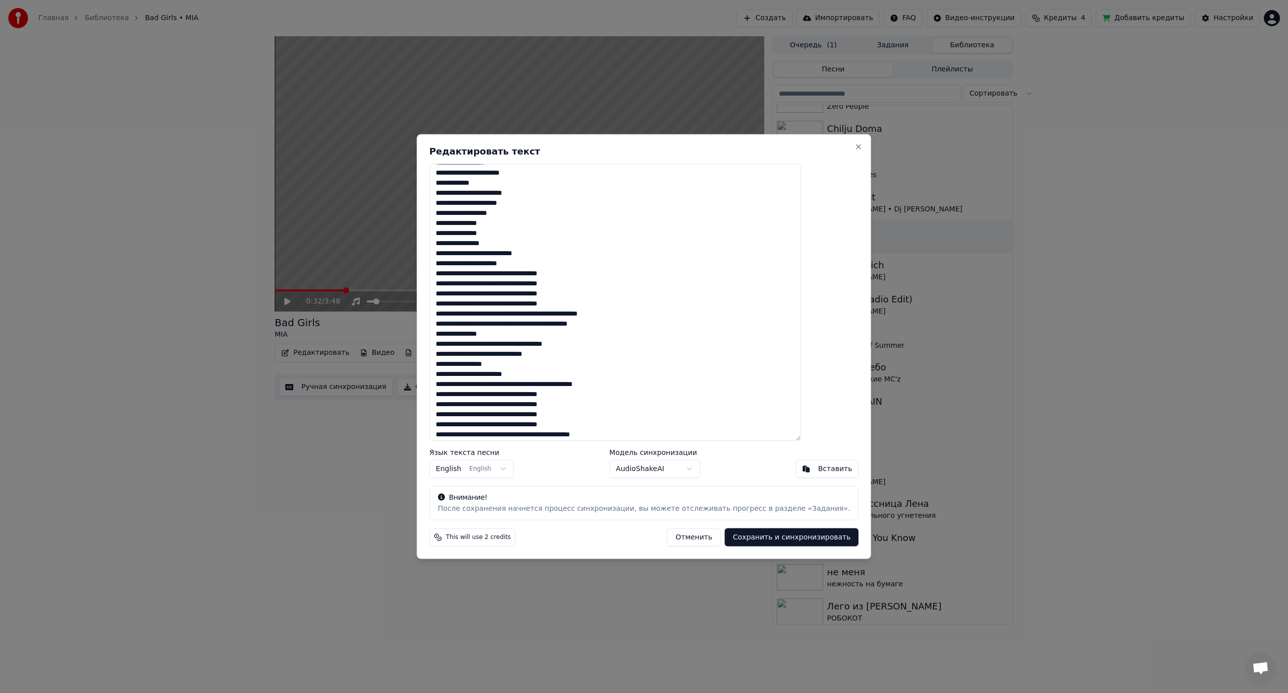
click at [525, 273] on textarea at bounding box center [615, 301] width 372 height 277
click at [524, 291] on textarea at bounding box center [615, 301] width 372 height 277
click at [525, 313] on textarea at bounding box center [615, 301] width 372 height 277
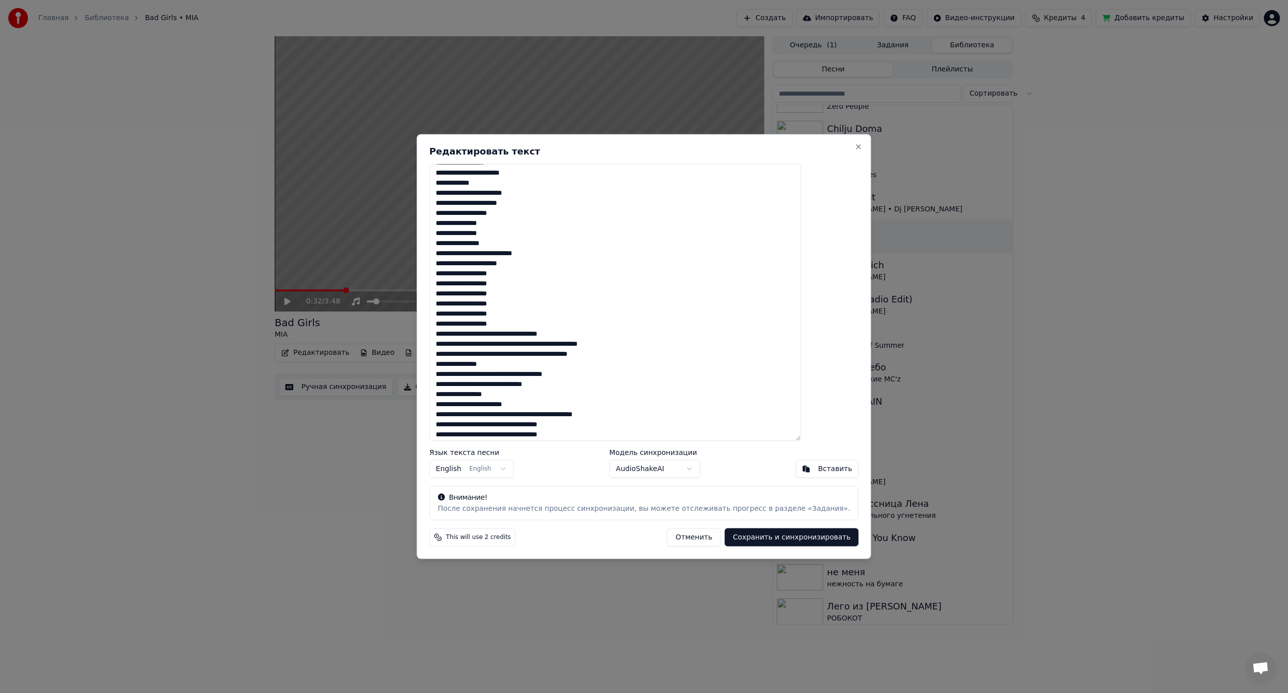
click at [525, 331] on textarea at bounding box center [615, 301] width 372 height 277
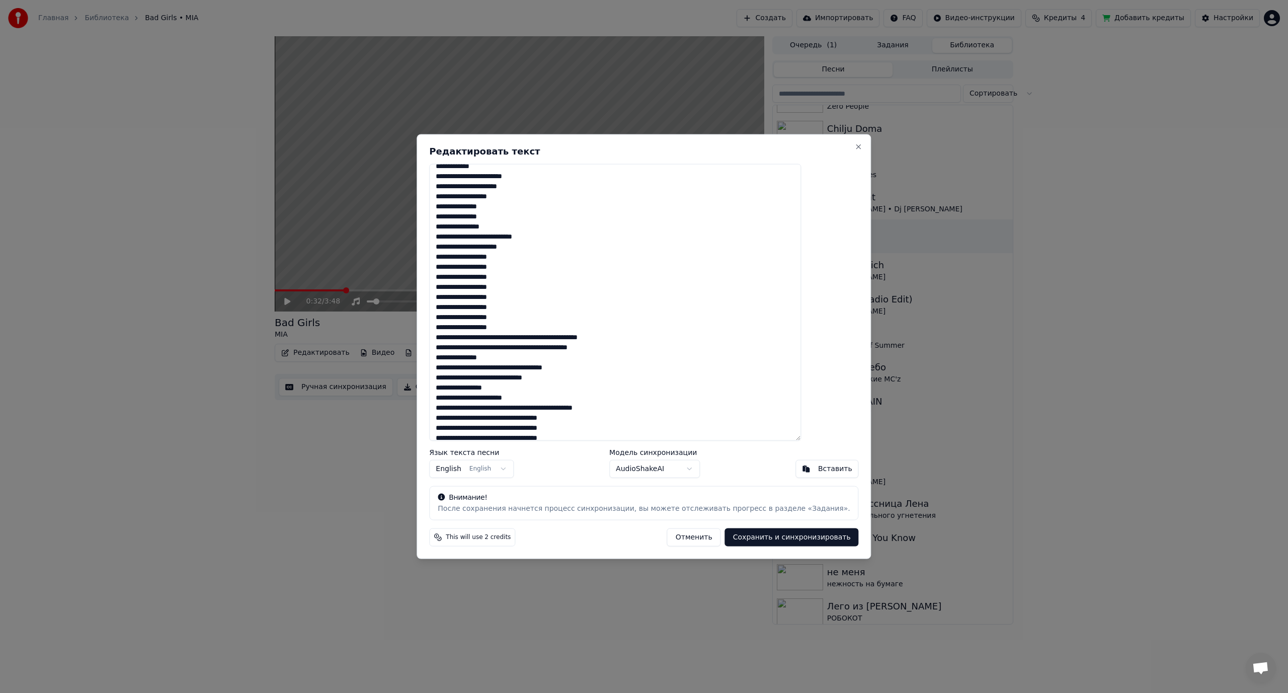
scroll to position [252, 0]
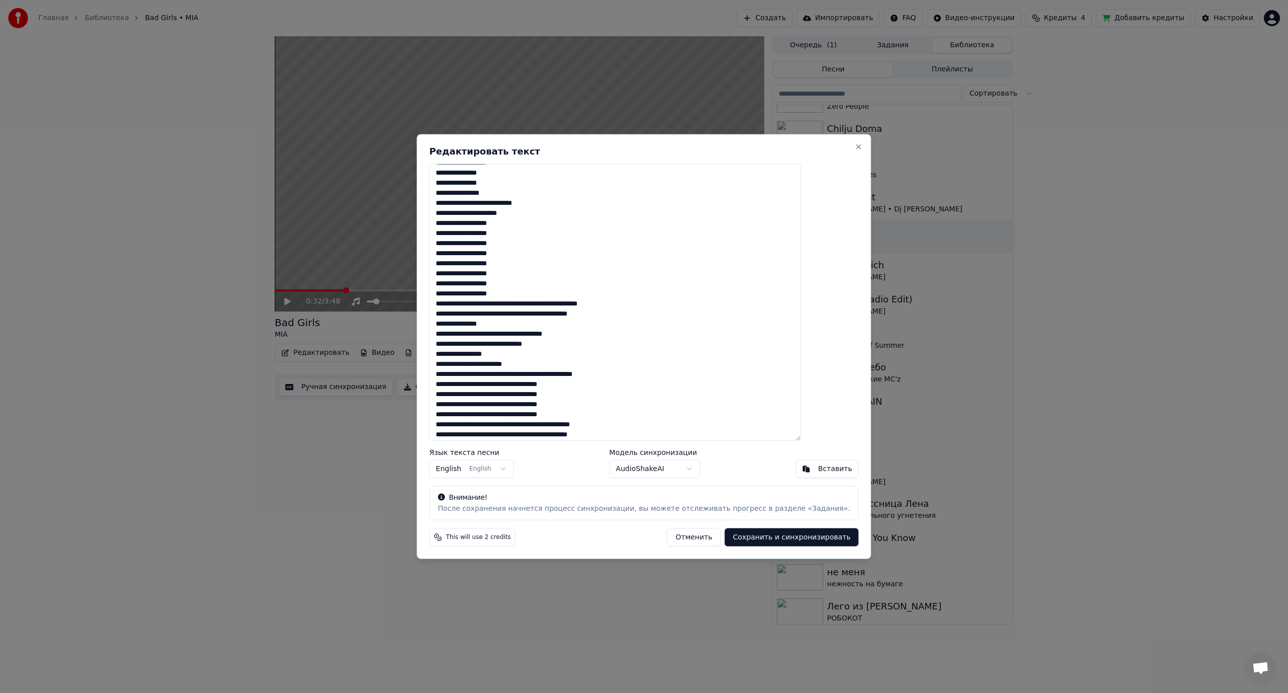
click at [537, 304] on textarea at bounding box center [615, 301] width 372 height 277
click at [524, 313] on textarea at bounding box center [615, 301] width 372 height 277
click at [537, 335] on textarea at bounding box center [615, 301] width 372 height 277
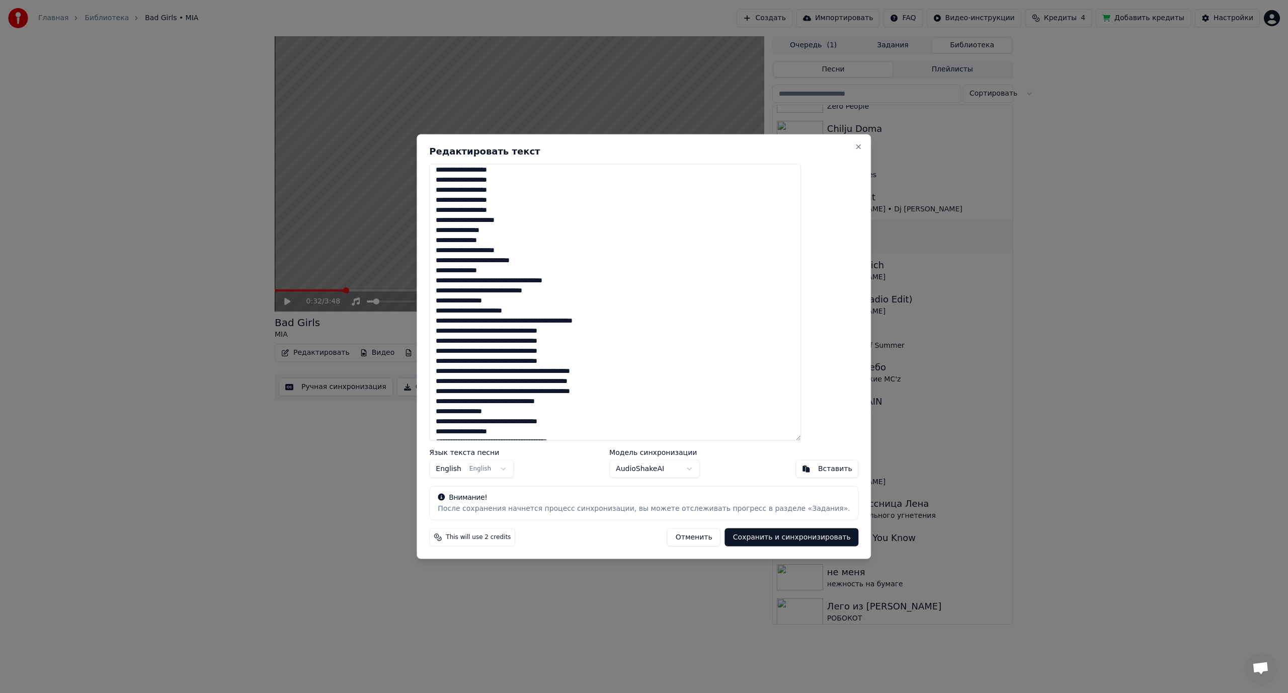
scroll to position [352, 0]
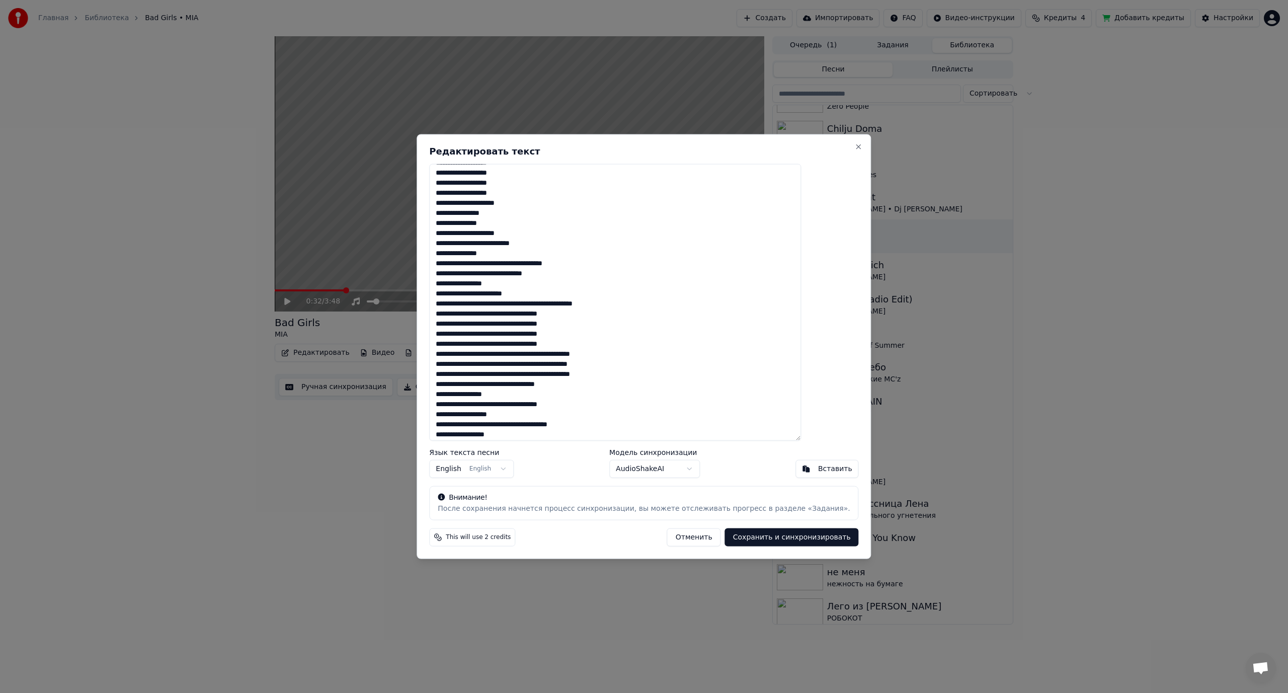
click at [535, 265] on textarea at bounding box center [615, 301] width 372 height 277
click at [517, 285] on textarea at bounding box center [615, 301] width 372 height 277
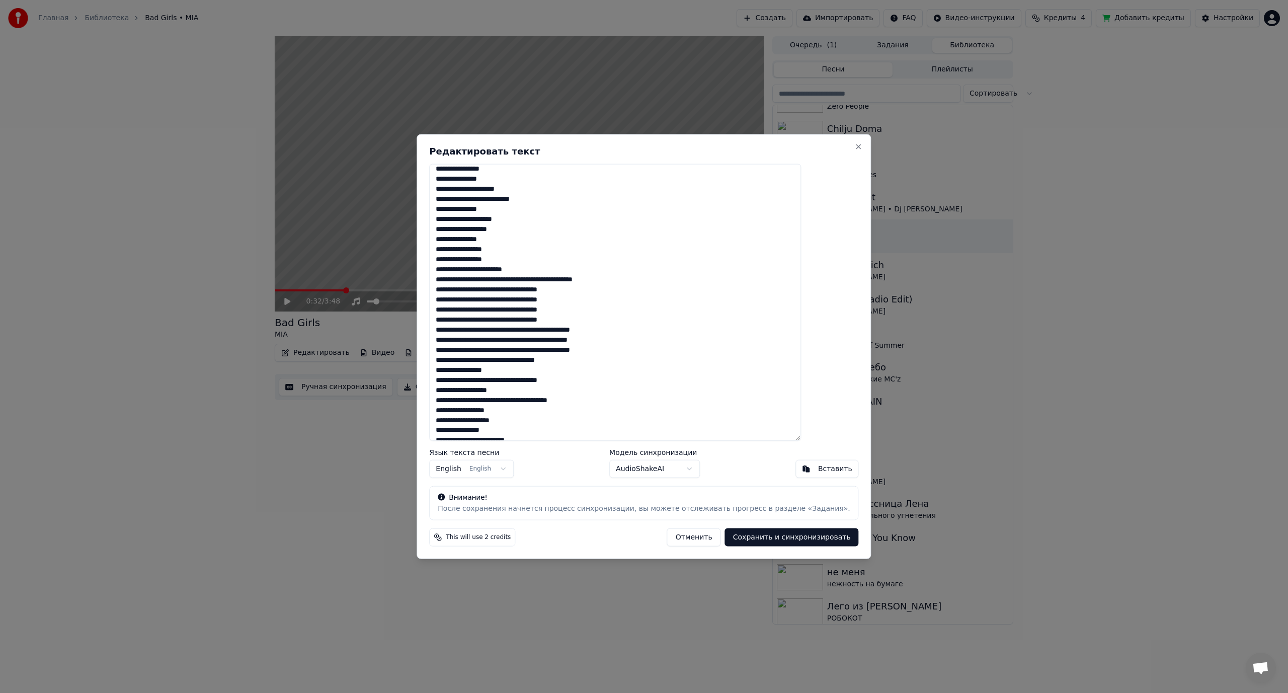
scroll to position [402, 0]
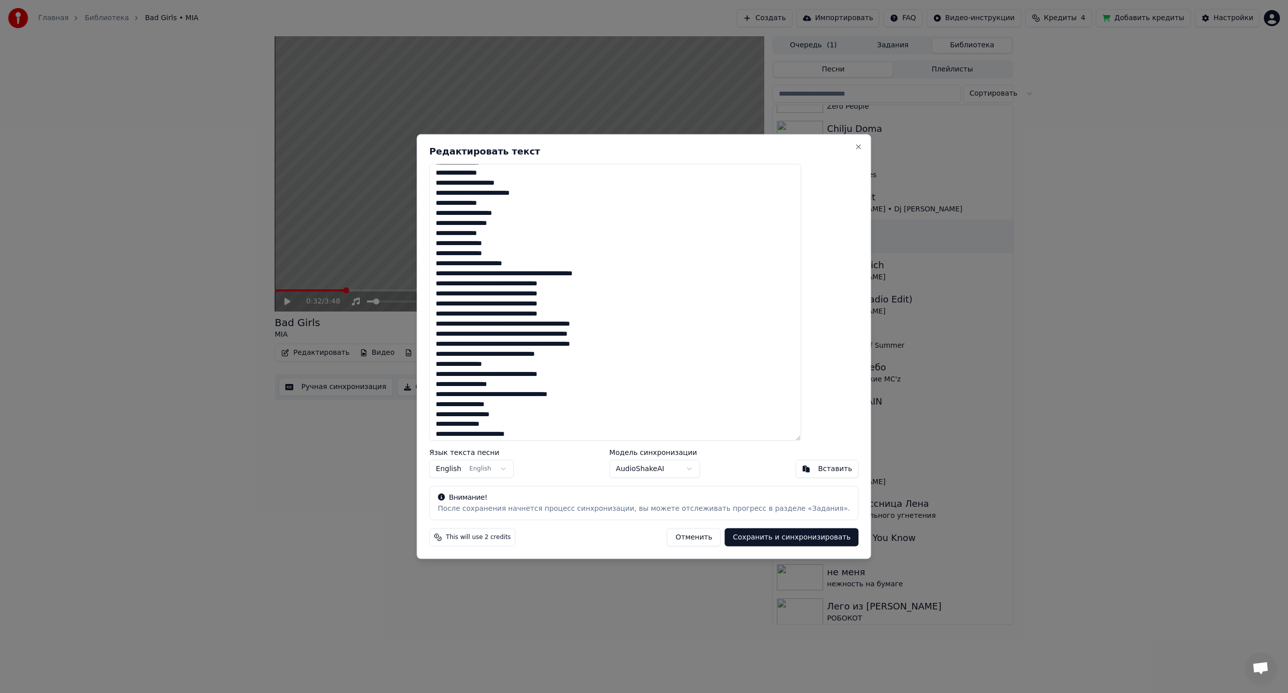
click at [510, 274] on textarea at bounding box center [615, 301] width 372 height 277
click at [539, 285] on textarea at bounding box center [615, 301] width 372 height 277
click at [525, 301] on textarea at bounding box center [615, 301] width 372 height 277
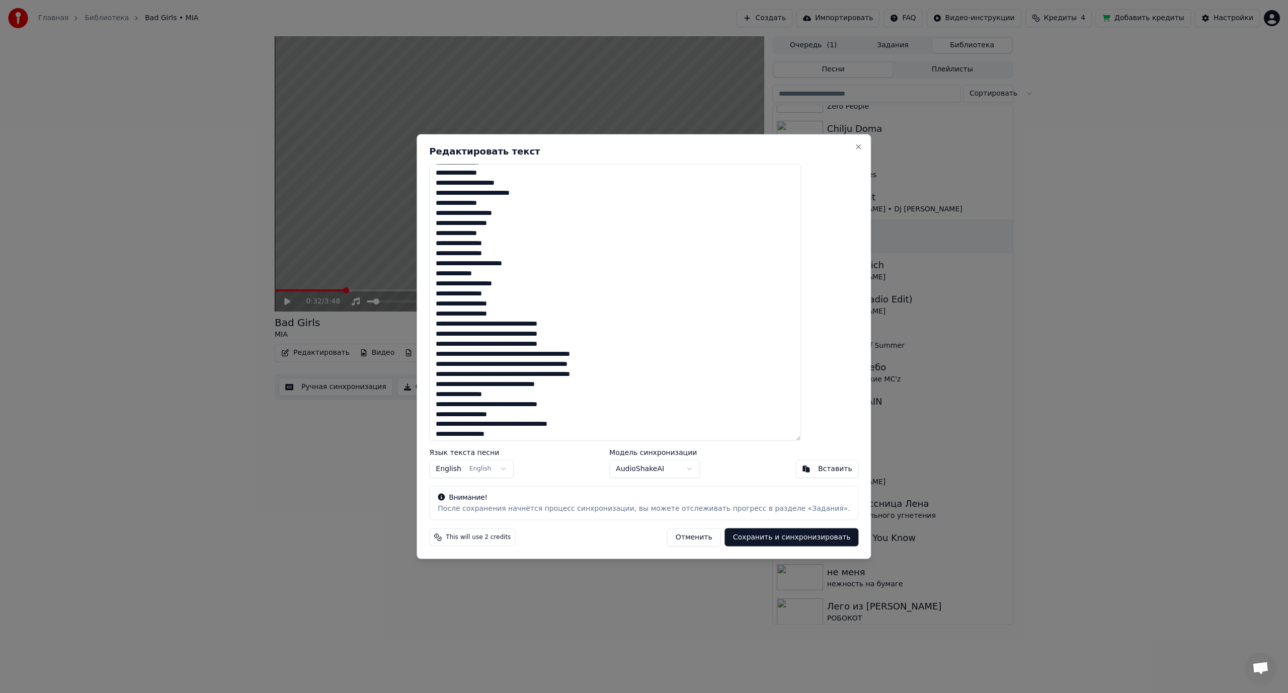
click at [524, 324] on textarea at bounding box center [615, 301] width 372 height 277
click at [524, 344] on textarea at bounding box center [615, 301] width 372 height 277
click at [525, 364] on textarea at bounding box center [615, 301] width 372 height 277
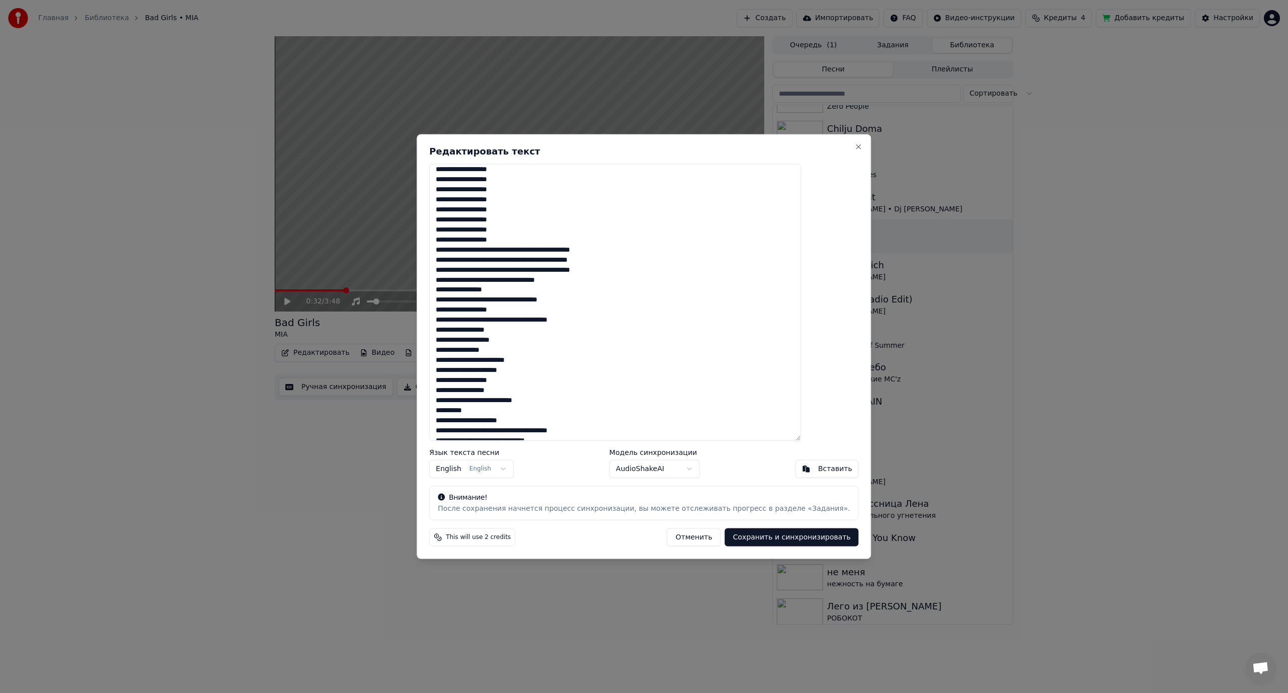
scroll to position [553, 0]
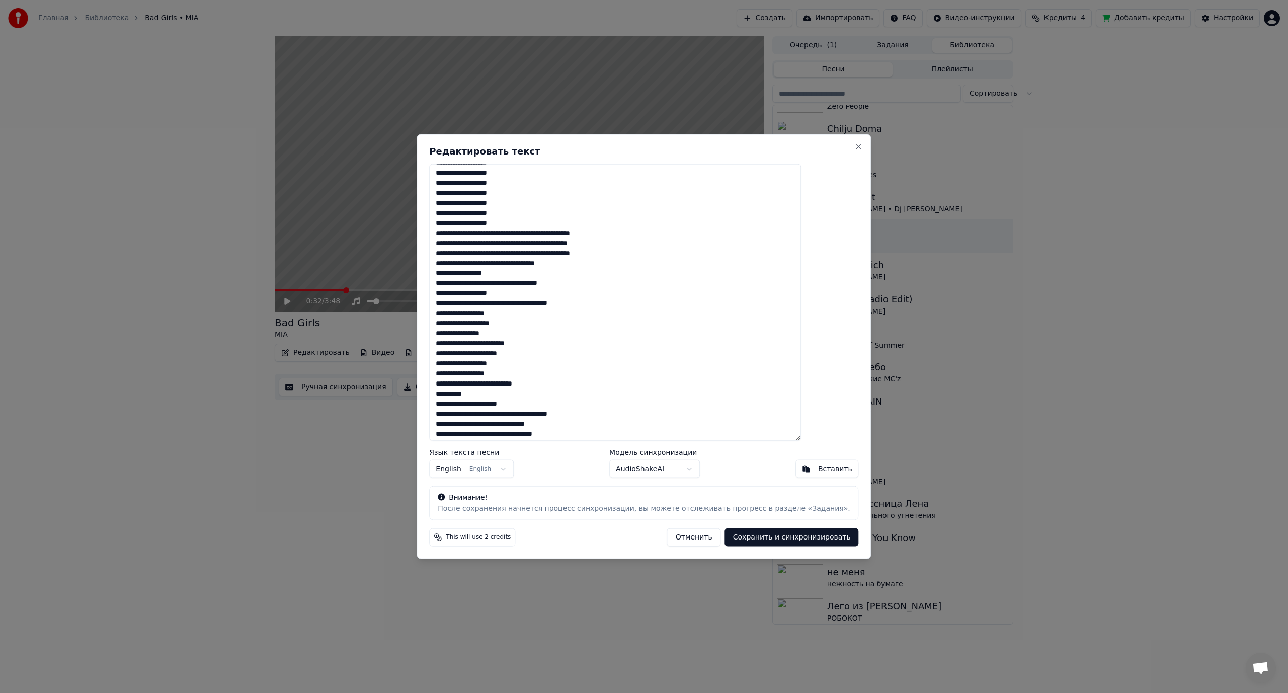
click at [526, 231] on textarea at bounding box center [615, 301] width 372 height 277
click at [523, 244] on textarea at bounding box center [615, 301] width 372 height 277
click at [537, 264] on textarea at bounding box center [615, 301] width 372 height 277
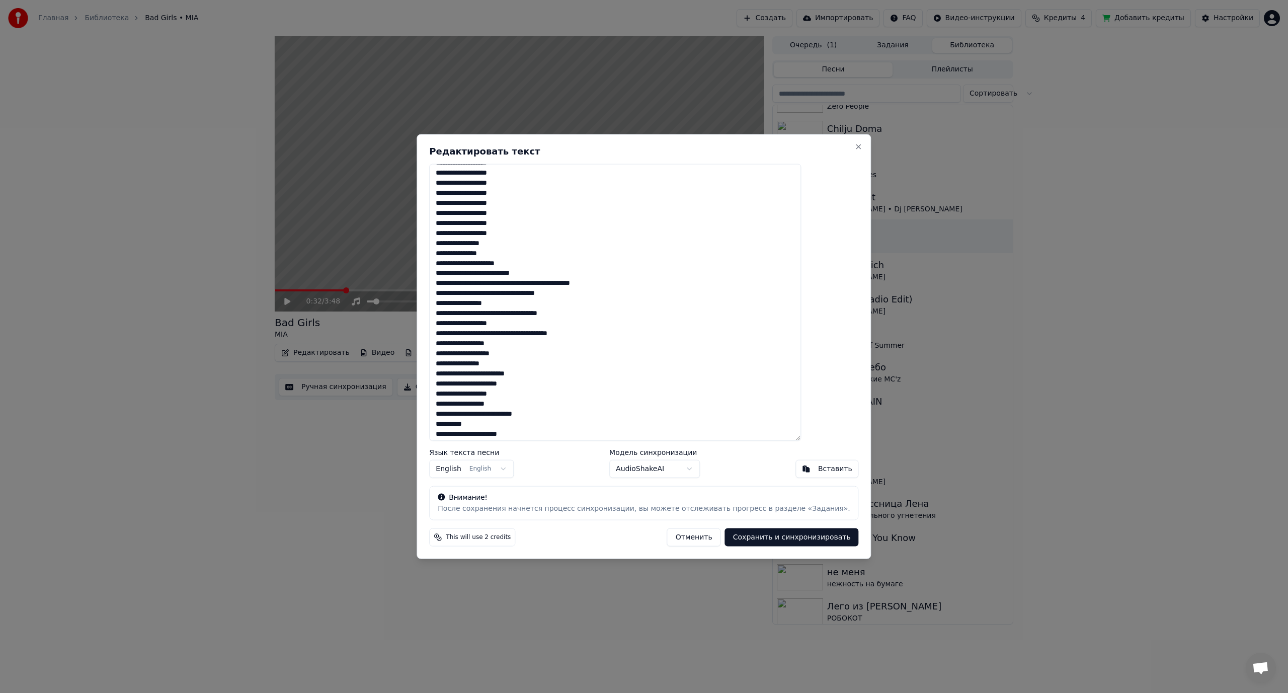
click at [526, 283] on textarea at bounding box center [615, 301] width 372 height 277
click at [523, 292] on textarea at bounding box center [615, 301] width 372 height 277
click at [536, 313] on textarea at bounding box center [615, 301] width 372 height 277
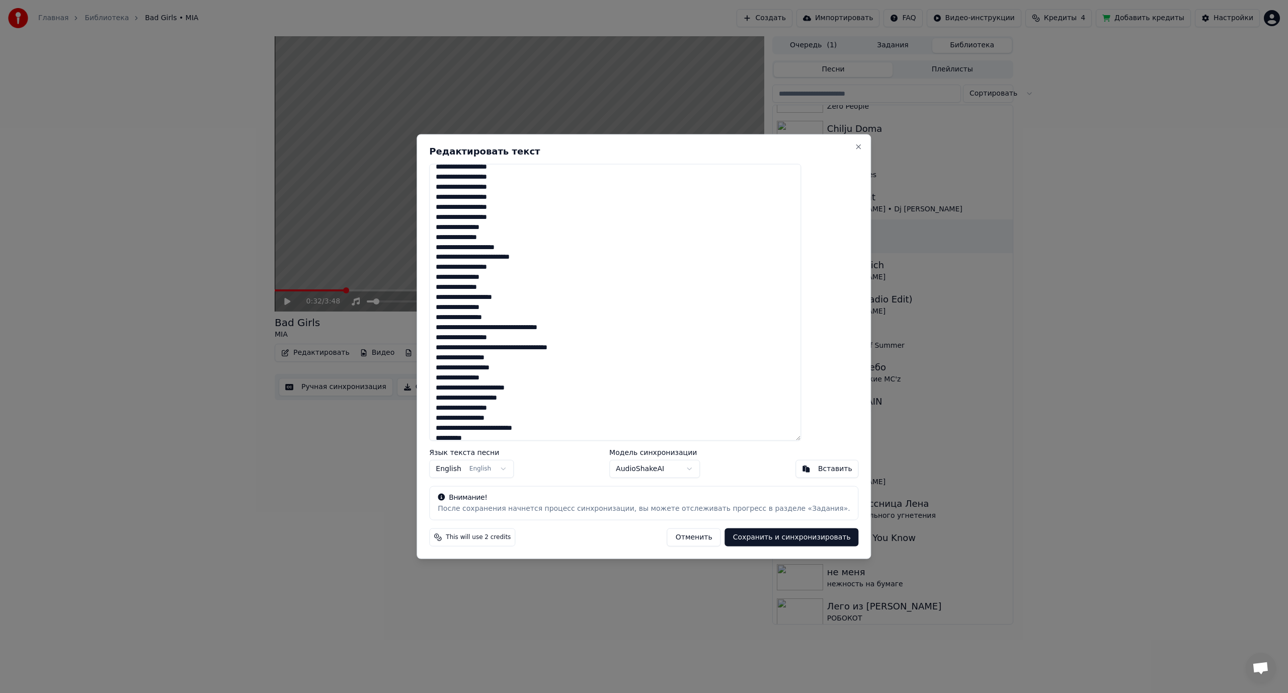
scroll to position [604, 0]
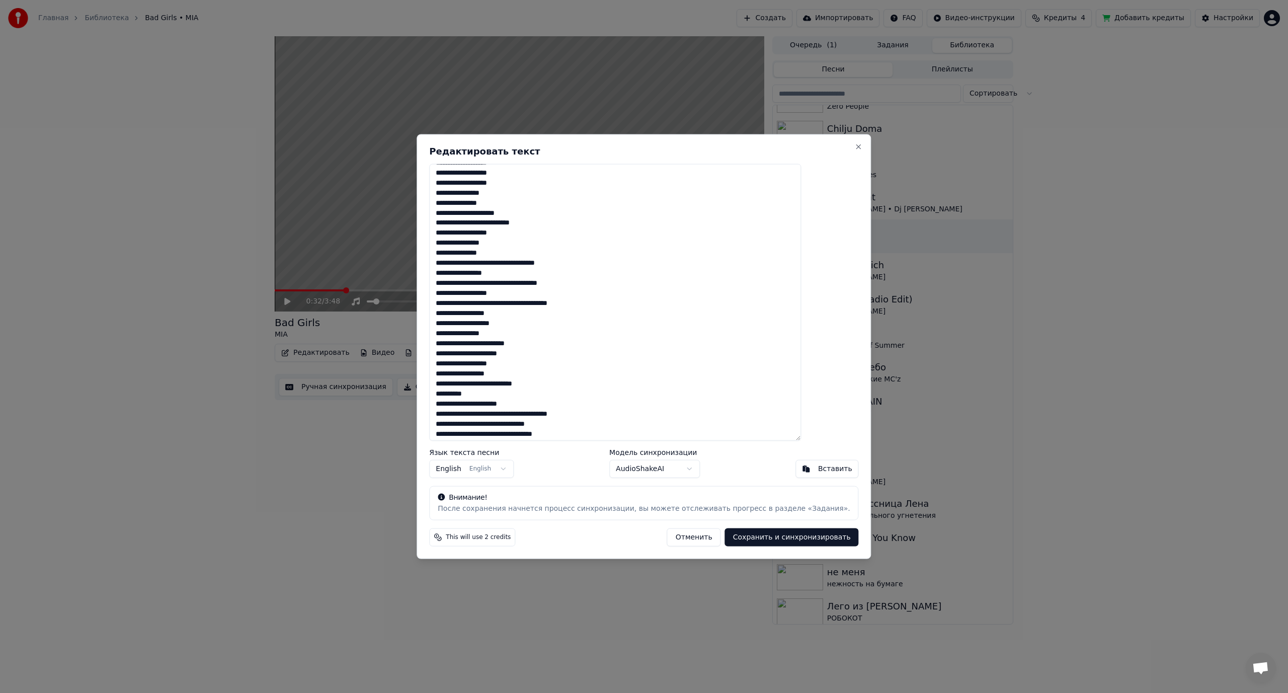
click at [537, 263] on textarea at bounding box center [615, 301] width 372 height 277
click at [510, 293] on textarea at bounding box center [615, 301] width 372 height 277
click at [527, 324] on textarea at bounding box center [615, 301] width 372 height 277
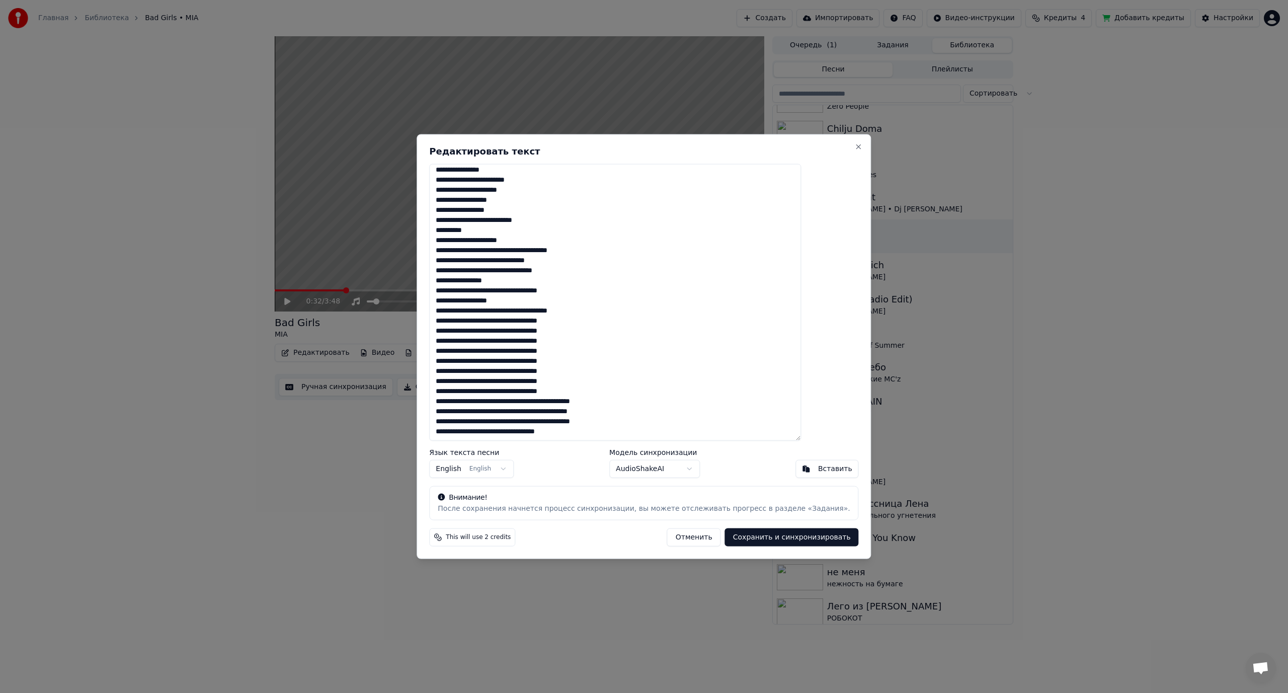
click at [537, 250] on textarea at bounding box center [615, 301] width 372 height 277
click at [524, 261] on textarea at bounding box center [615, 301] width 372 height 277
click at [536, 271] on textarea at bounding box center [615, 301] width 372 height 277
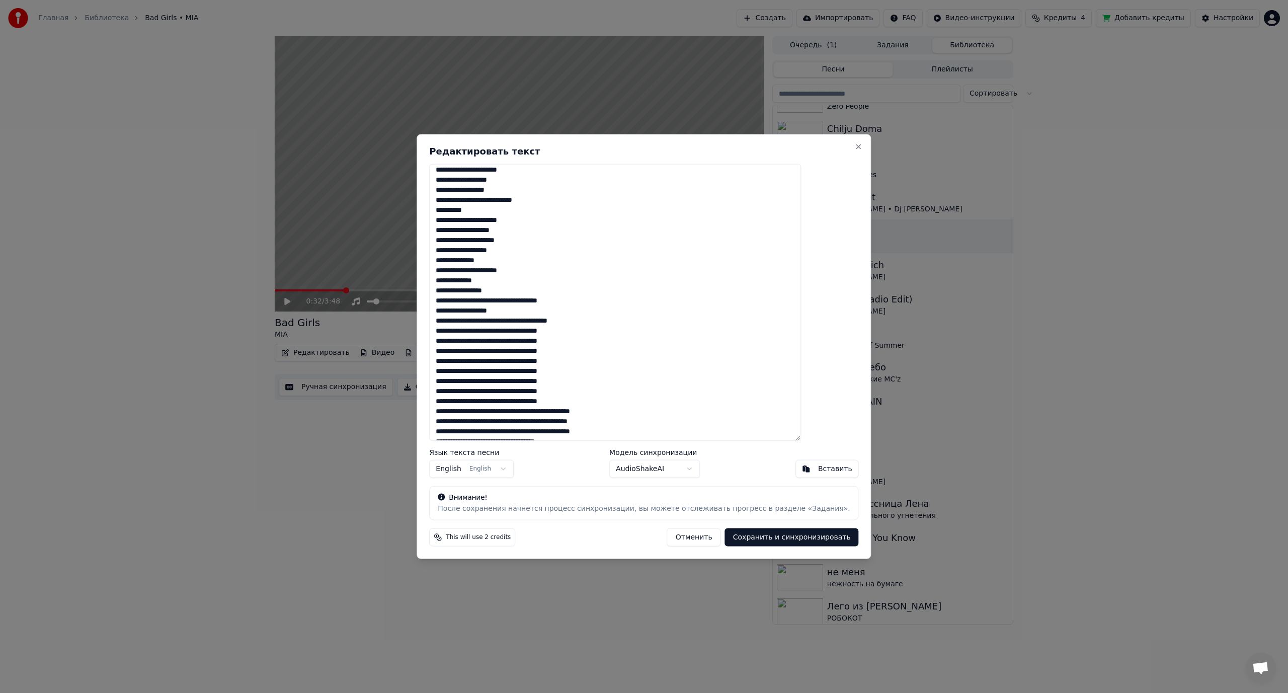
scroll to position [827, 0]
click at [510, 289] on textarea at bounding box center [615, 301] width 372 height 277
click at [528, 311] on textarea at bounding box center [615, 301] width 372 height 277
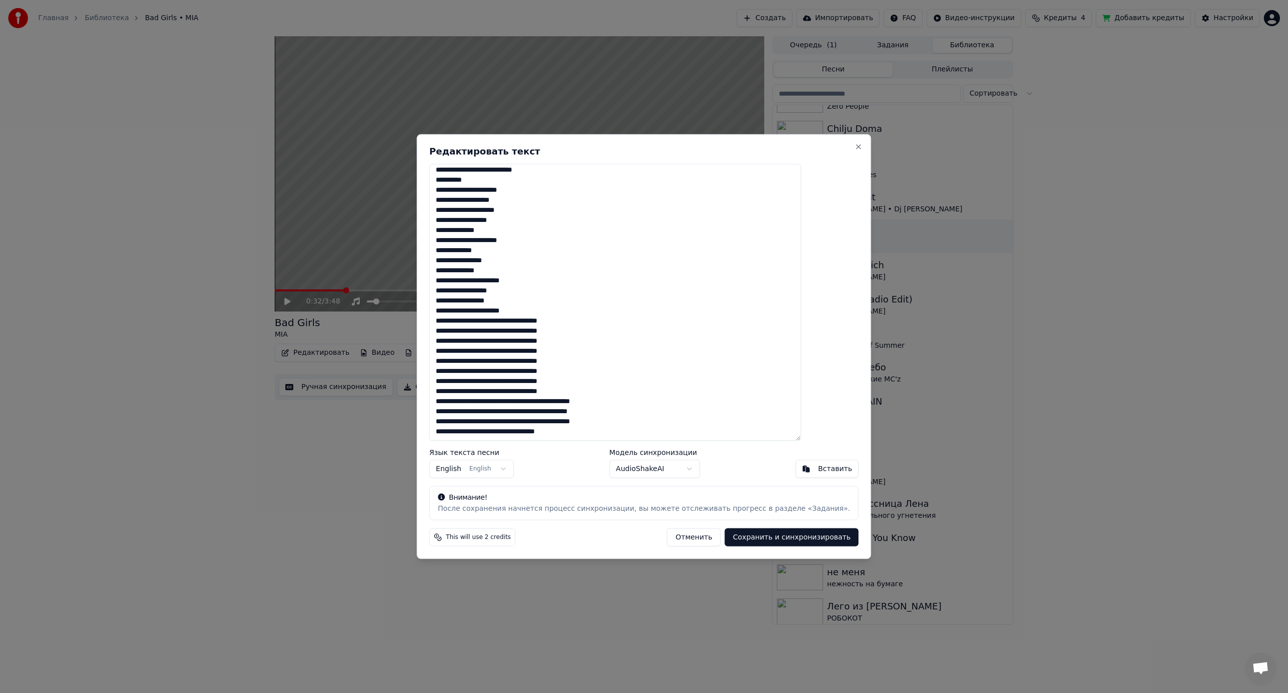
click at [525, 318] on textarea at bounding box center [615, 301] width 372 height 277
click at [525, 331] on textarea at bounding box center [615, 301] width 372 height 277
click at [525, 342] on textarea at bounding box center [615, 301] width 372 height 277
click at [525, 348] on textarea at bounding box center [615, 301] width 372 height 277
click at [527, 358] on textarea at bounding box center [615, 301] width 372 height 277
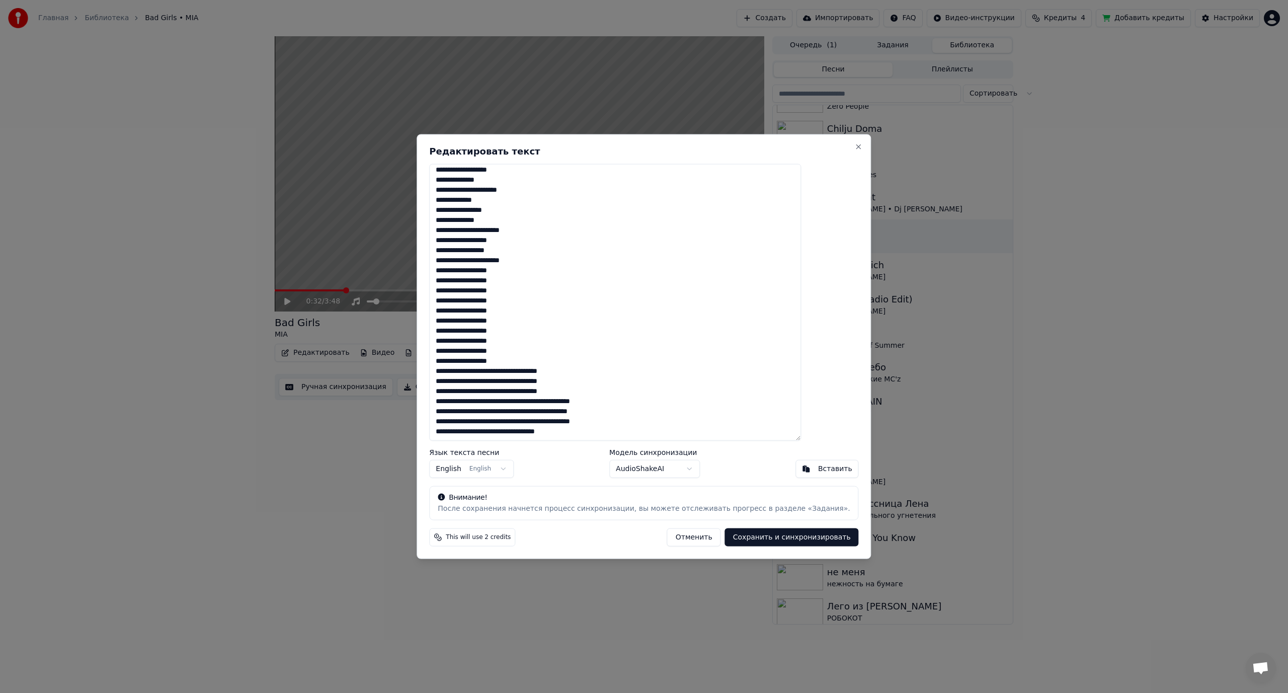
click at [526, 367] on textarea at bounding box center [615, 301] width 372 height 277
click at [525, 380] on textarea at bounding box center [615, 301] width 372 height 277
click at [523, 391] on textarea at bounding box center [615, 301] width 372 height 277
click at [527, 401] on textarea at bounding box center [615, 301] width 372 height 277
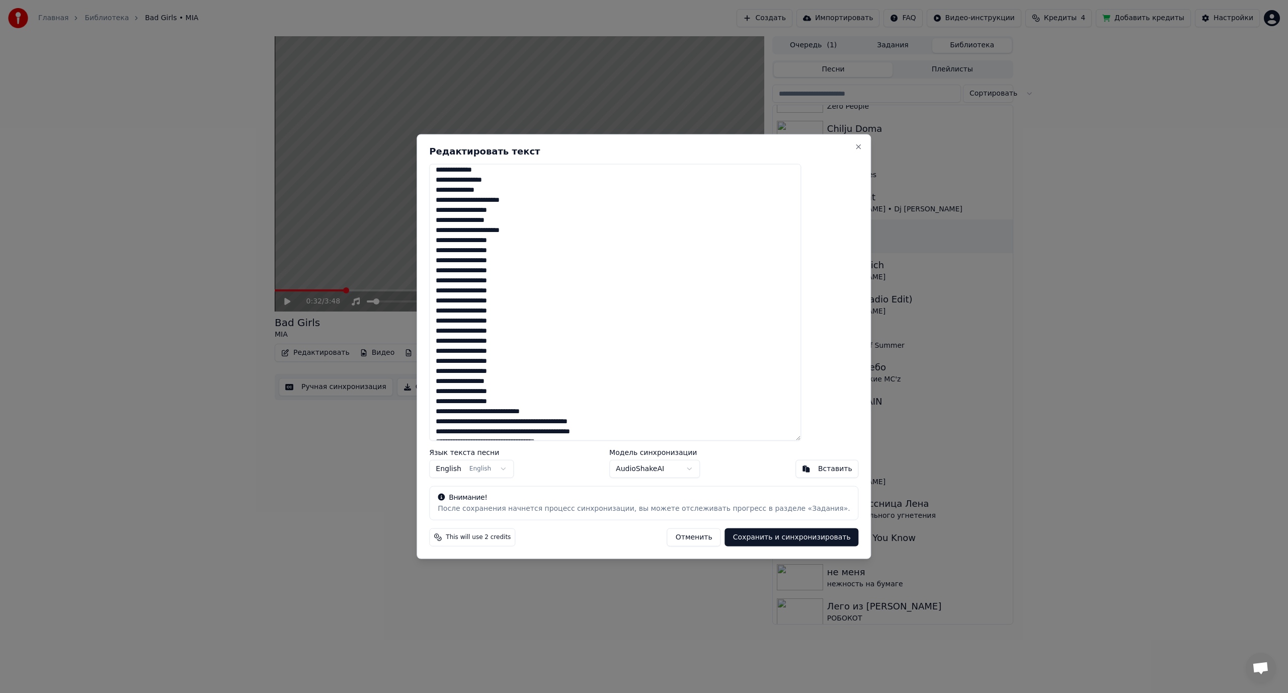
scroll to position [938, 0]
click at [523, 401] on textarea at bounding box center [615, 301] width 372 height 277
click at [537, 411] on textarea at bounding box center [615, 301] width 372 height 277
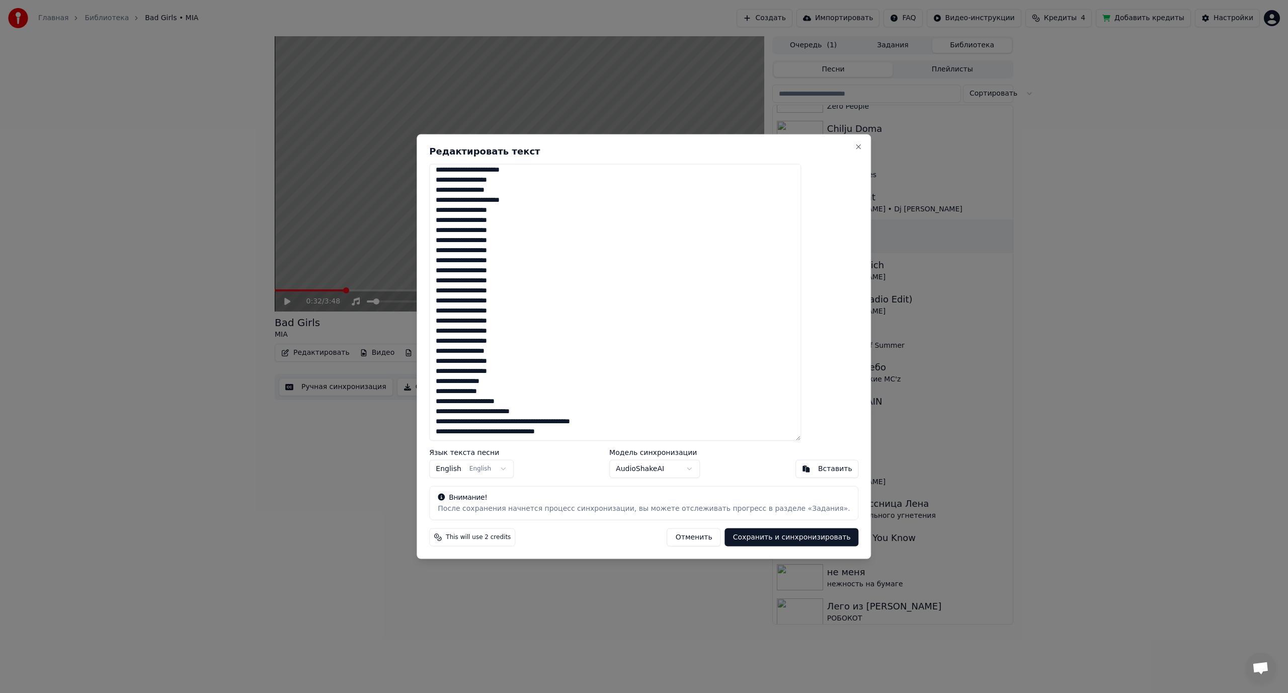
click at [526, 420] on textarea at bounding box center [615, 301] width 372 height 277
click at [523, 423] on textarea at bounding box center [615, 301] width 372 height 277
click at [537, 432] on textarea at bounding box center [615, 301] width 372 height 277
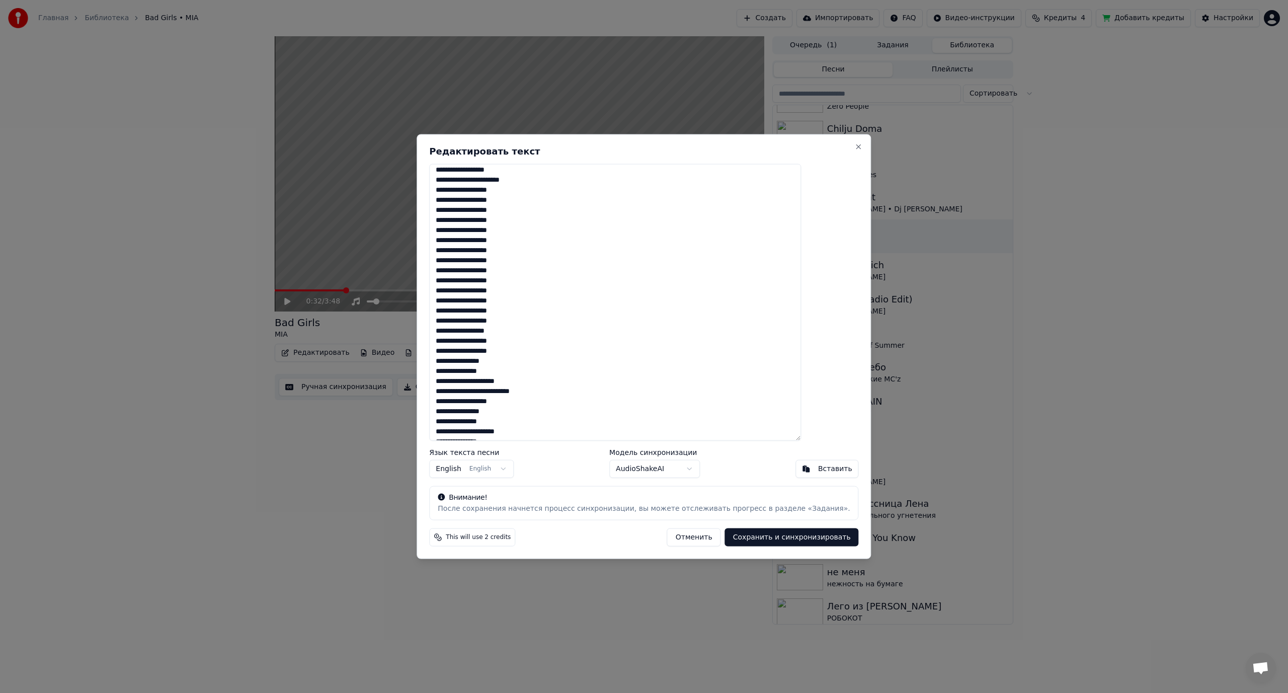
scroll to position [988, 0]
type textarea "**********"
click at [753, 536] on button "Сохранить и синхронизировать" at bounding box center [792, 537] width 134 height 18
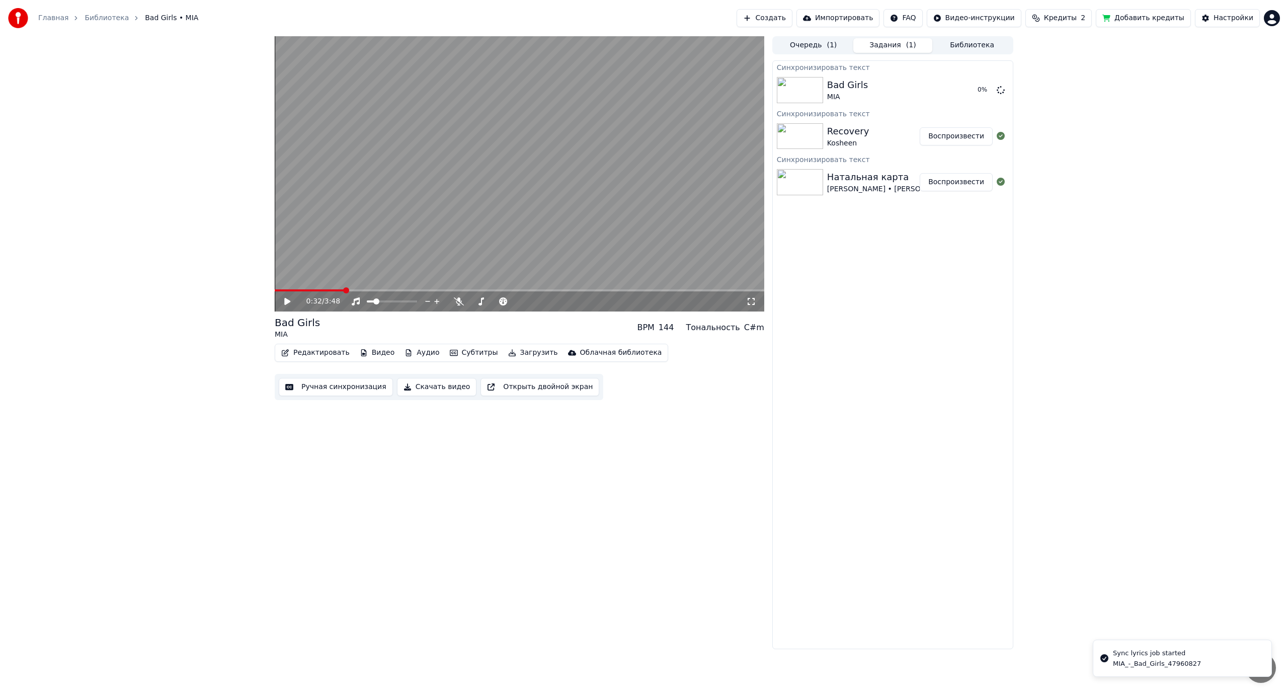
click at [950, 135] on button "Воспроизвести" at bounding box center [955, 136] width 73 height 18
click at [459, 300] on icon at bounding box center [459, 301] width 10 height 8
click at [482, 304] on span at bounding box center [483, 301] width 6 height 6
click at [438, 195] on video at bounding box center [519, 173] width 489 height 275
click at [304, 352] on button "Редактировать" at bounding box center [315, 353] width 76 height 14
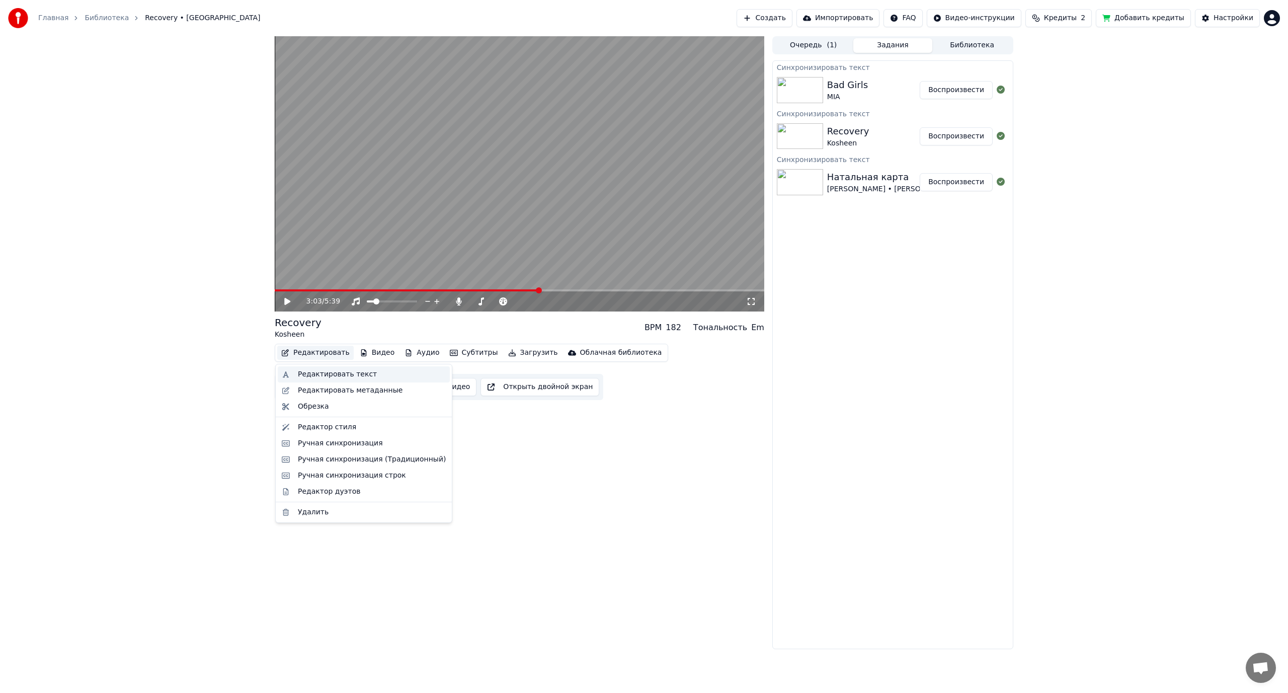
click at [321, 368] on div "Редактировать текст" at bounding box center [364, 374] width 172 height 16
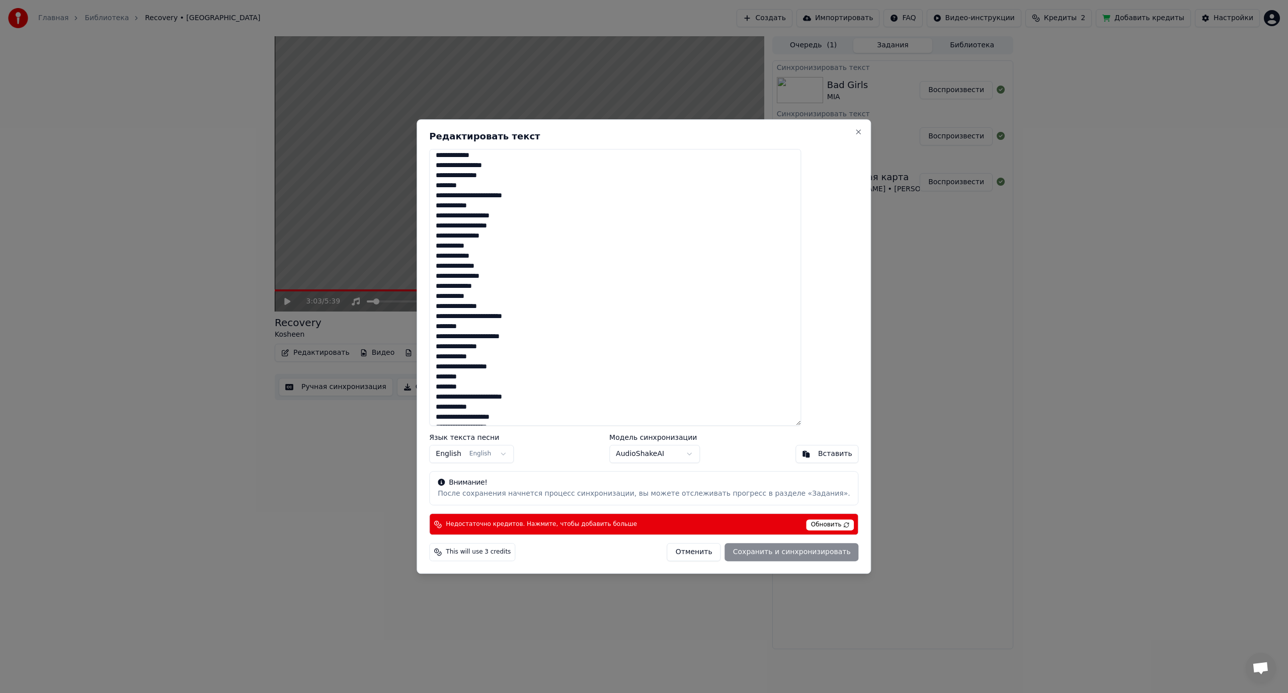
scroll to position [144, 0]
click at [855, 132] on button "Close" at bounding box center [859, 132] width 8 height 8
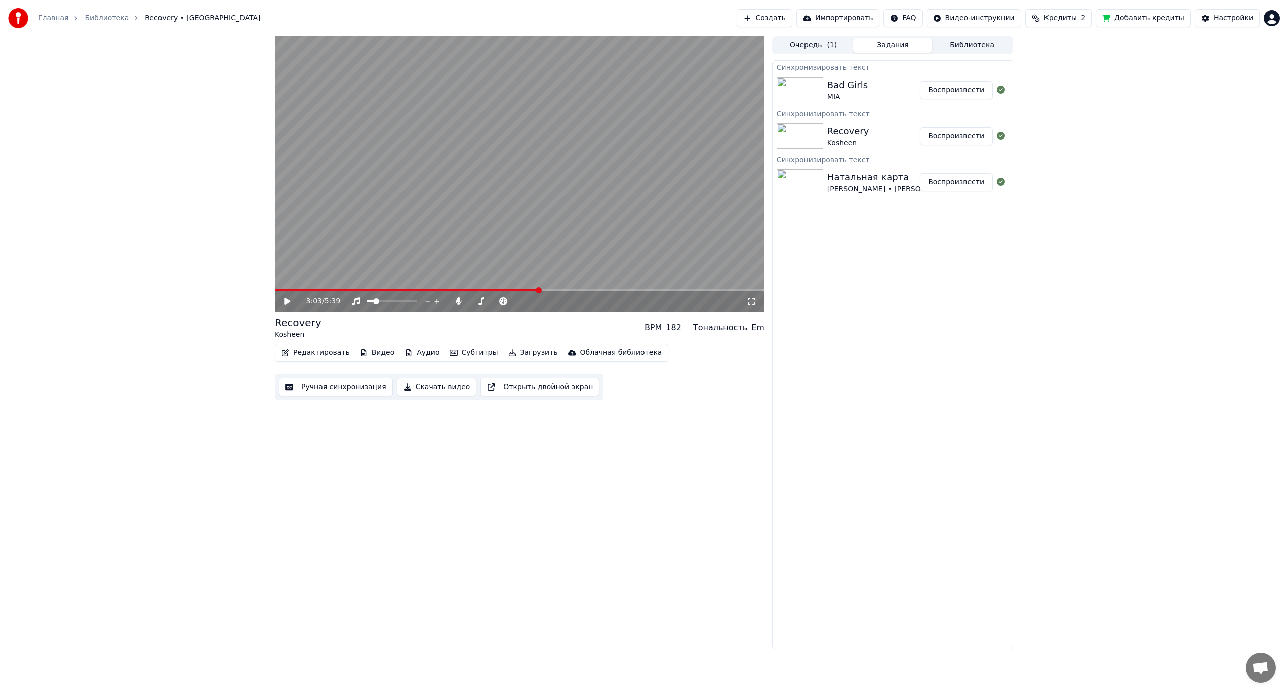
click at [1271, 17] on html "Главная Библиотека Recovery • Kosheen Создать Импортировать FAQ Видео-инструкци…" at bounding box center [644, 346] width 1288 height 693
click at [1215, 108] on div "Выйти" at bounding box center [1227, 116] width 116 height 16
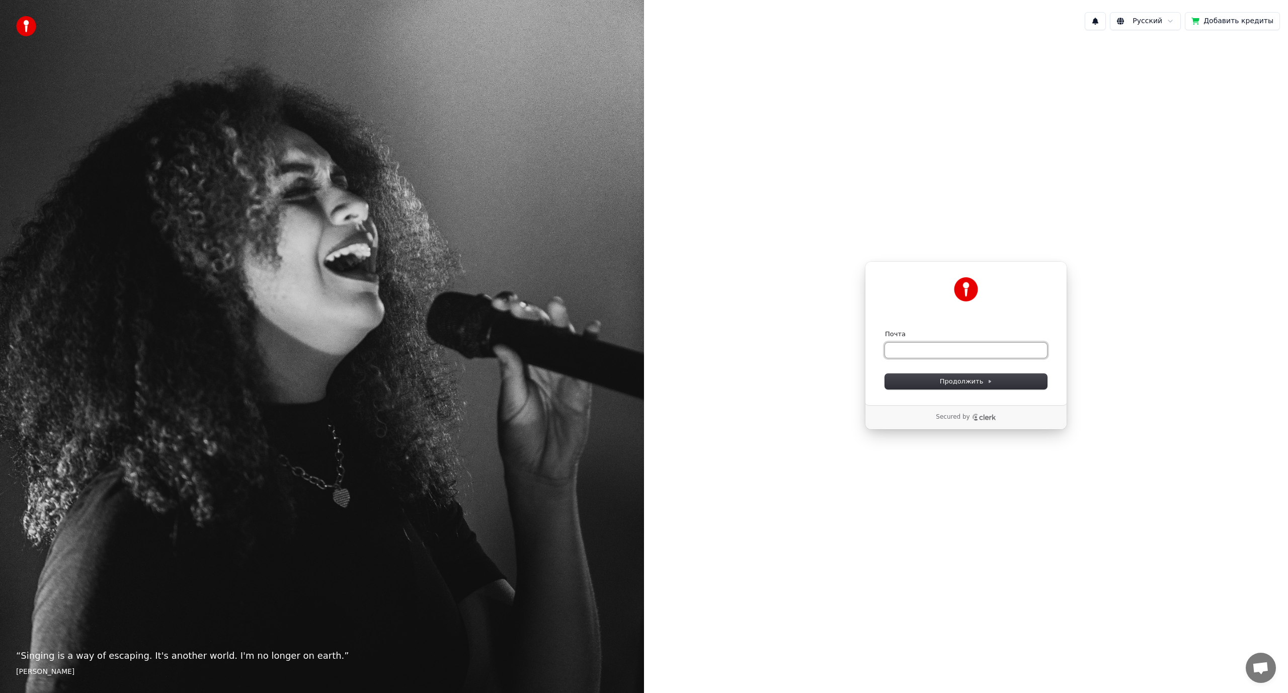
click at [938, 355] on input "Почта" at bounding box center [966, 350] width 162 height 15
paste input "**********"
click at [928, 380] on button "Продолжить" at bounding box center [966, 381] width 162 height 15
type input "**********"
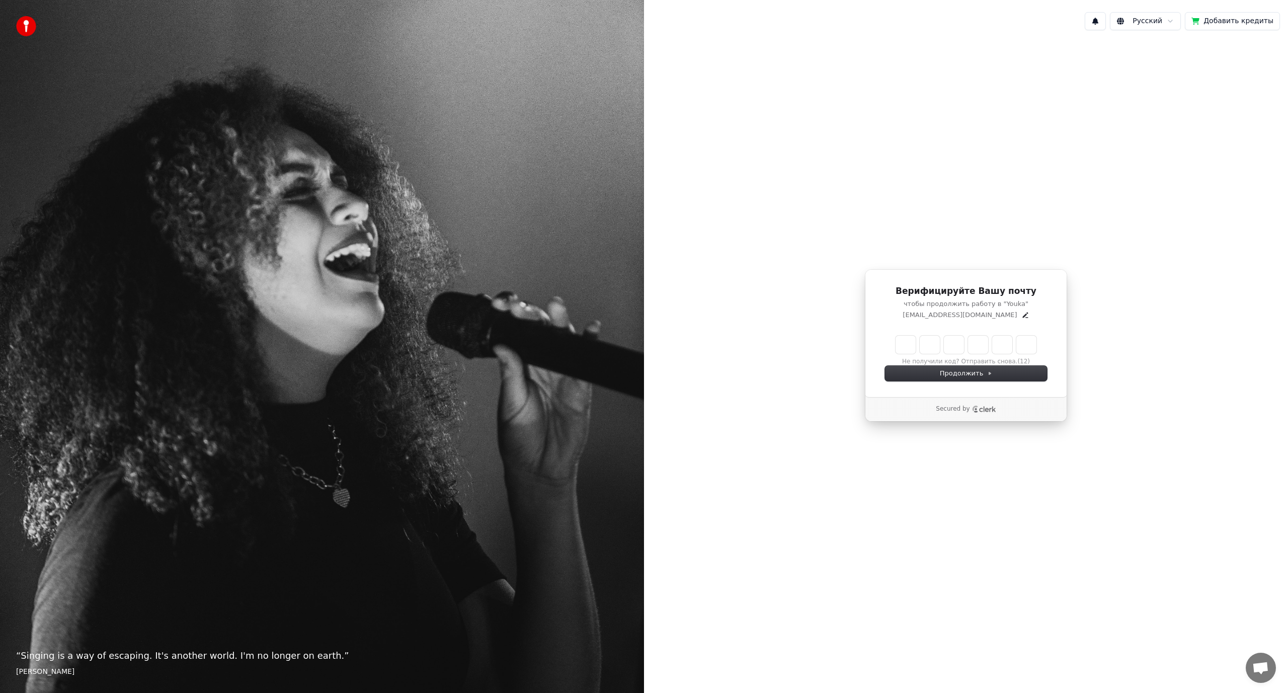
click at [904, 345] on input "Enter verification code" at bounding box center [965, 345] width 141 height 18
paste input "******"
type input "******"
